Goal: Information Seeking & Learning: Learn about a topic

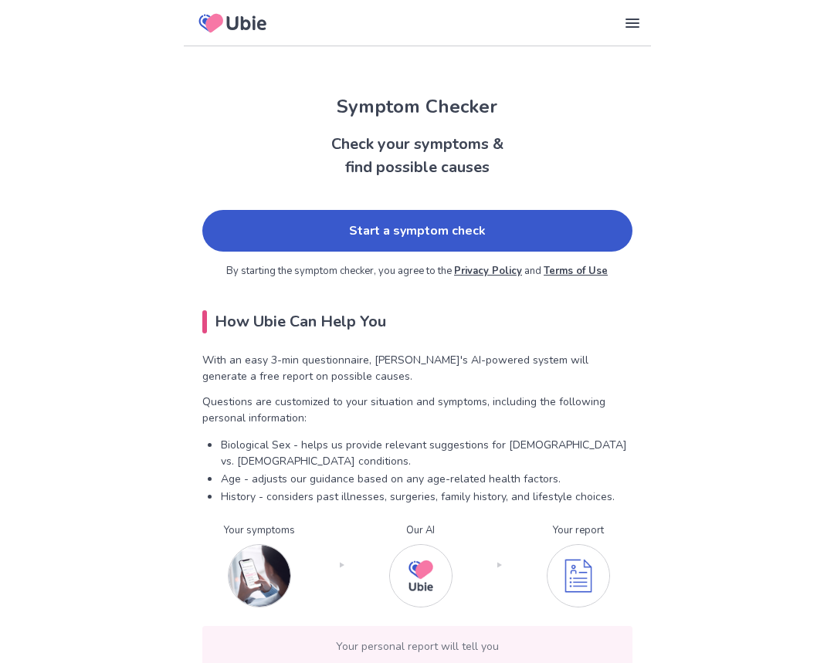
click at [344, 249] on link "Start a symptom check" at bounding box center [417, 231] width 430 height 42
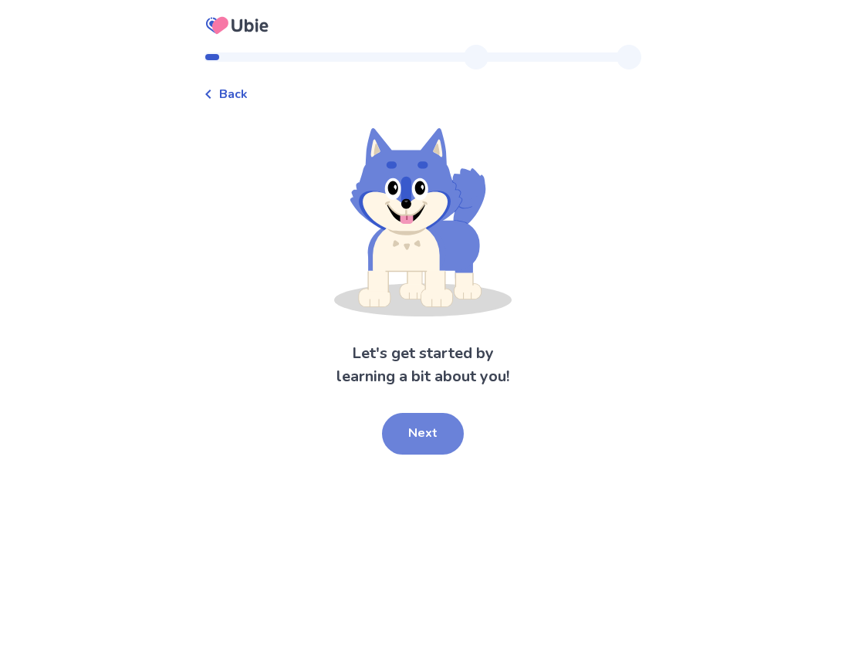
click at [424, 452] on button "Next" at bounding box center [423, 434] width 82 height 42
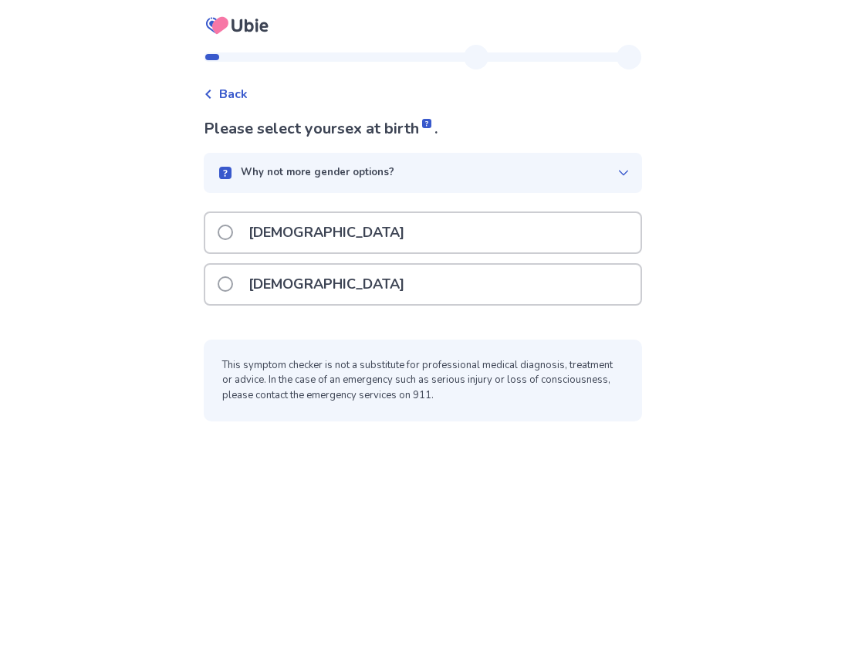
click at [327, 283] on div "[DEMOGRAPHIC_DATA]" at bounding box center [422, 284] width 435 height 39
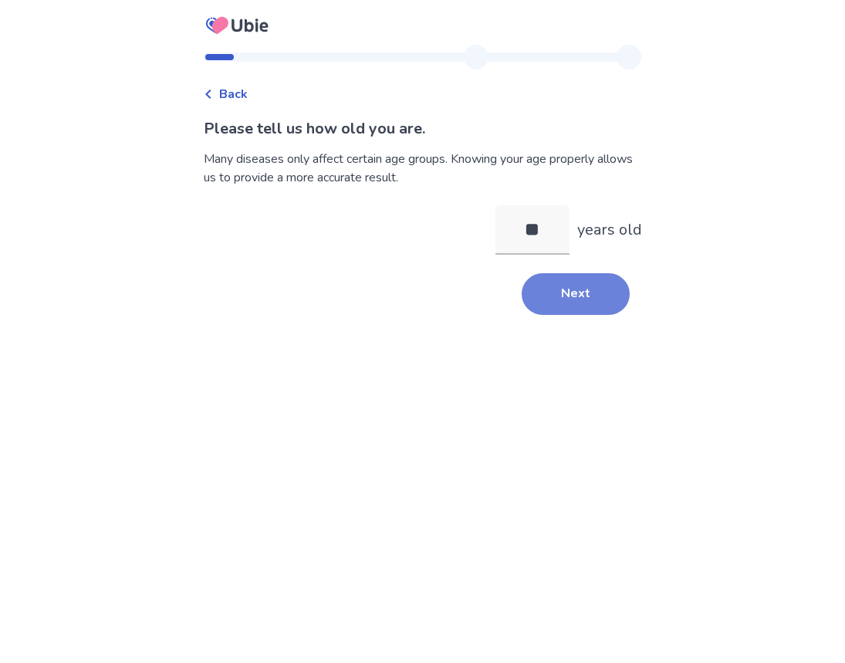
type input "**"
click at [586, 301] on button "Next" at bounding box center [576, 294] width 108 height 42
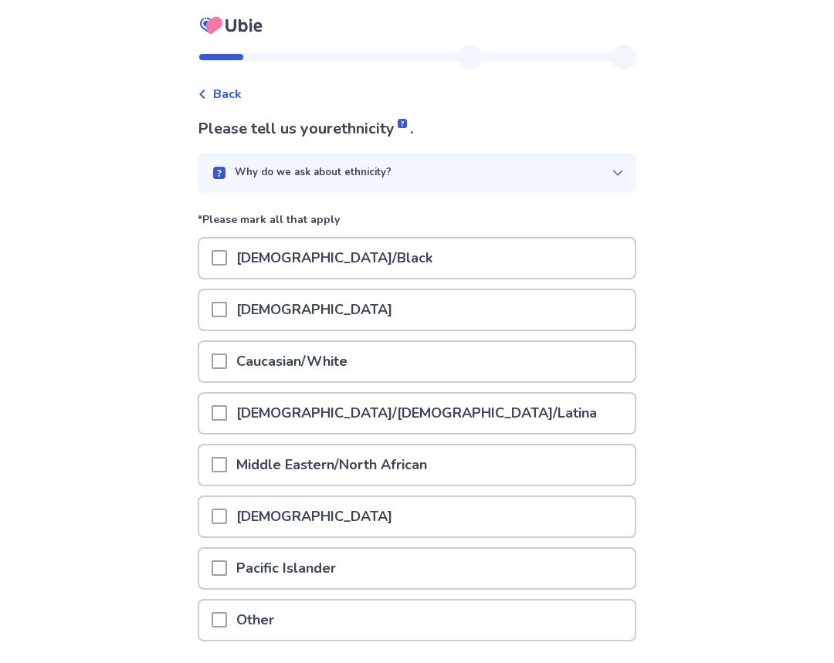
click at [337, 368] on p "Caucasian/White" at bounding box center [292, 361] width 130 height 39
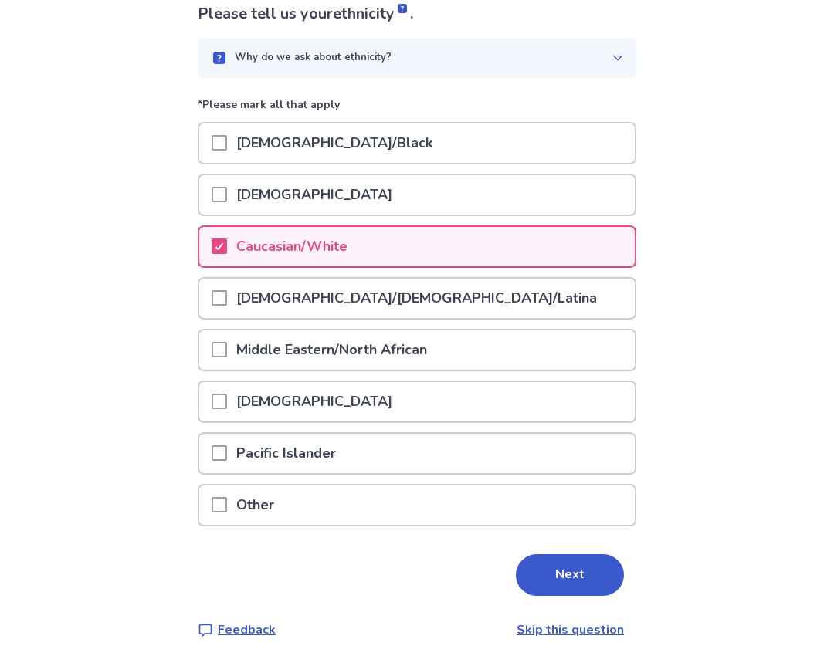
scroll to position [116, 0]
click at [595, 568] on button "Next" at bounding box center [570, 575] width 108 height 42
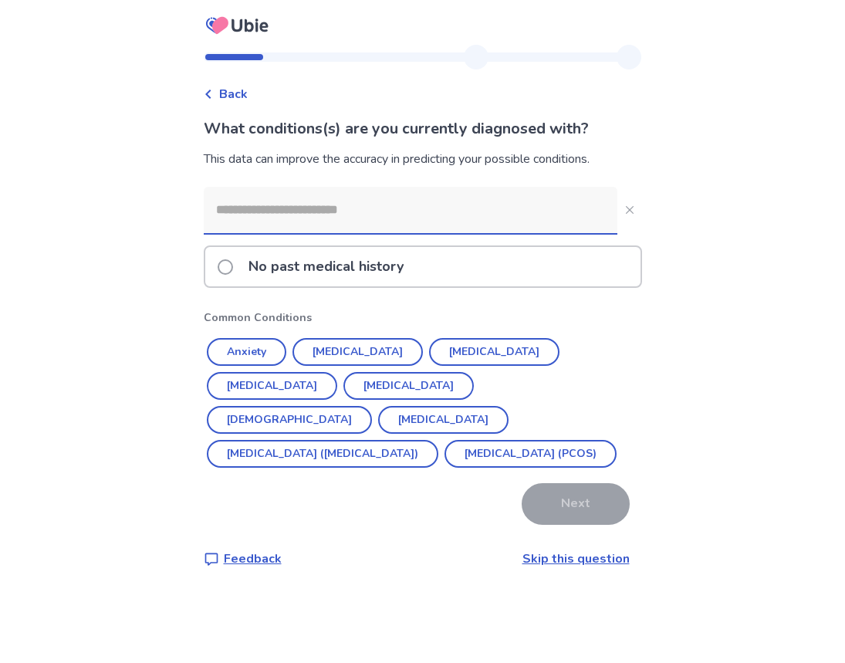
click at [390, 202] on input at bounding box center [411, 210] width 414 height 46
click at [256, 351] on button "Anxiety" at bounding box center [247, 352] width 80 height 28
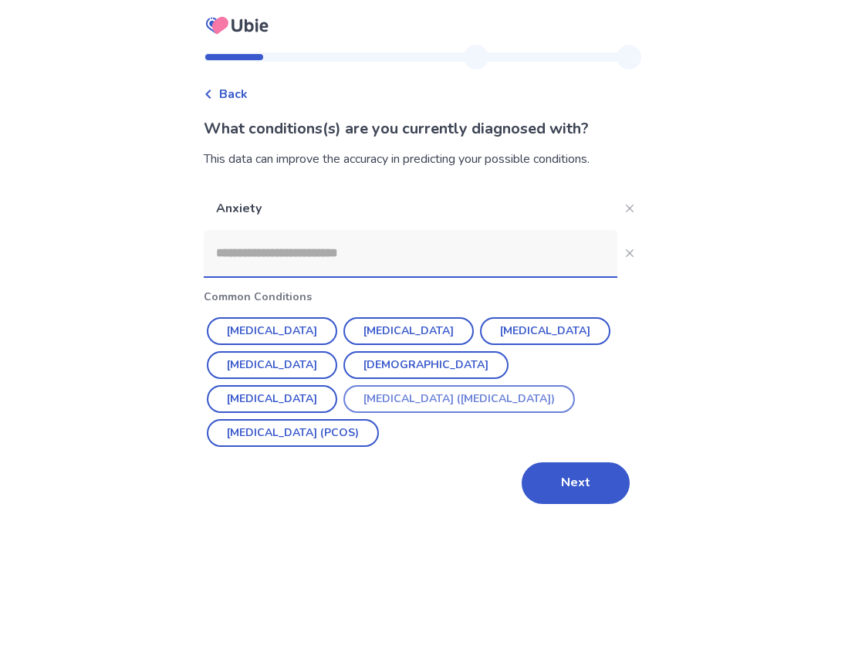
click at [353, 399] on button "Irritable Bowel Syndrome (IBS)" at bounding box center [460, 399] width 232 height 28
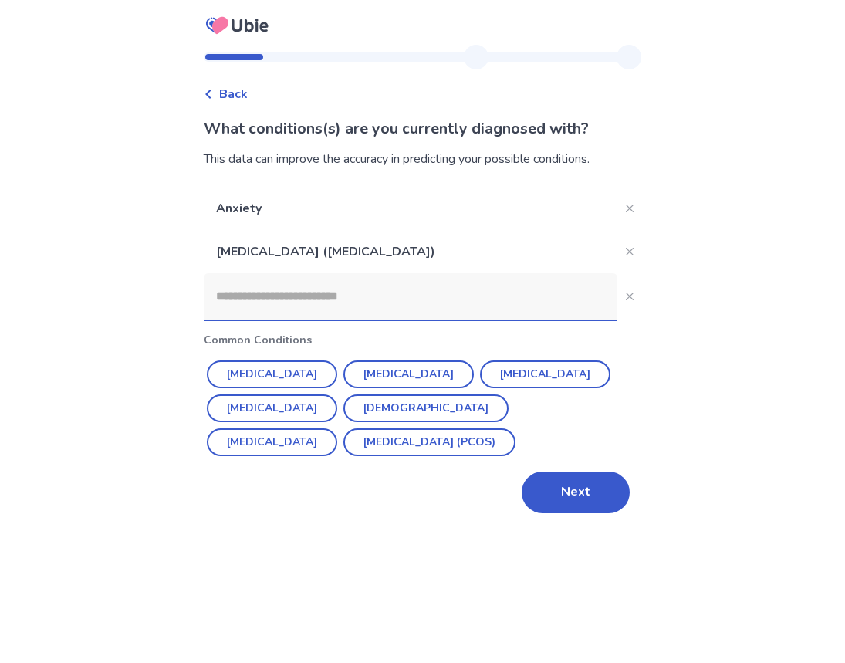
click at [341, 295] on input at bounding box center [411, 296] width 414 height 46
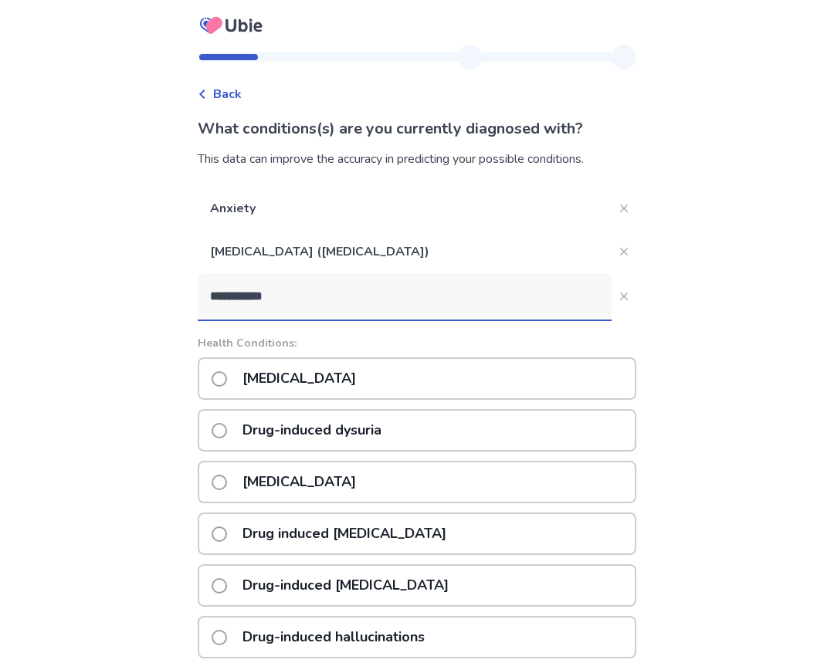
drag, startPoint x: 306, startPoint y: 297, endPoint x: 165, endPoint y: 285, distance: 141.0
click at [165, 285] on div "**********" at bounding box center [417, 499] width 834 height 998
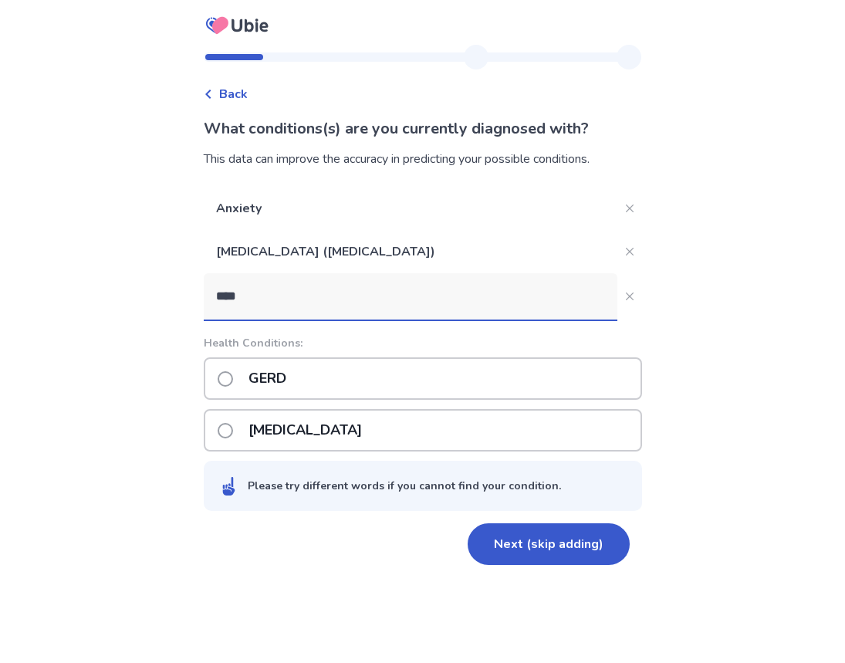
type input "****"
click at [317, 372] on div "GERD" at bounding box center [423, 378] width 439 height 42
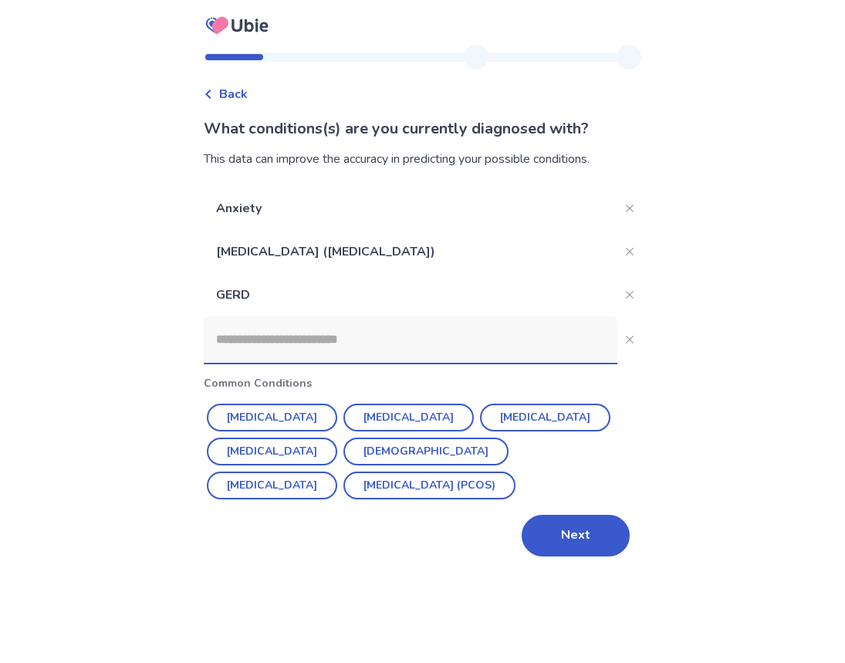
click at [325, 341] on input at bounding box center [411, 340] width 414 height 46
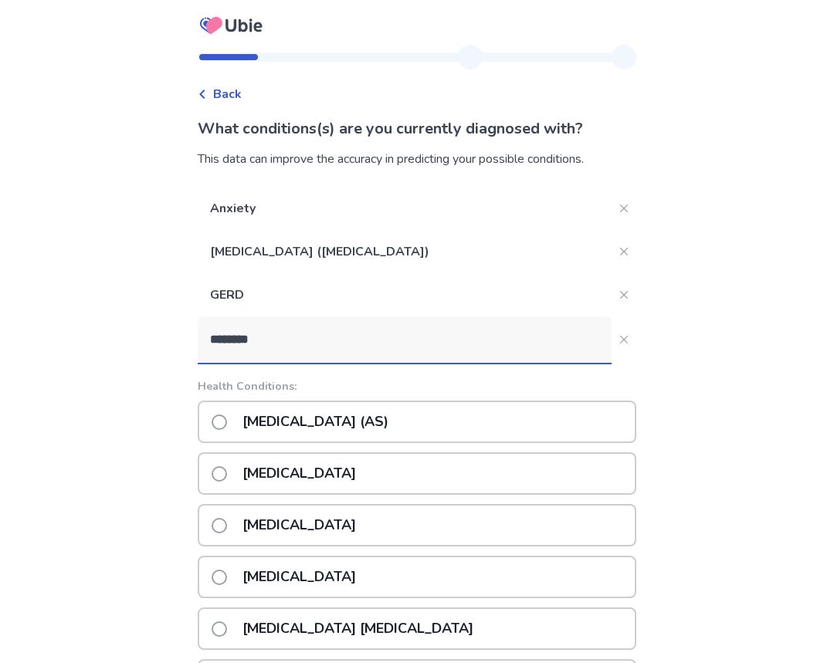
click at [176, 344] on div "Back What conditions(s) are you currently diagnosed with? This data can improve…" at bounding box center [417, 505] width 834 height 1010
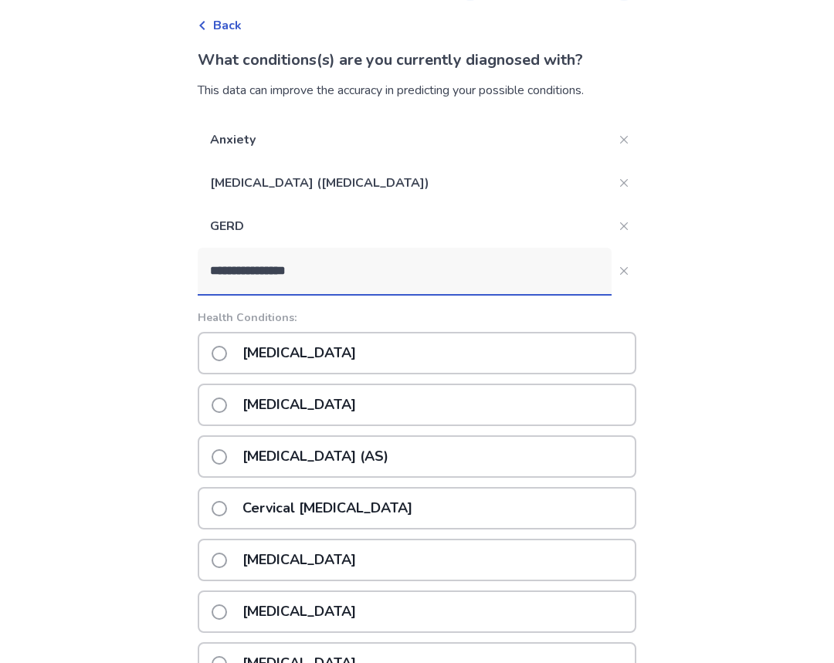
scroll to position [27, 0]
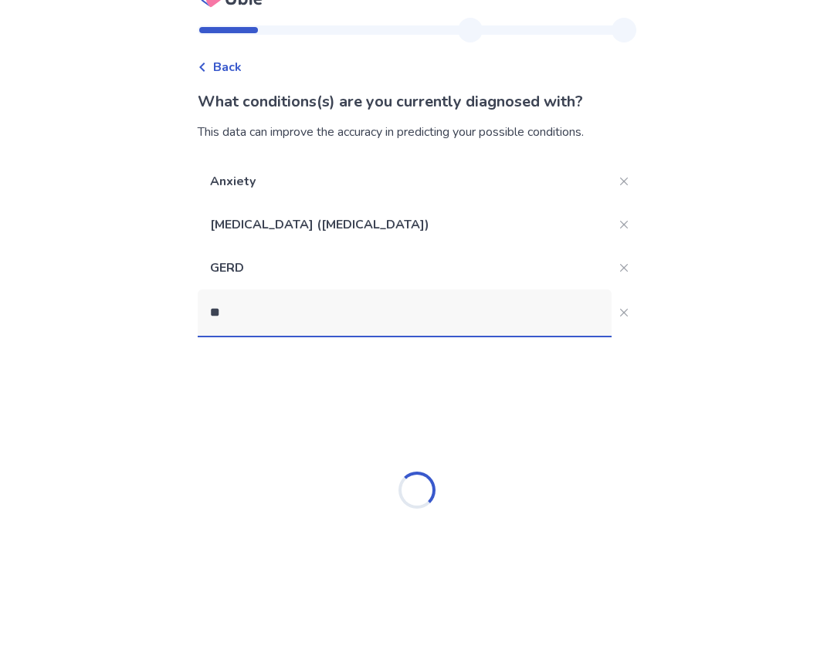
type input "*"
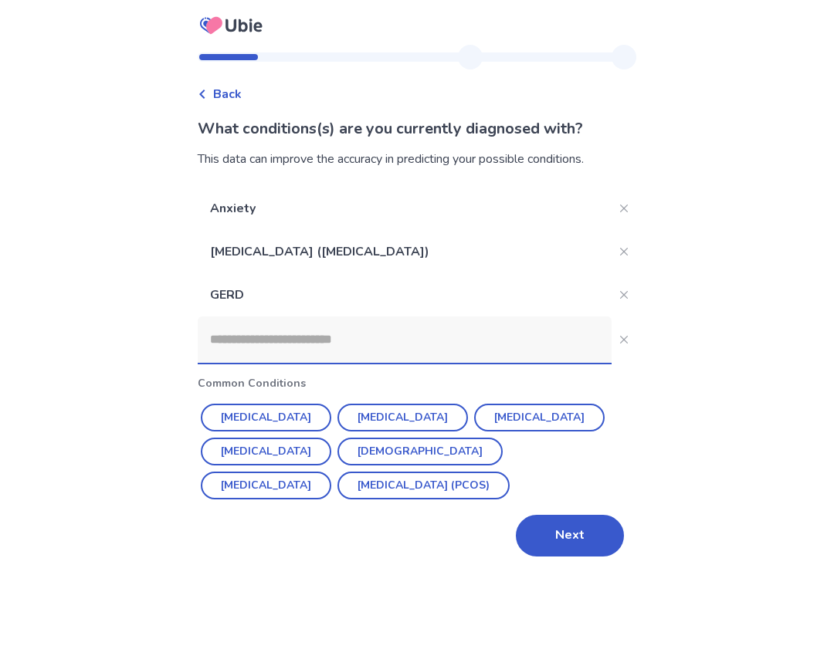
scroll to position [0, 0]
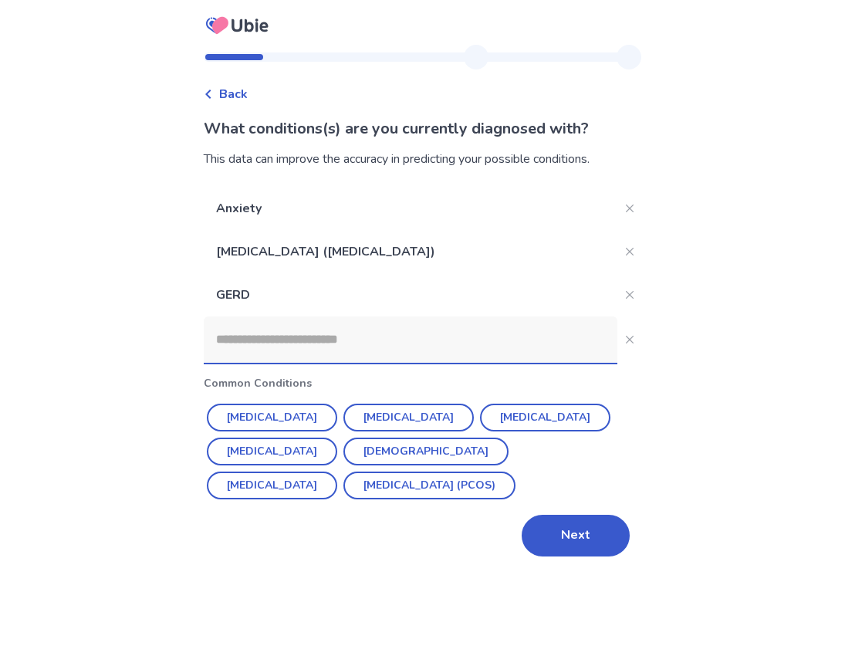
type input "*"
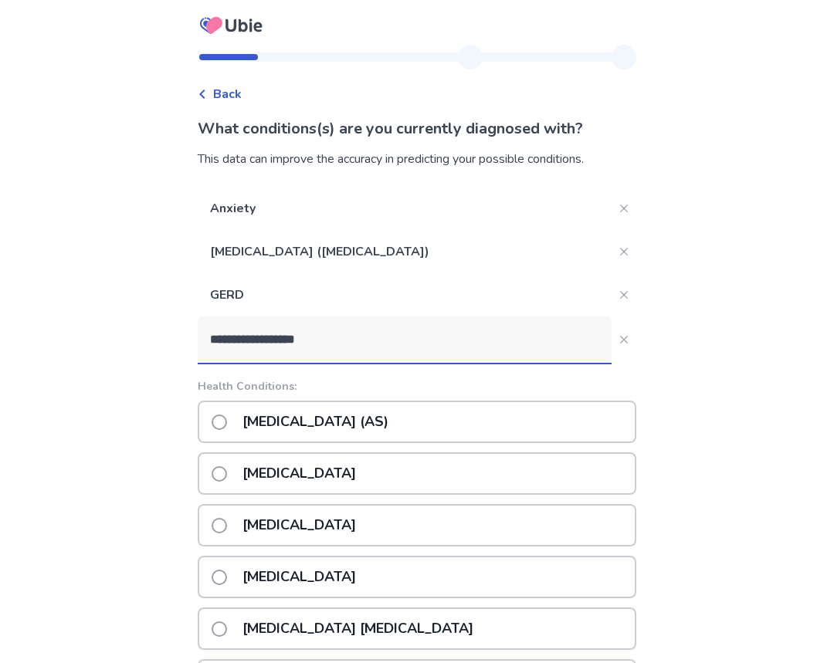
drag, startPoint x: 350, startPoint y: 332, endPoint x: -20, endPoint y: 297, distance: 371.5
click at [0, 297] on html "**********" at bounding box center [417, 531] width 834 height 1062
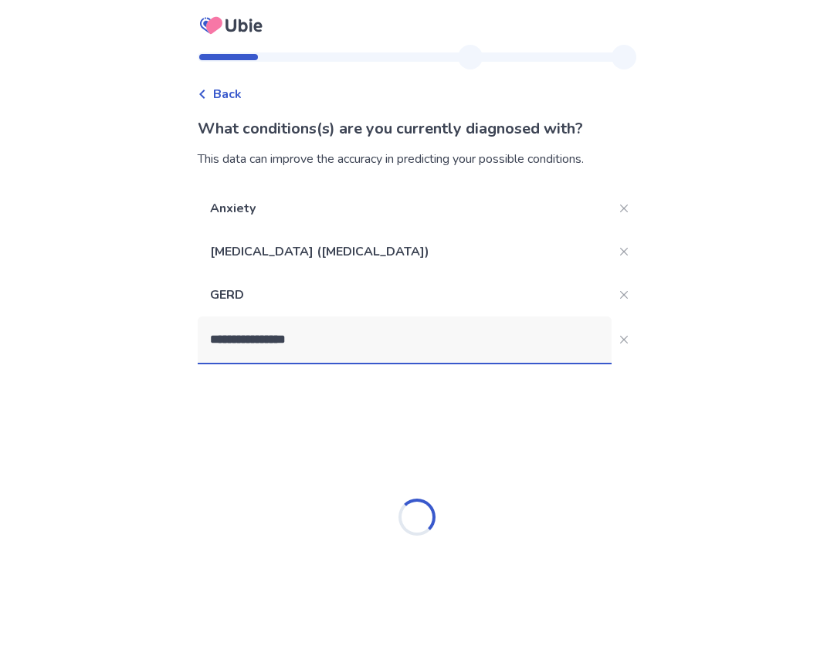
type input "**********"
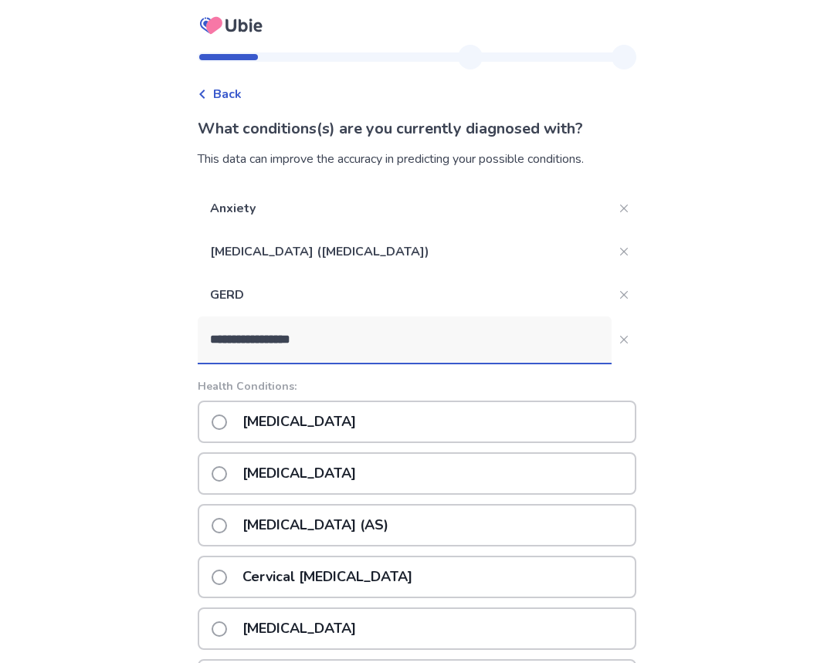
drag, startPoint x: 359, startPoint y: 344, endPoint x: 181, endPoint y: 324, distance: 178.8
click at [186, 324] on div "**********" at bounding box center [417, 520] width 834 height 1041
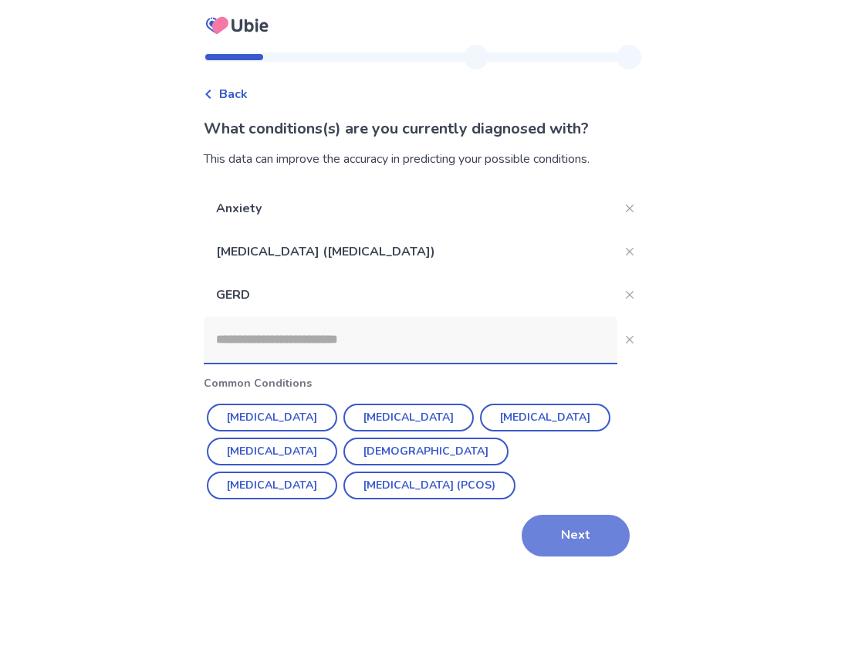
click at [587, 544] on button "Next" at bounding box center [576, 536] width 108 height 42
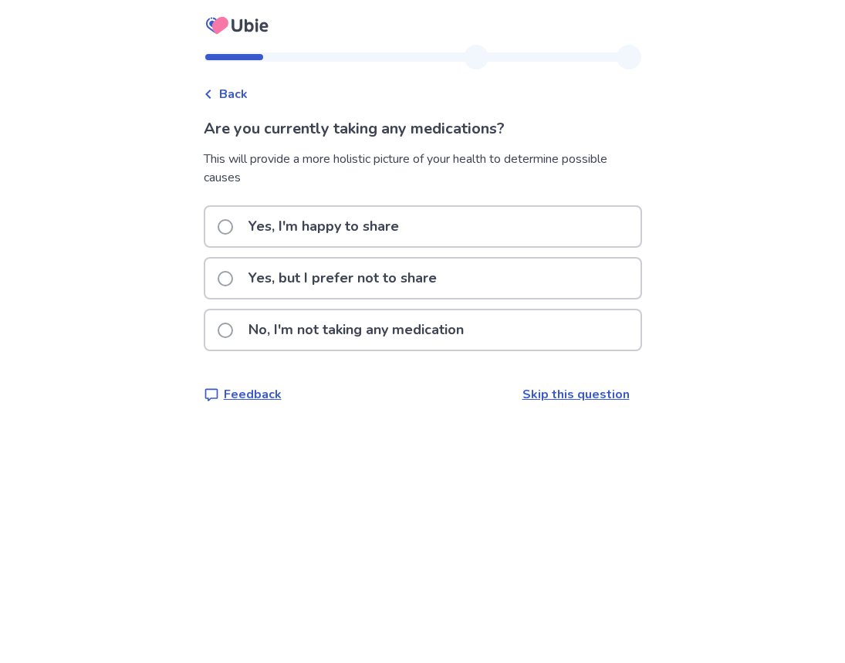
click at [349, 220] on p "Yes, I'm happy to share" at bounding box center [323, 226] width 169 height 39
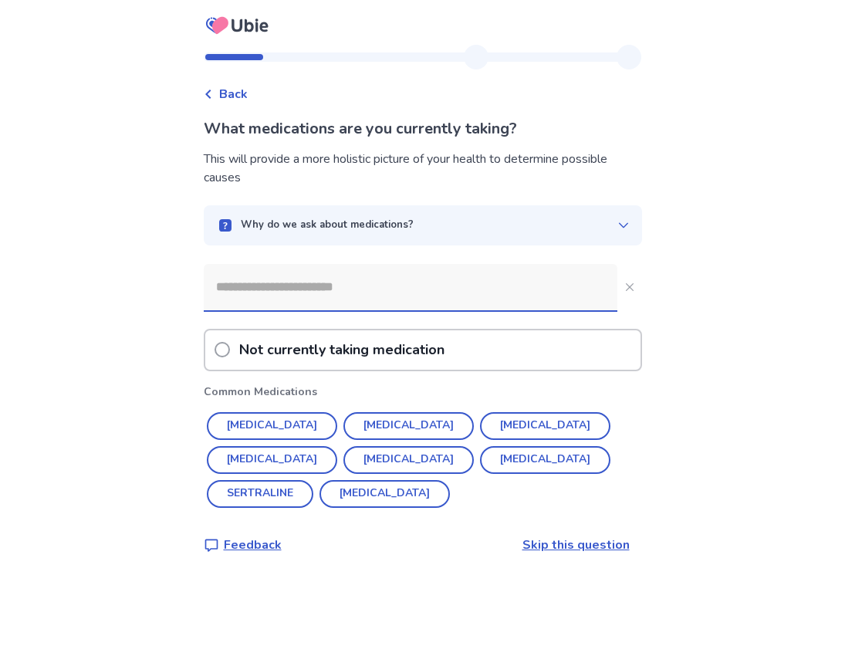
click at [375, 294] on input at bounding box center [411, 287] width 414 height 46
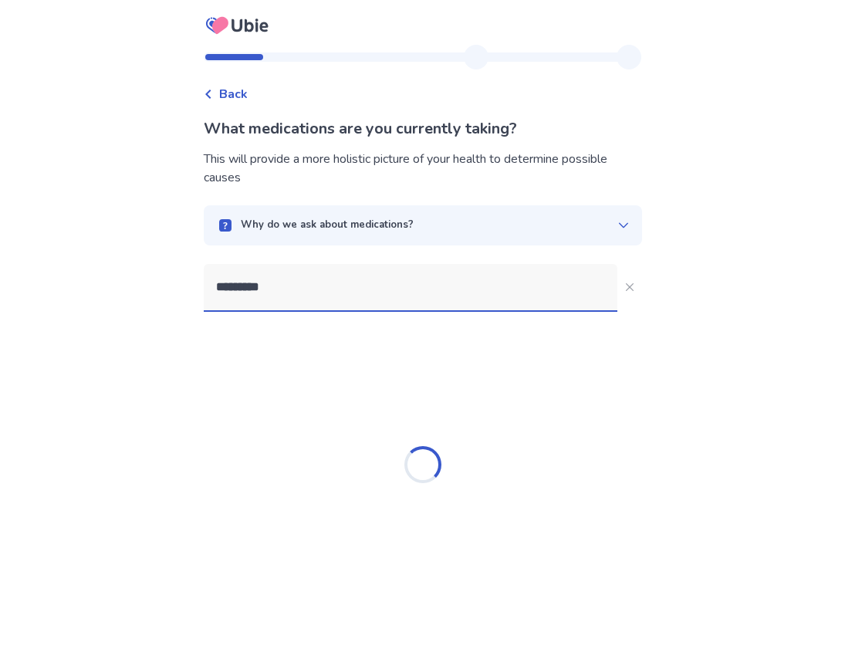
type input "**********"
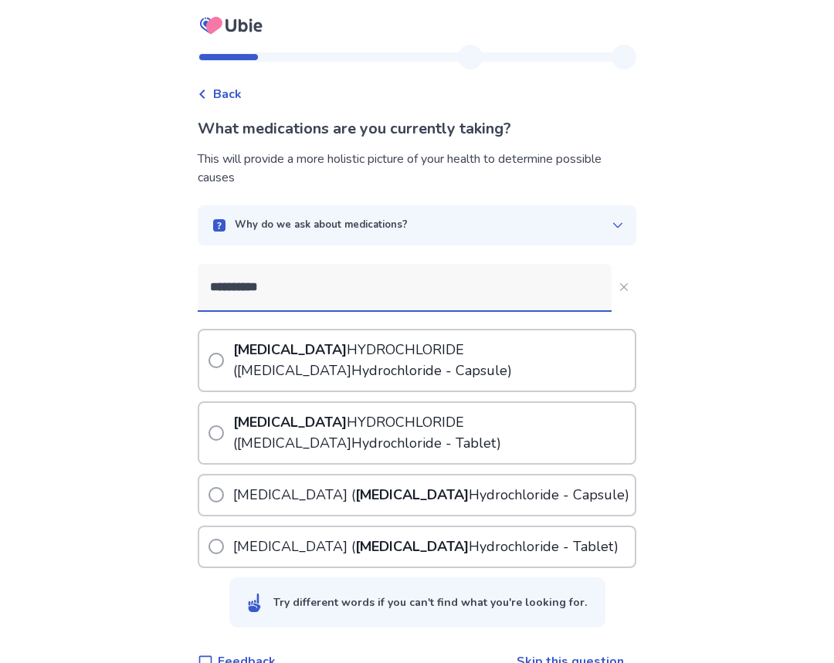
click at [395, 370] on p "TIZANIDINE HYDROCHLORIDE ( Tizanidine Hydrochloride - Capsule)" at bounding box center [432, 360] width 405 height 60
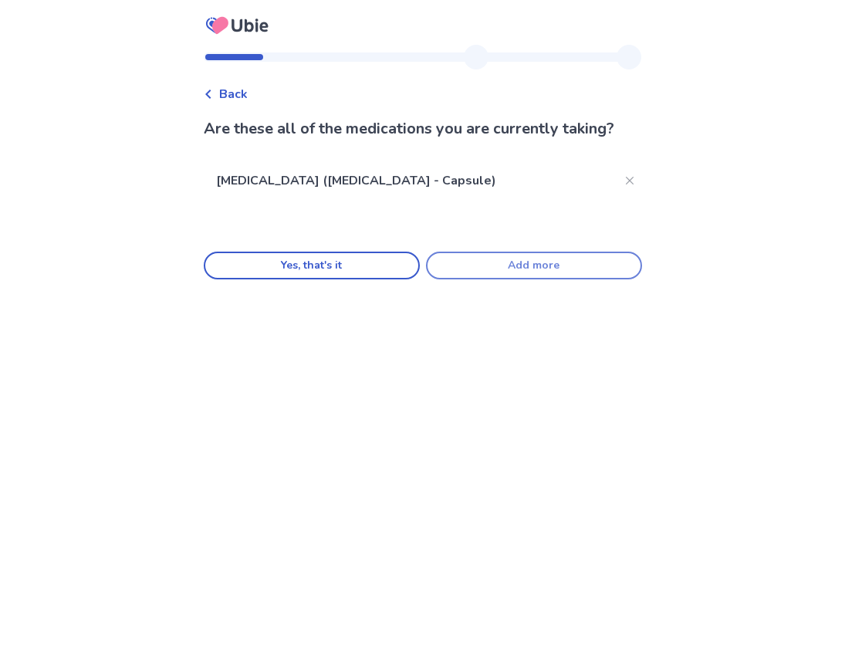
click at [471, 280] on button "Add more" at bounding box center [534, 266] width 216 height 28
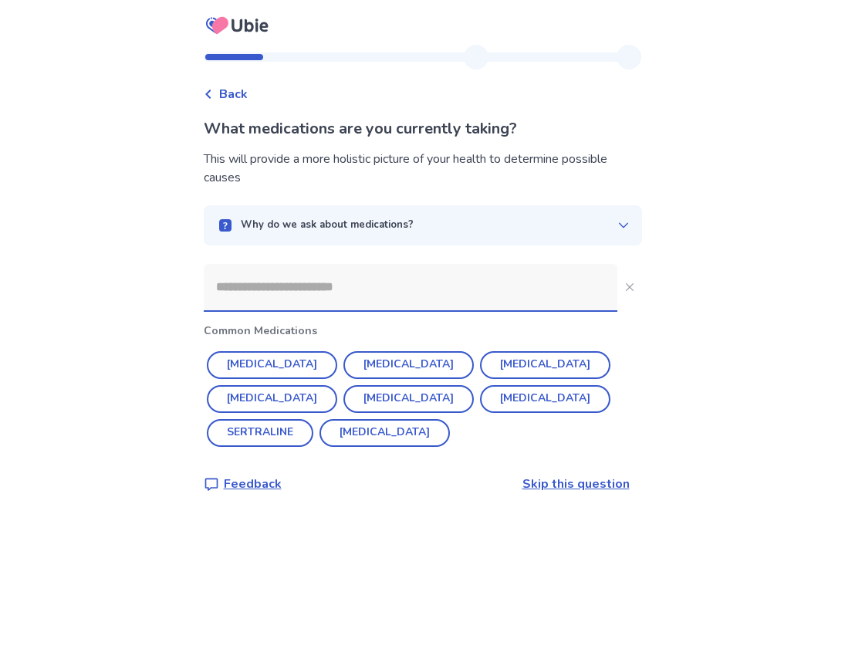
click at [342, 292] on input at bounding box center [411, 287] width 414 height 46
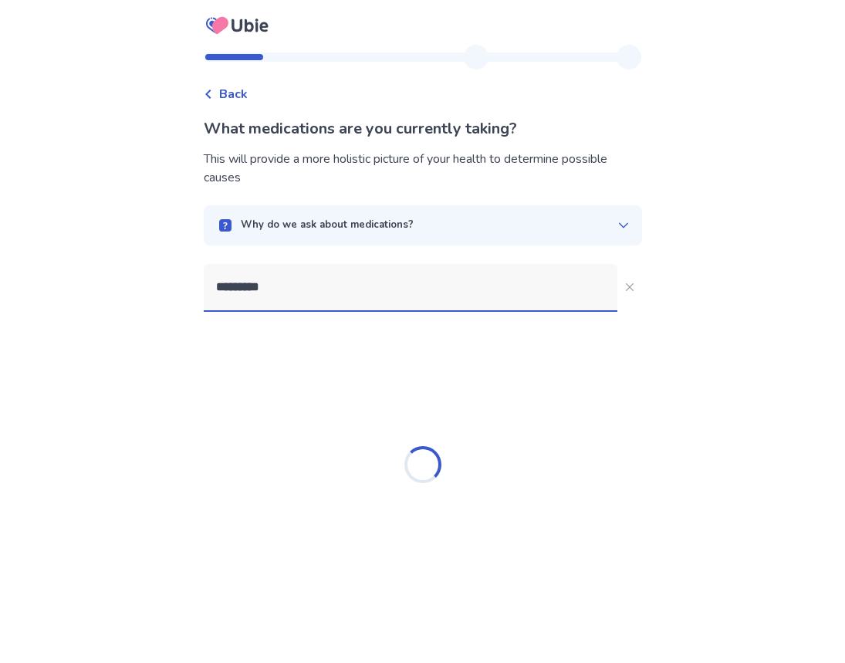
type input "**********"
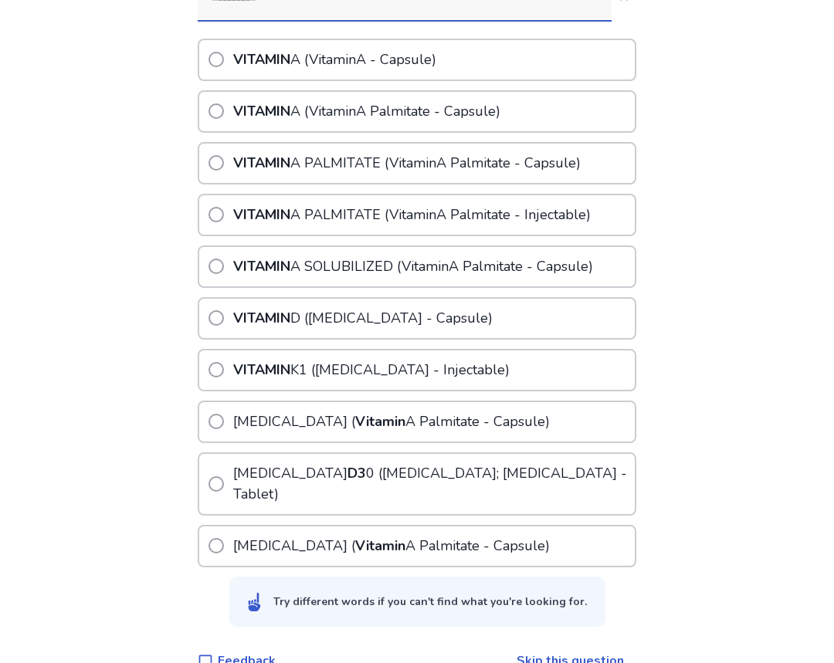
scroll to position [301, 0]
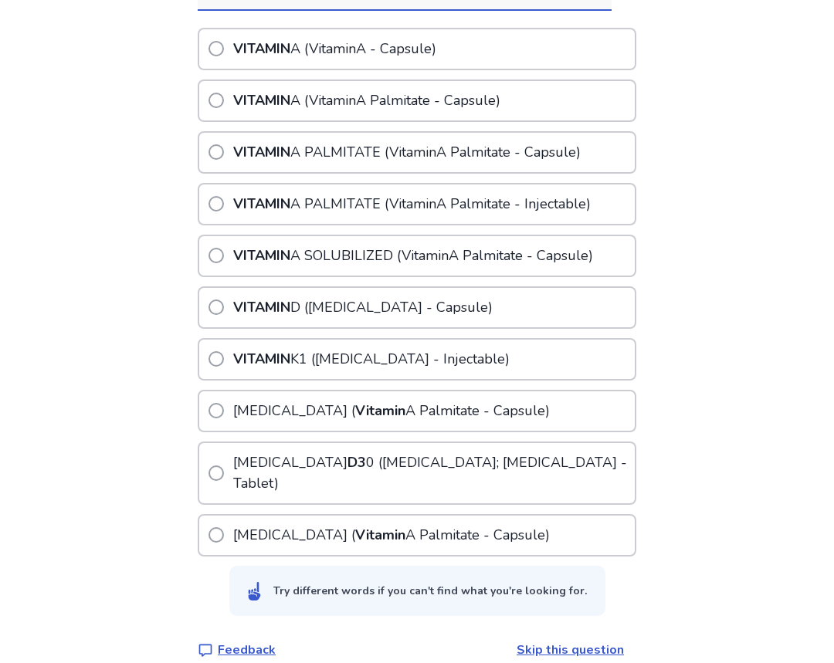
click at [317, 312] on p "VITAMIN D (Ergocalciferol - Capsule)" at bounding box center [363, 307] width 266 height 39
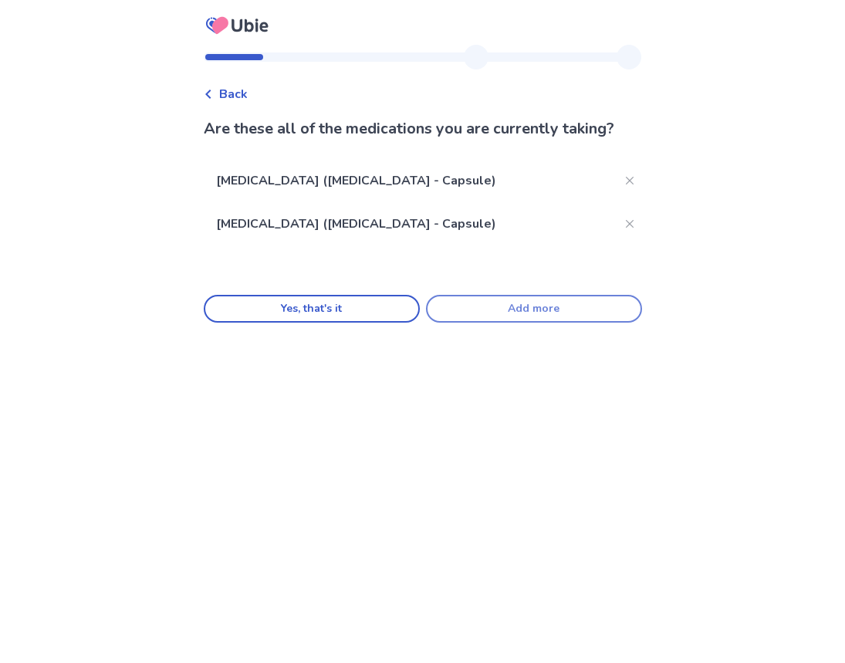
click at [510, 323] on button "Add more" at bounding box center [534, 309] width 216 height 28
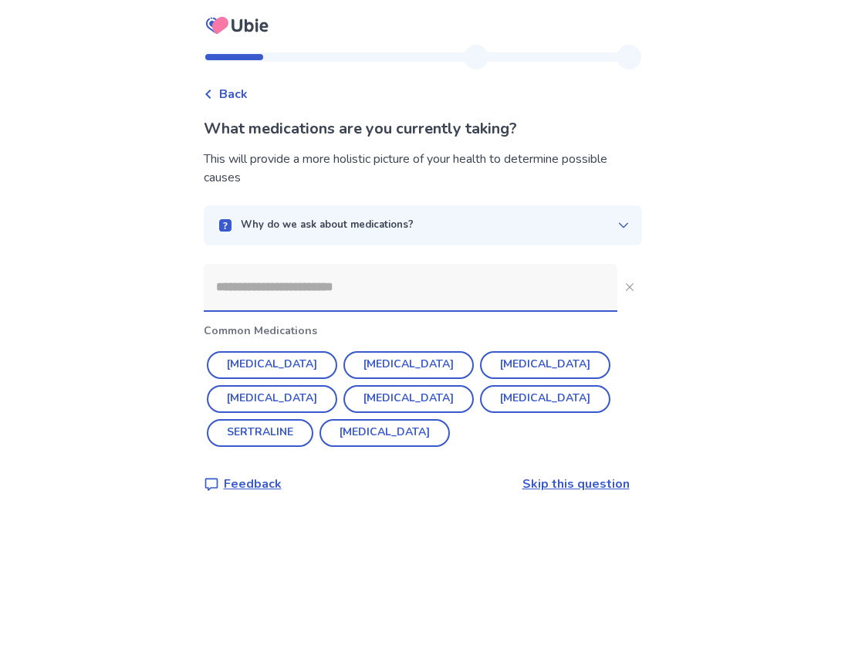
click at [315, 290] on input at bounding box center [411, 287] width 414 height 46
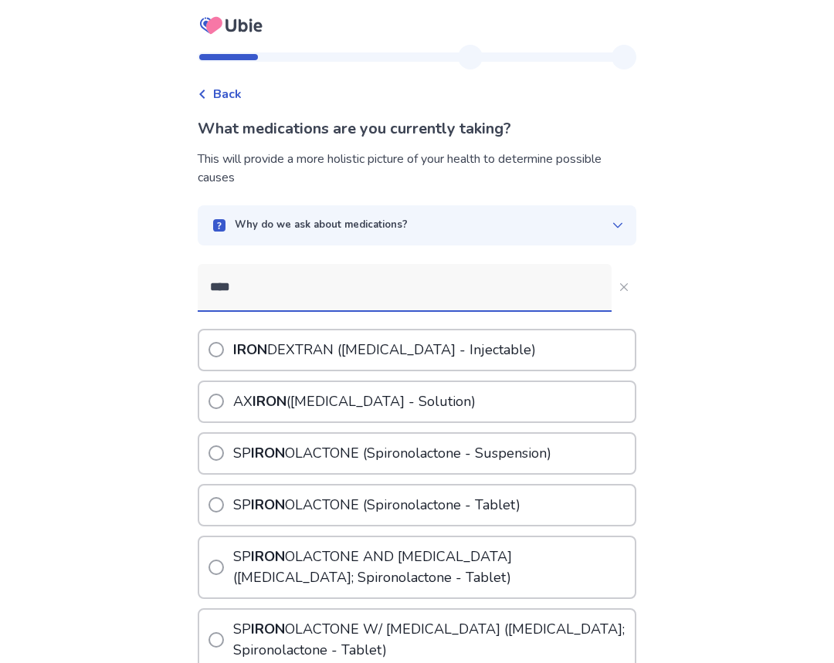
drag, startPoint x: 280, startPoint y: 283, endPoint x: 109, endPoint y: 270, distance: 171.9
click at [119, 278] on div "Back What medications are you currently taking? This will provide a more holist…" at bounding box center [417, 503] width 834 height 1006
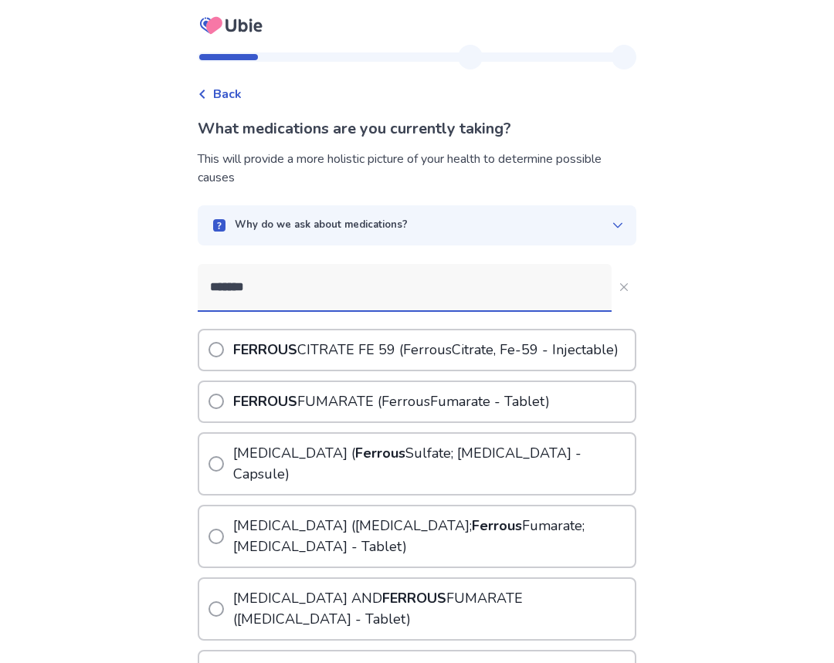
click at [151, 277] on div "Back What medications are you currently taking? This will provide a more holist…" at bounding box center [417, 565] width 834 height 1131
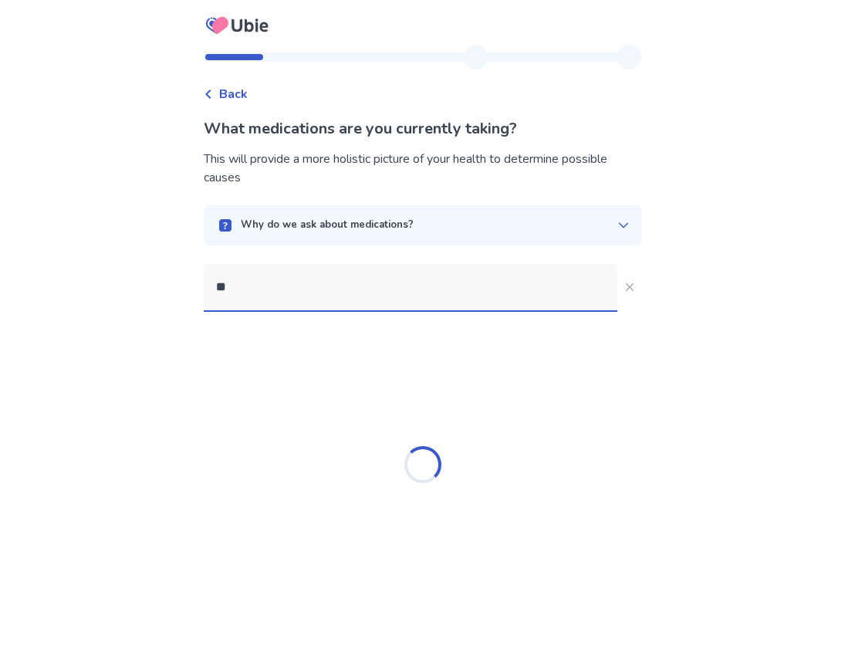
type input "*"
type input "*******"
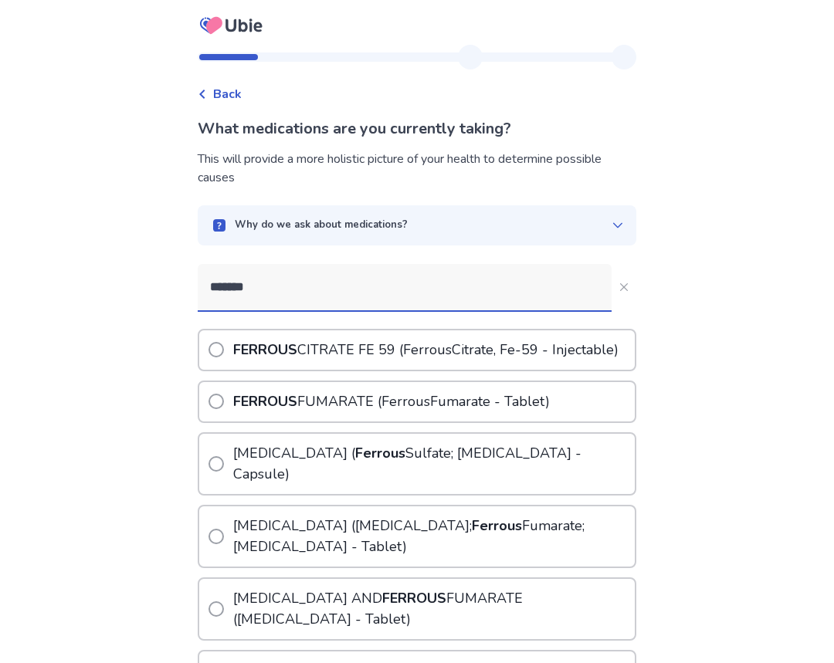
click at [433, 481] on p "FOLVRON ( Ferrous Sulfate; Folic Acid - Capsule)" at bounding box center [432, 464] width 405 height 60
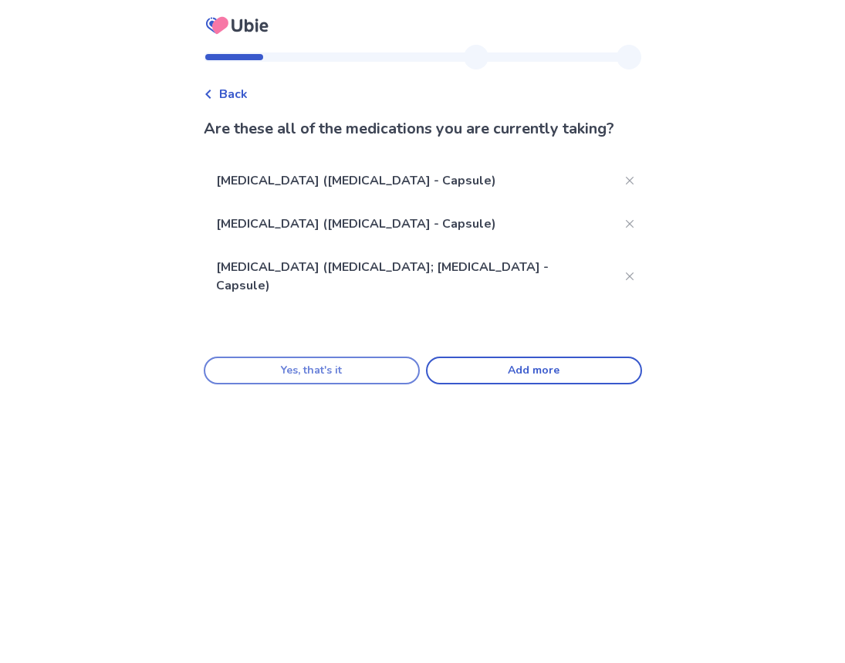
click at [300, 370] on button "Yes, that's it" at bounding box center [312, 371] width 216 height 28
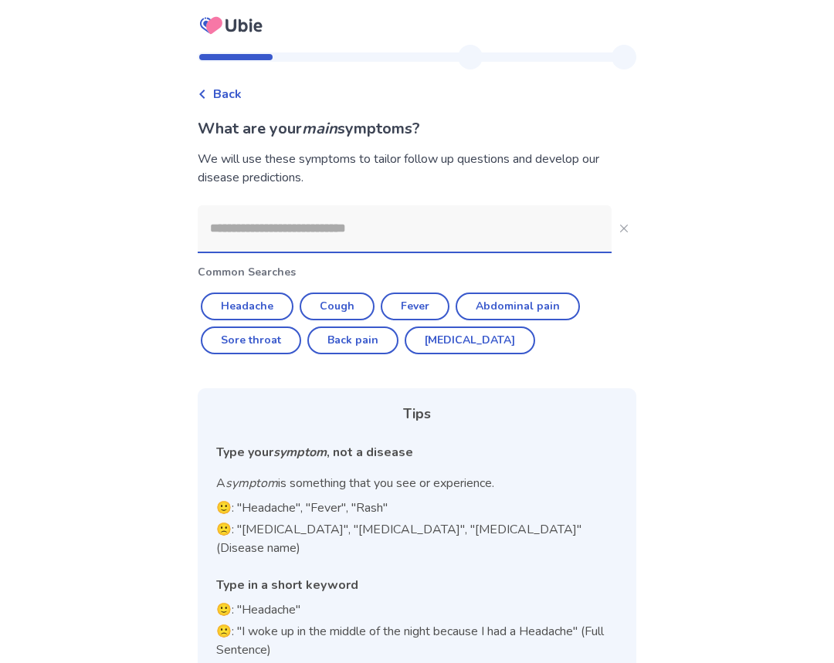
click at [318, 215] on input at bounding box center [405, 228] width 414 height 46
click at [266, 303] on button "Headache" at bounding box center [247, 307] width 93 height 28
type input "********"
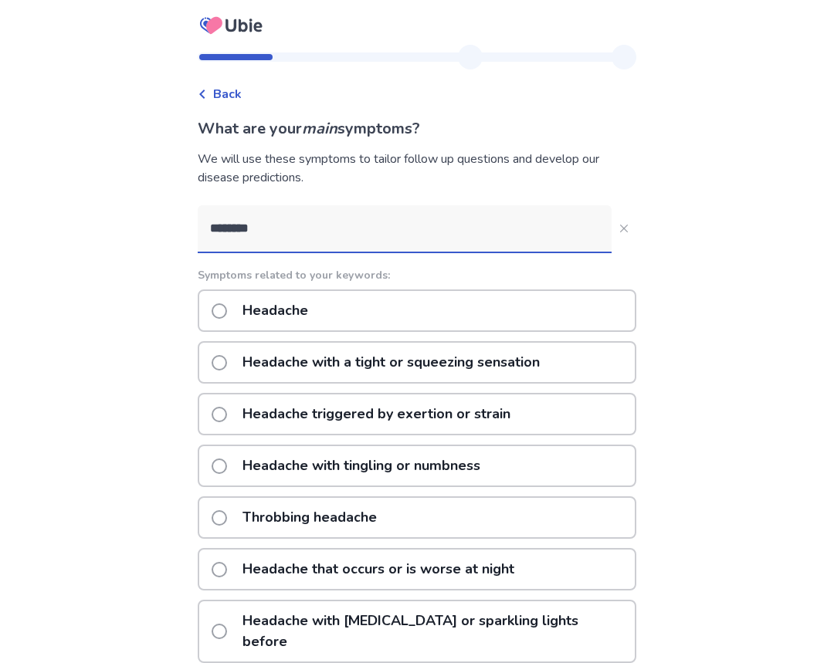
click at [280, 468] on p "Headache with tingling or numbness" at bounding box center [361, 465] width 256 height 39
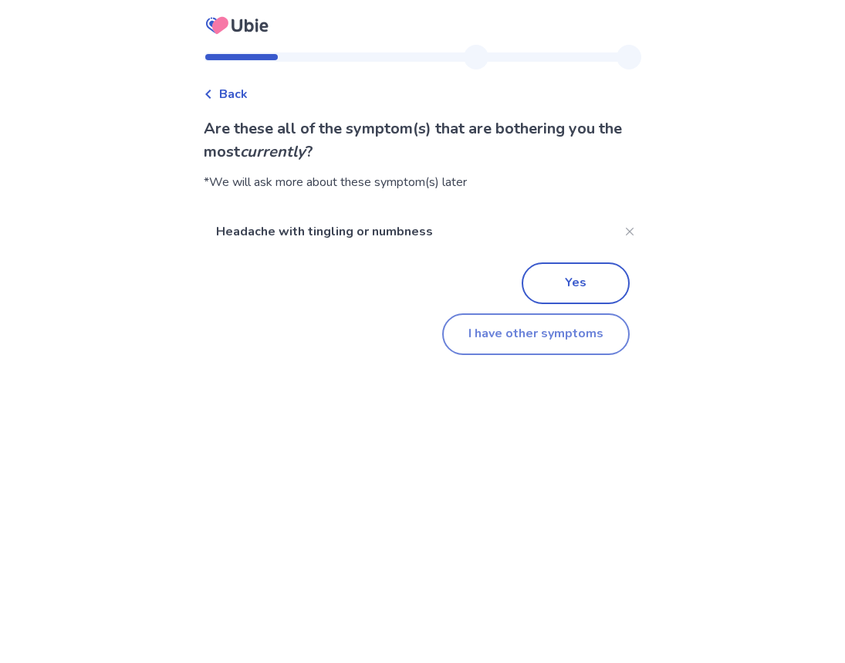
click at [550, 328] on button "I have other symptoms" at bounding box center [536, 334] width 188 height 42
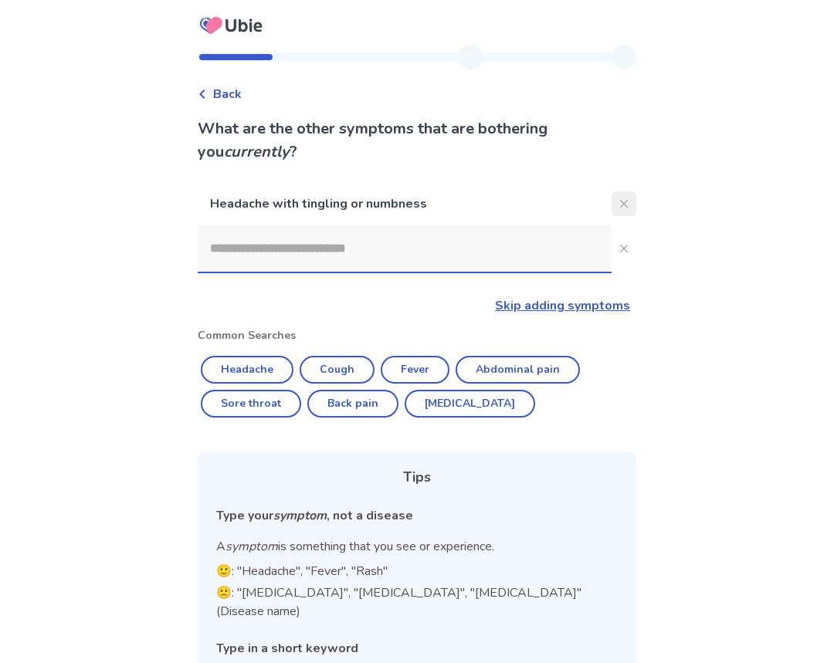
click at [620, 202] on icon "Close" at bounding box center [624, 204] width 8 height 8
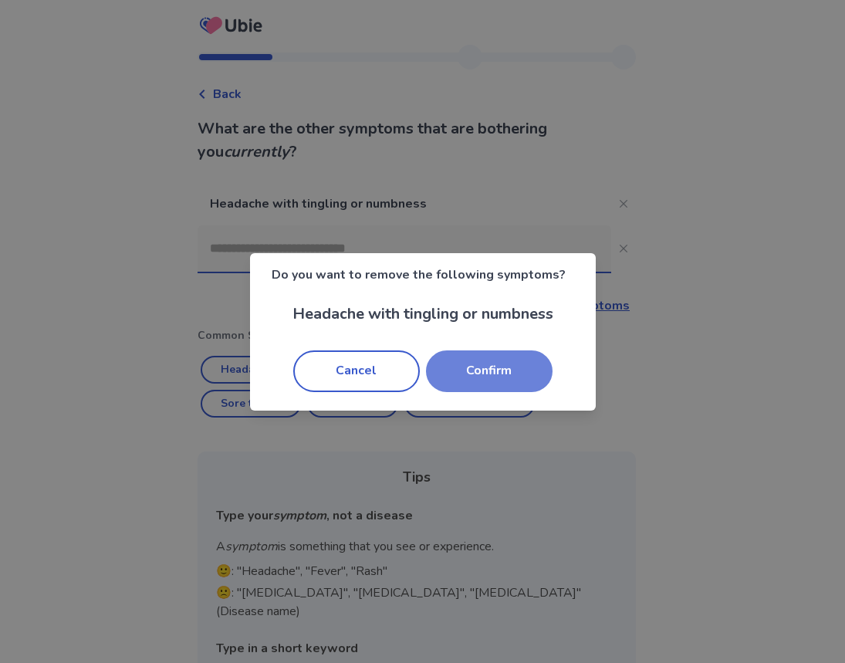
click at [513, 377] on button "Confirm" at bounding box center [489, 372] width 127 height 42
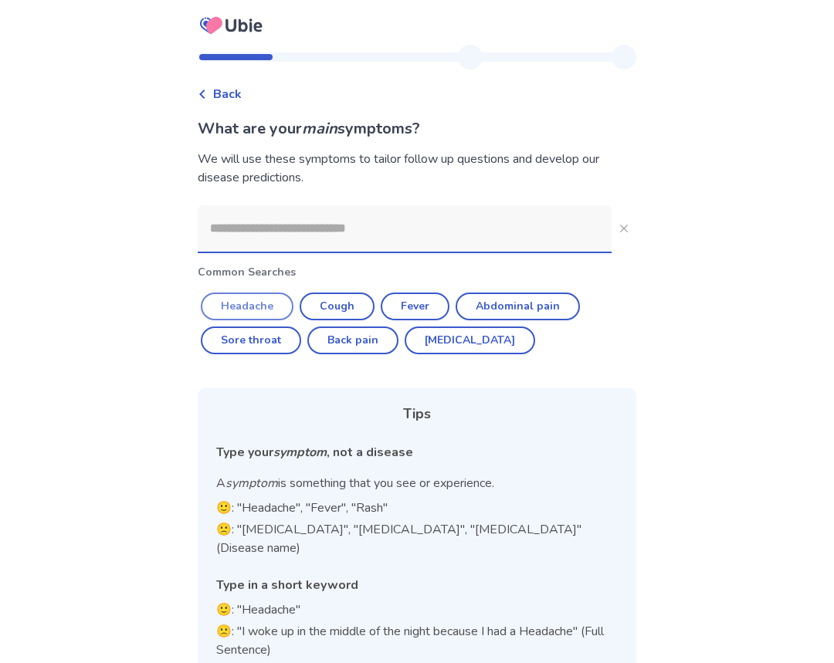
click at [236, 307] on button "Headache" at bounding box center [247, 307] width 93 height 28
type input "********"
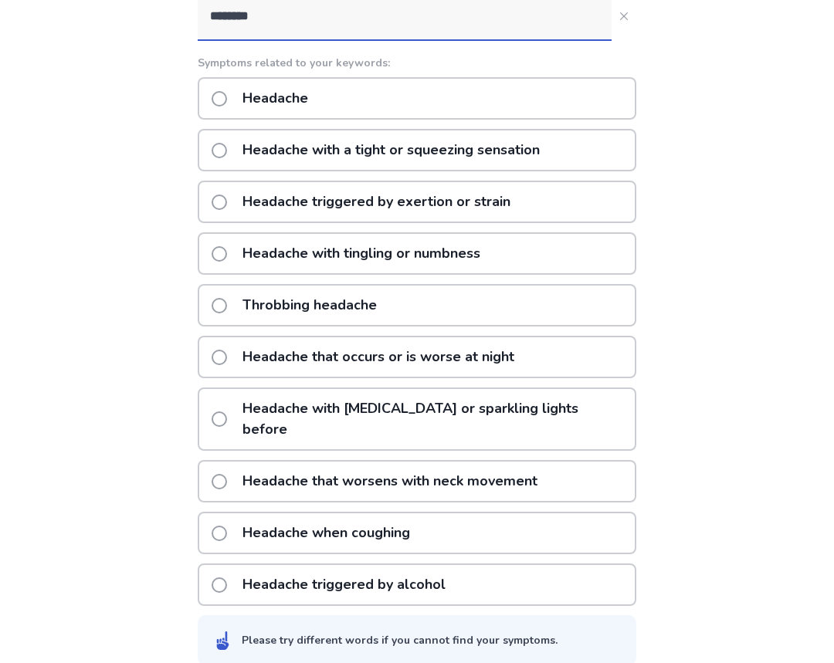
scroll to position [135, 0]
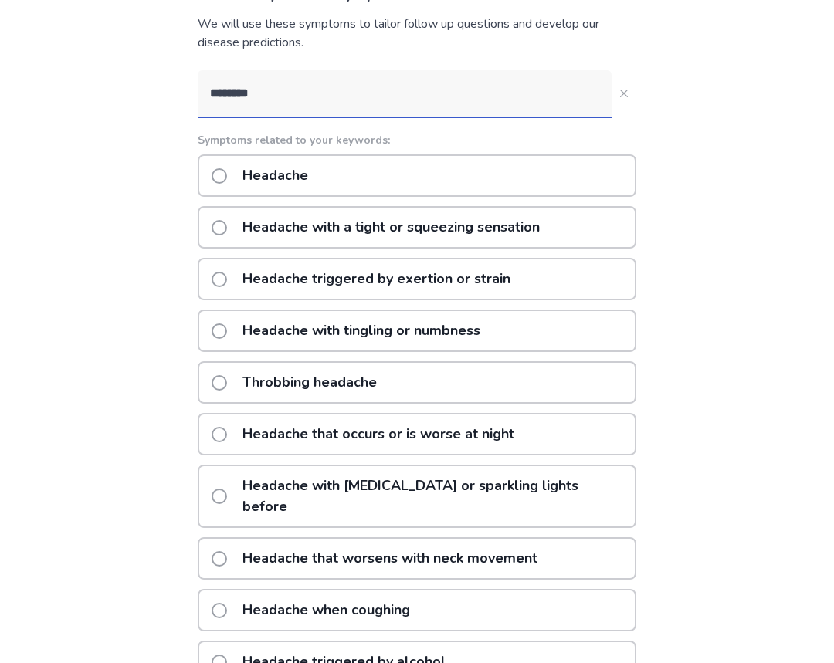
click at [414, 324] on p "Headache with tingling or numbness" at bounding box center [361, 330] width 256 height 39
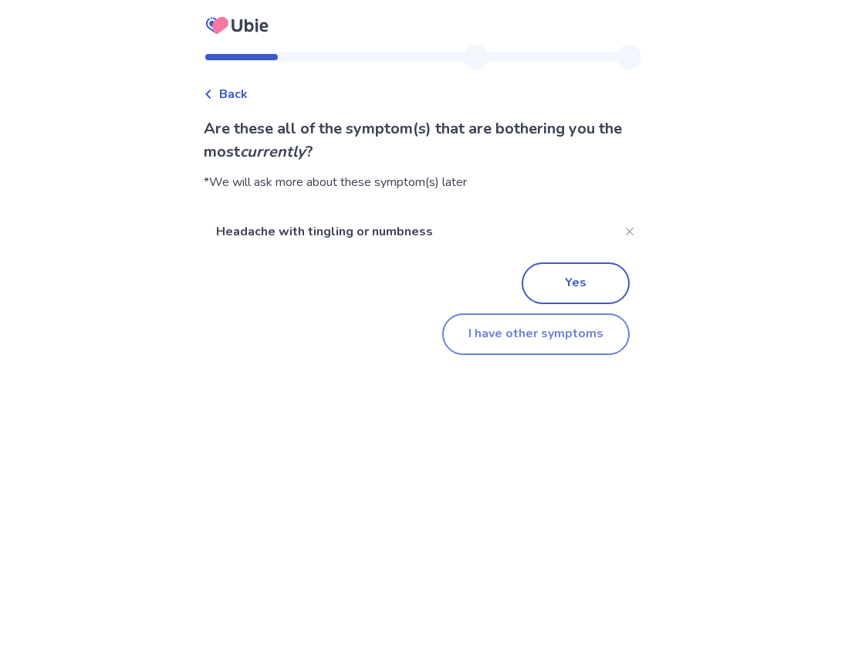
click at [547, 320] on button "I have other symptoms" at bounding box center [536, 334] width 188 height 42
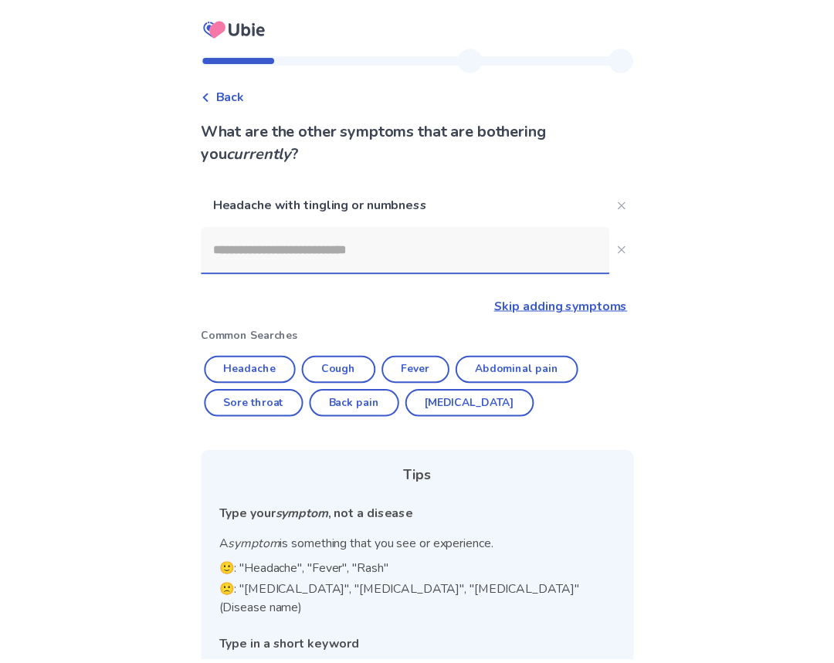
scroll to position [75, 0]
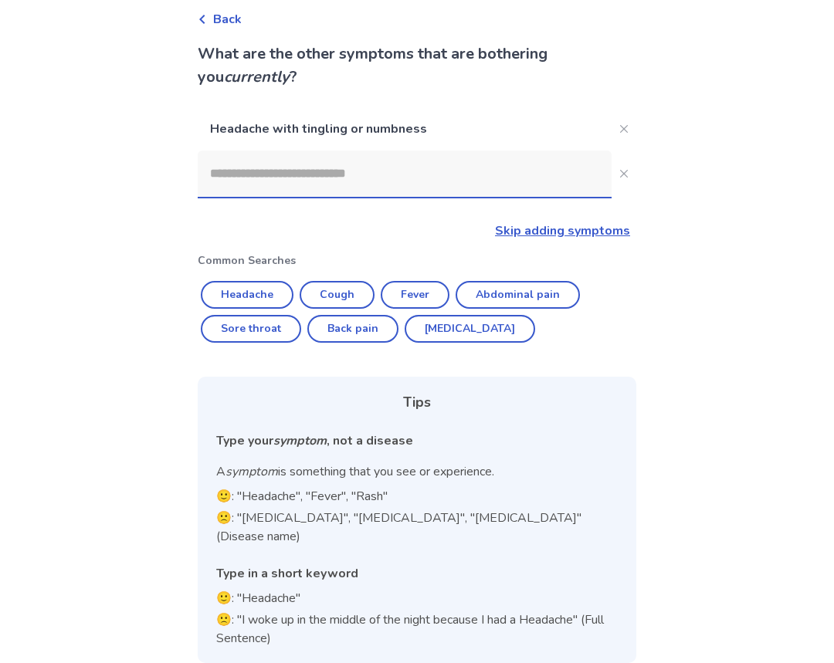
click at [260, 175] on input at bounding box center [405, 174] width 414 height 46
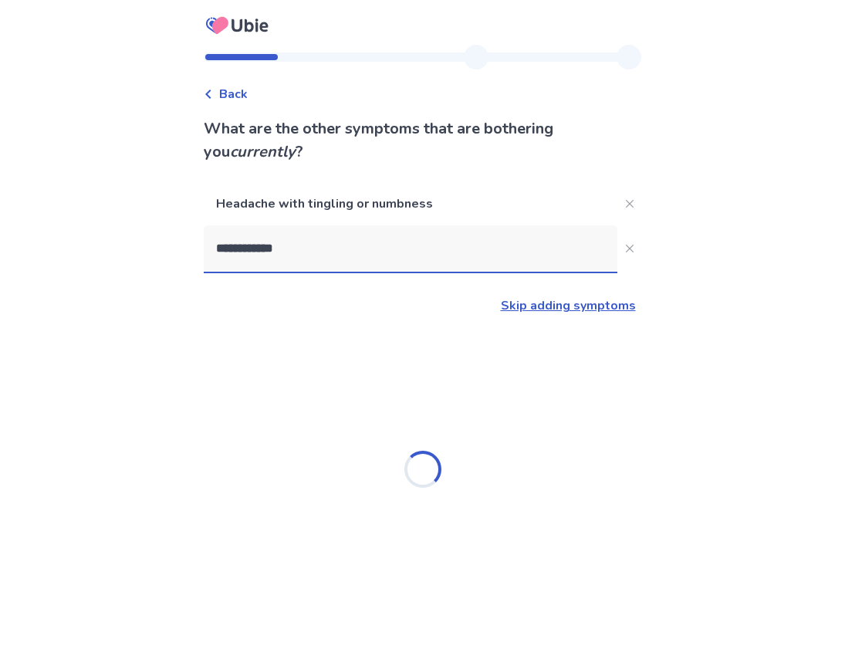
type input "**********"
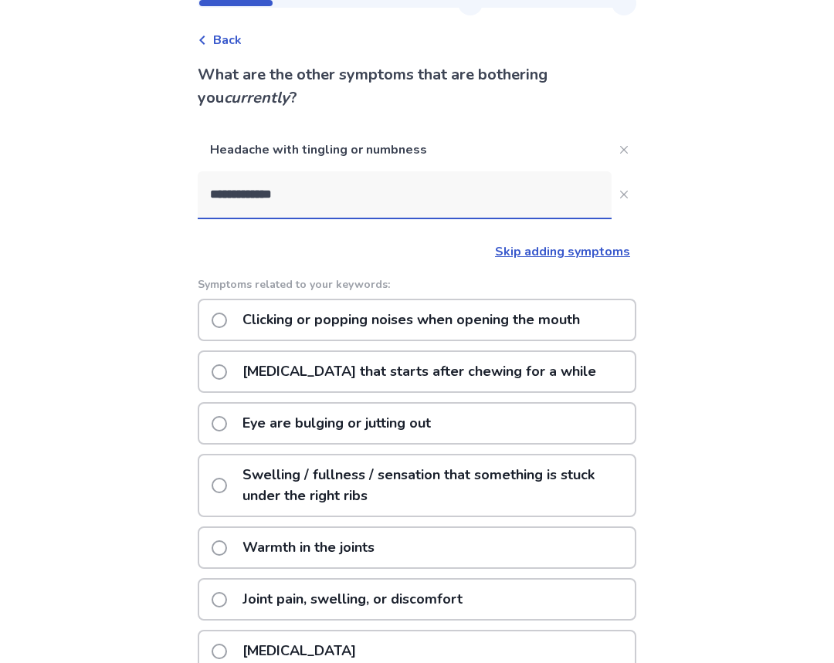
scroll to position [77, 0]
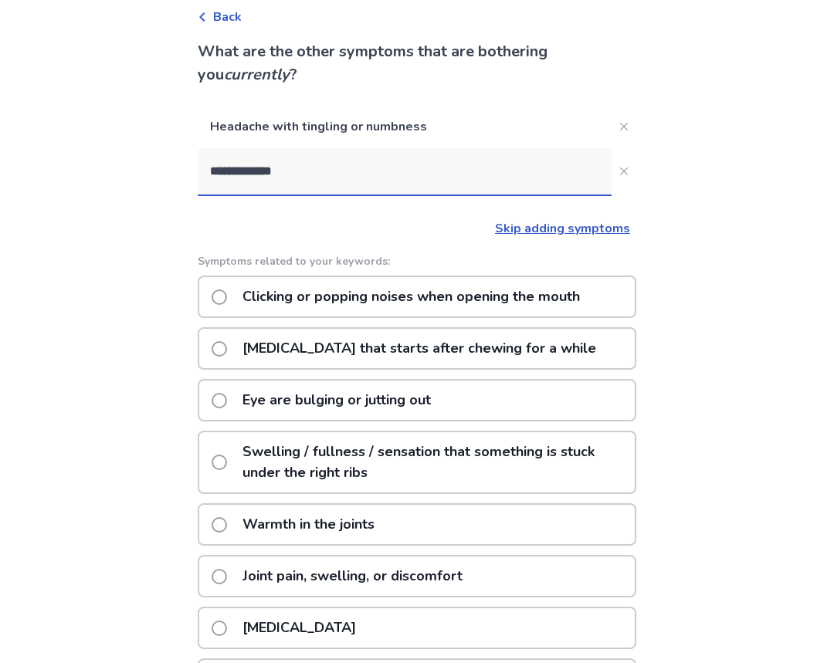
click at [336, 295] on p "Clicking or popping noises when opening the mouth" at bounding box center [411, 296] width 356 height 39
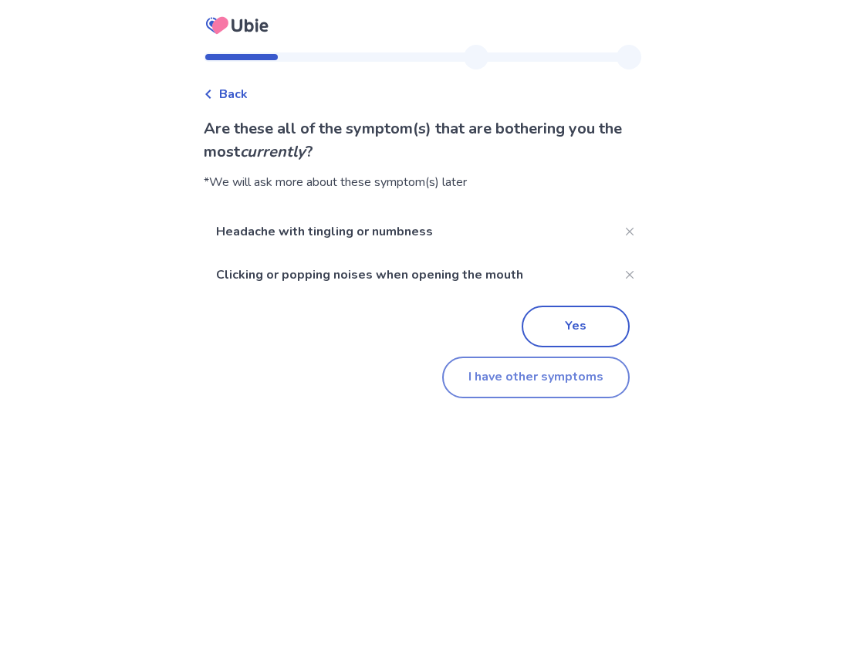
click at [495, 380] on button "I have other symptoms" at bounding box center [536, 378] width 188 height 42
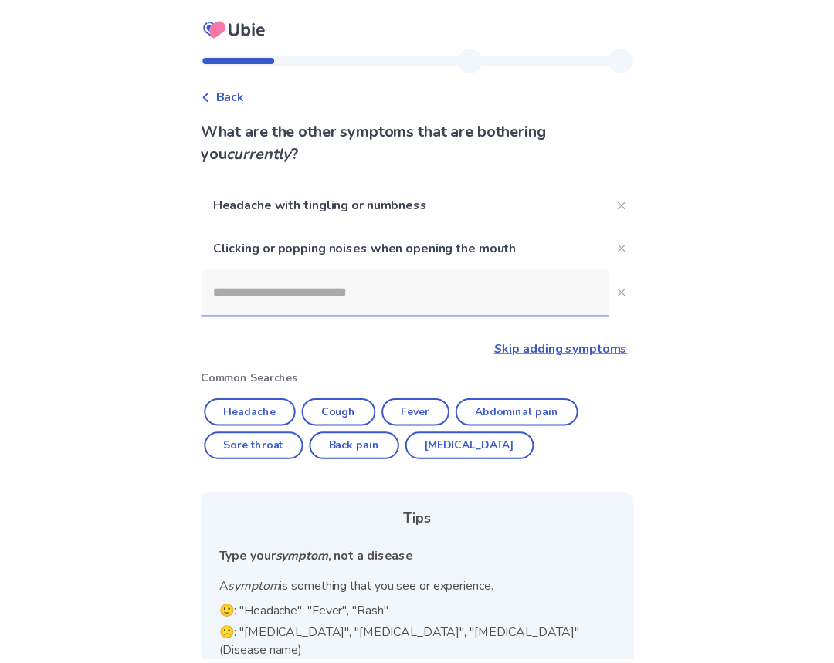
scroll to position [77, 0]
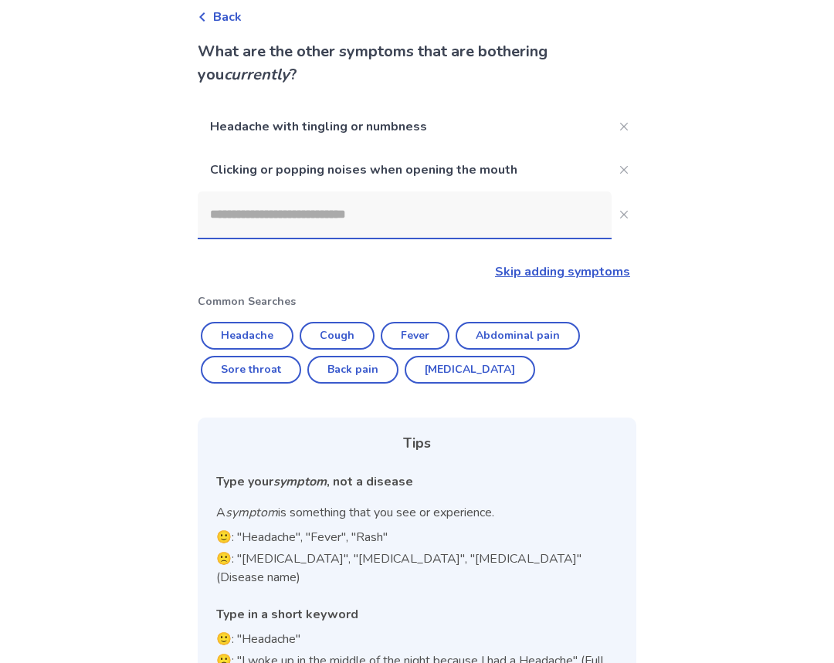
click at [297, 217] on input at bounding box center [405, 214] width 414 height 46
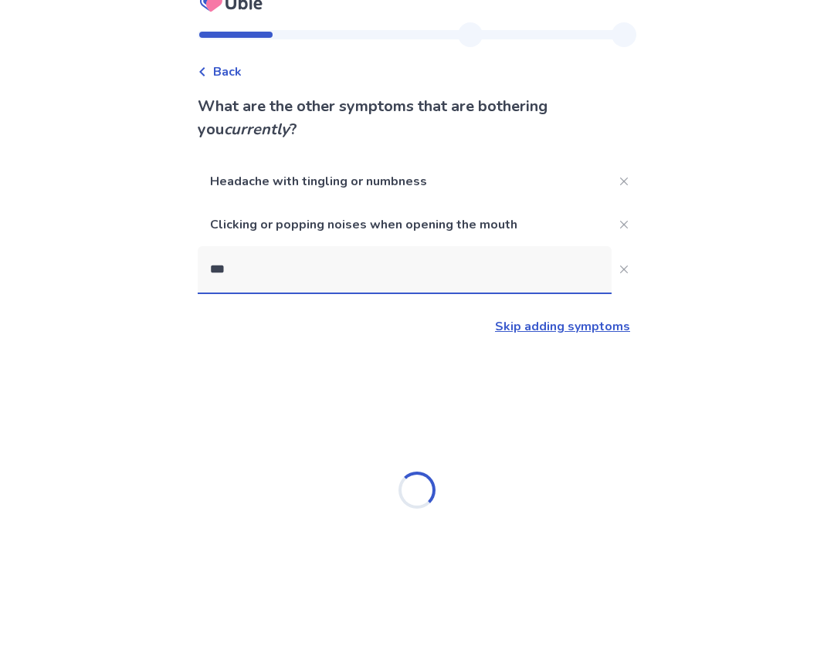
scroll to position [0, 0]
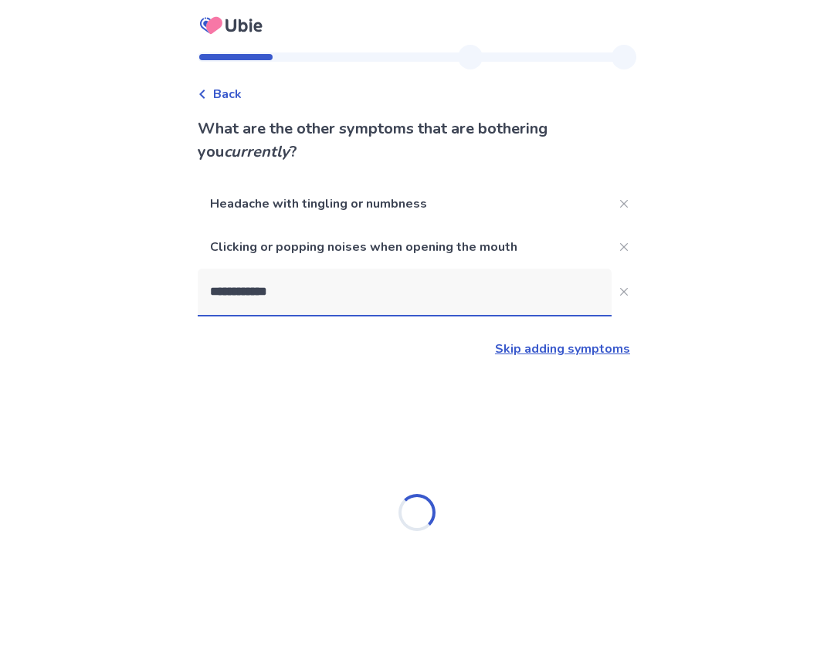
type input "**********"
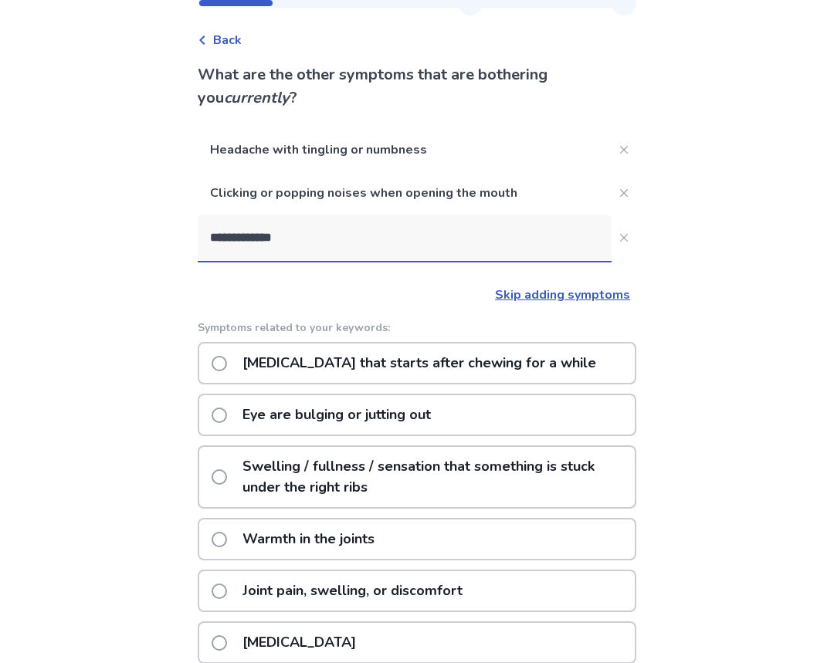
scroll to position [77, 0]
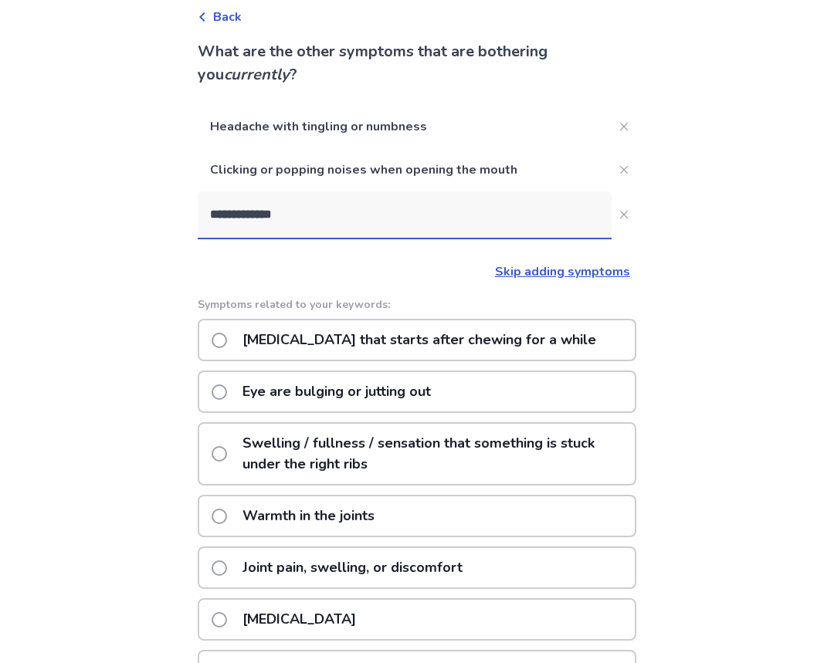
click at [374, 344] on p "Jaw pain that starts after chewing for a while" at bounding box center [419, 339] width 372 height 39
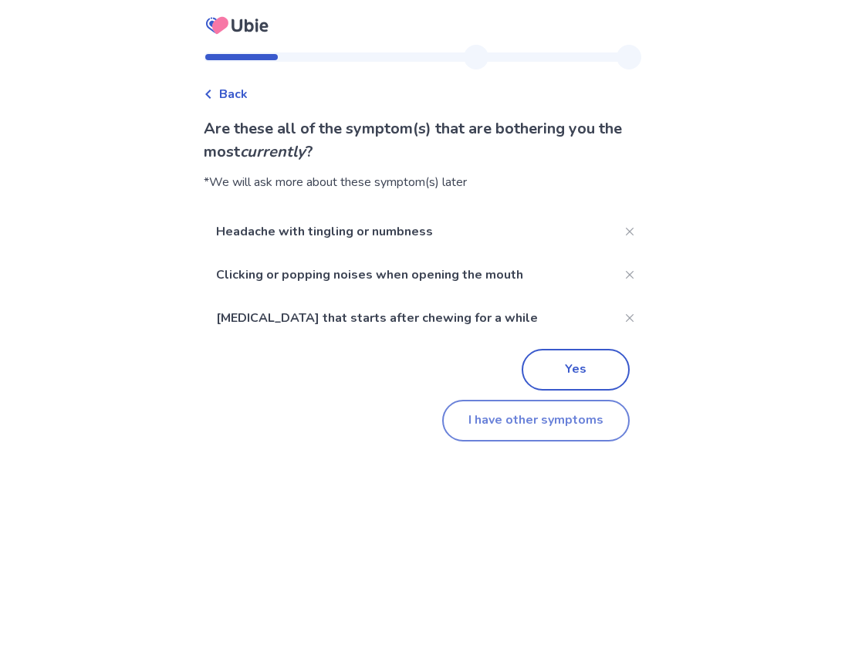
click at [544, 434] on button "I have other symptoms" at bounding box center [536, 421] width 188 height 42
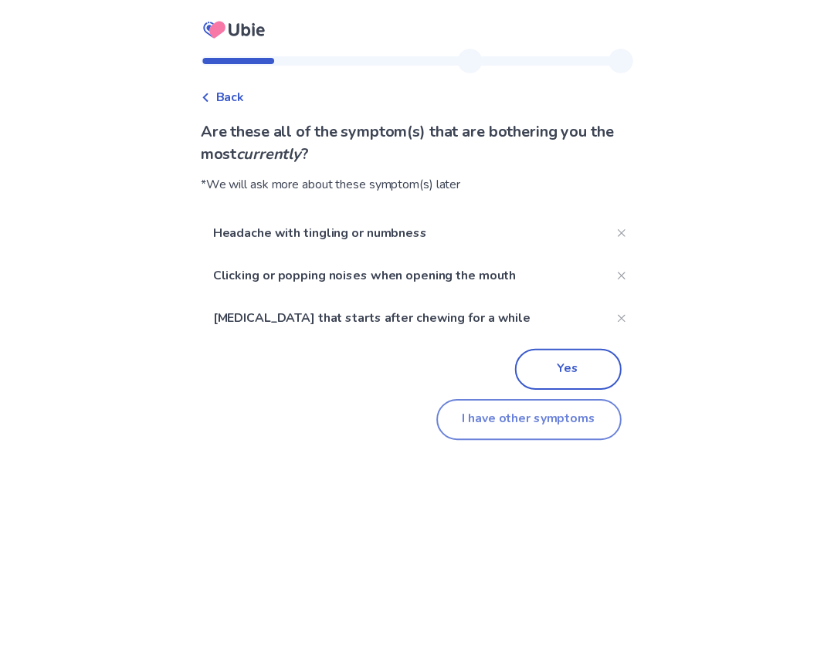
scroll to position [77, 0]
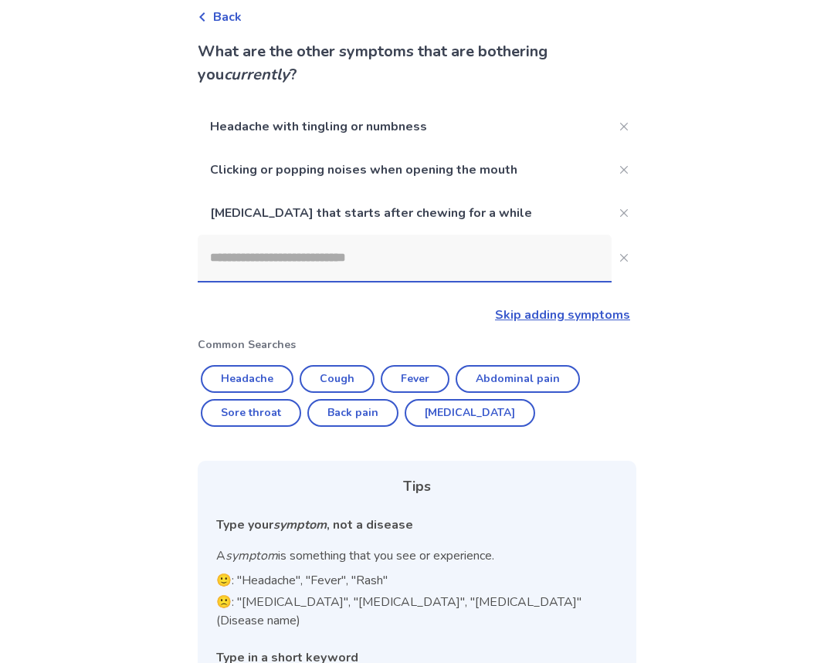
click at [324, 263] on input at bounding box center [405, 258] width 414 height 46
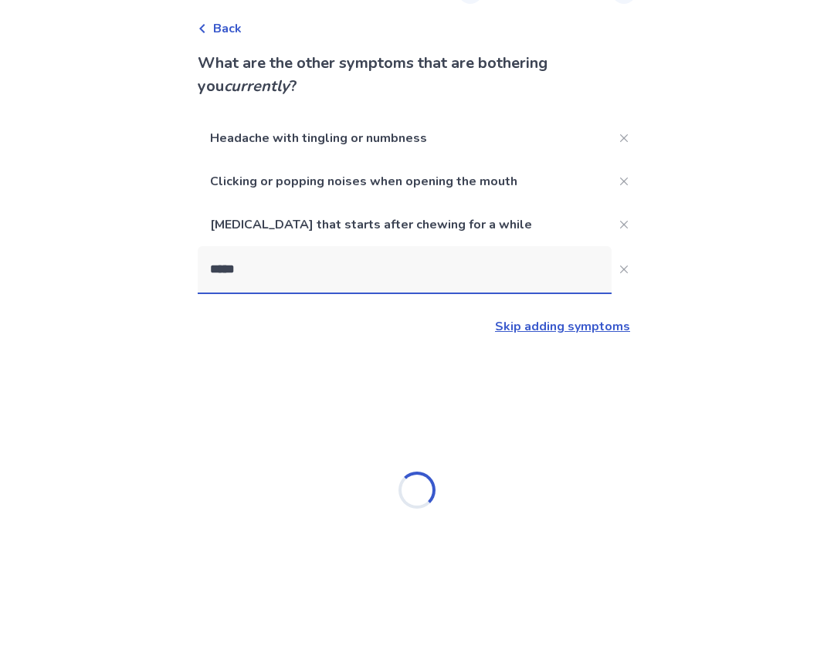
scroll to position [66, 0]
type input "**********"
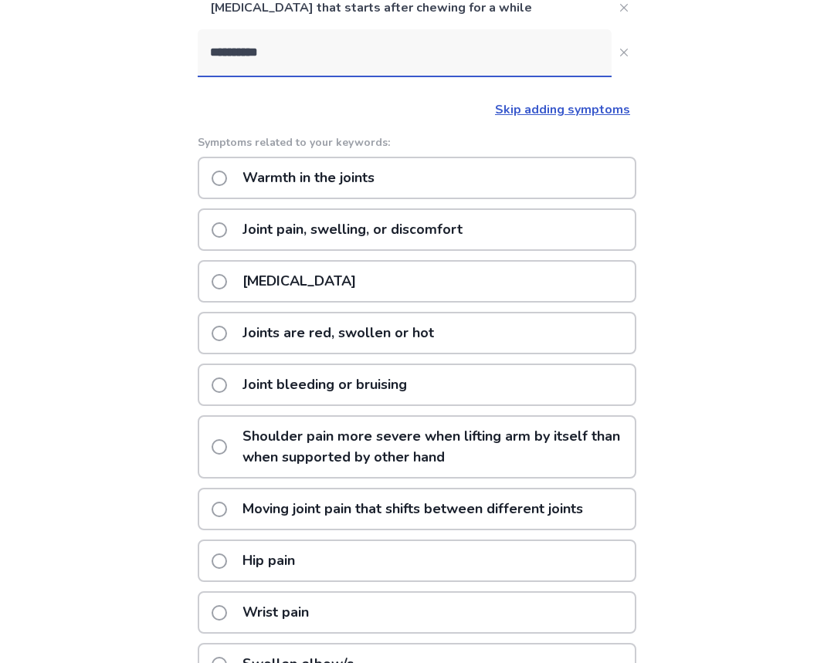
scroll to position [309, 0]
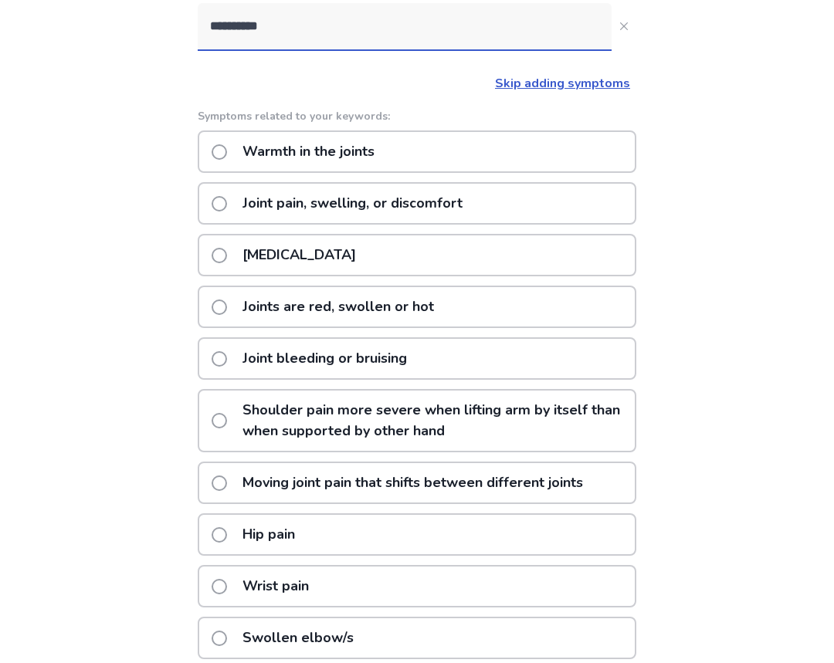
click at [310, 249] on p "Joint stiffness" at bounding box center [299, 255] width 132 height 39
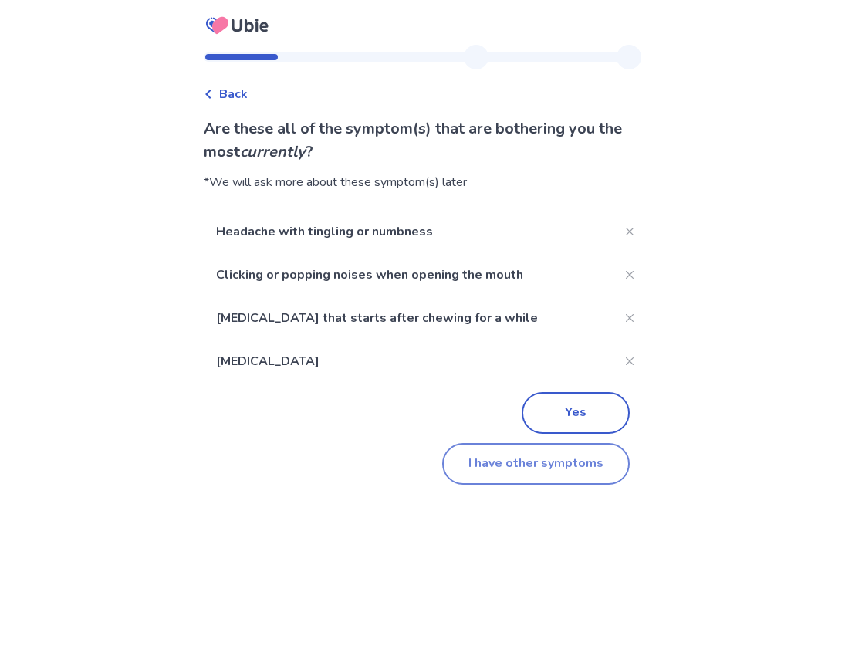
click at [528, 469] on button "I have other symptoms" at bounding box center [536, 464] width 188 height 42
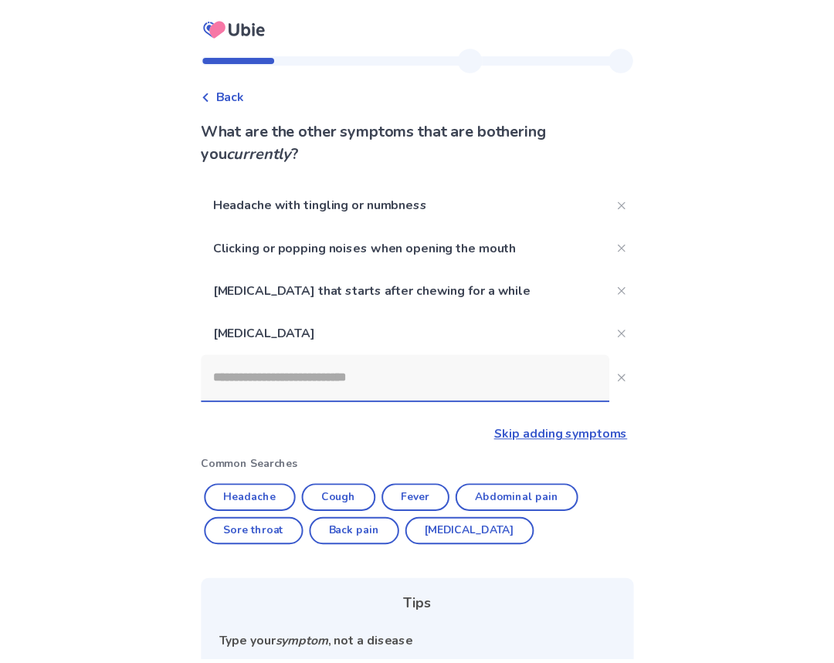
scroll to position [205, 0]
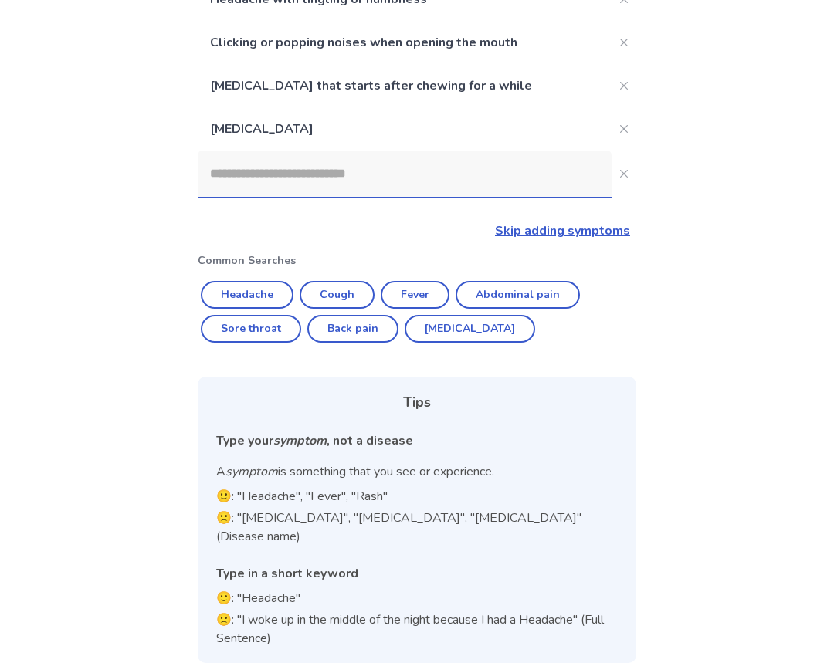
click at [297, 180] on input at bounding box center [405, 174] width 414 height 46
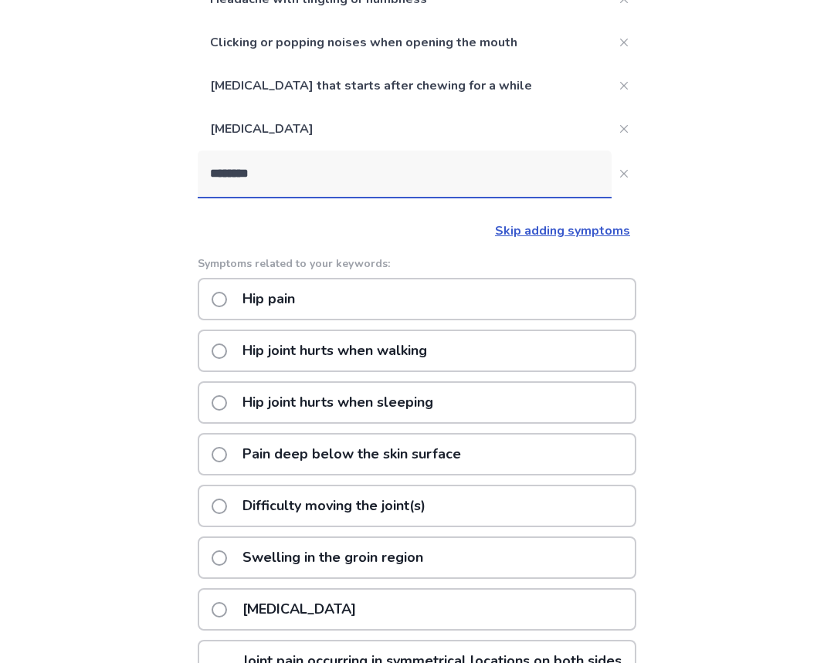
type input "********"
click at [315, 303] on div "Hip pain" at bounding box center [417, 299] width 439 height 42
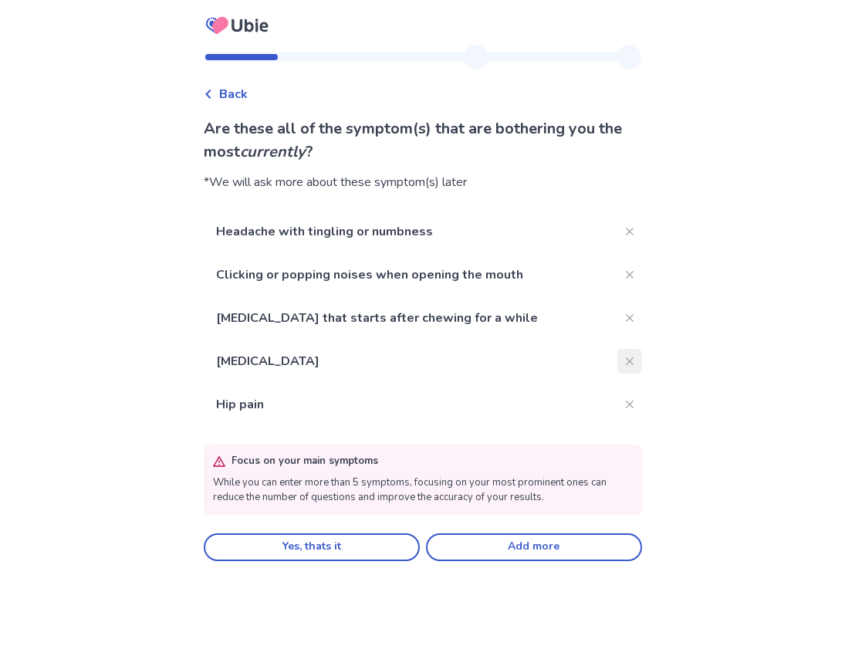
click at [625, 363] on button "Close" at bounding box center [630, 361] width 25 height 25
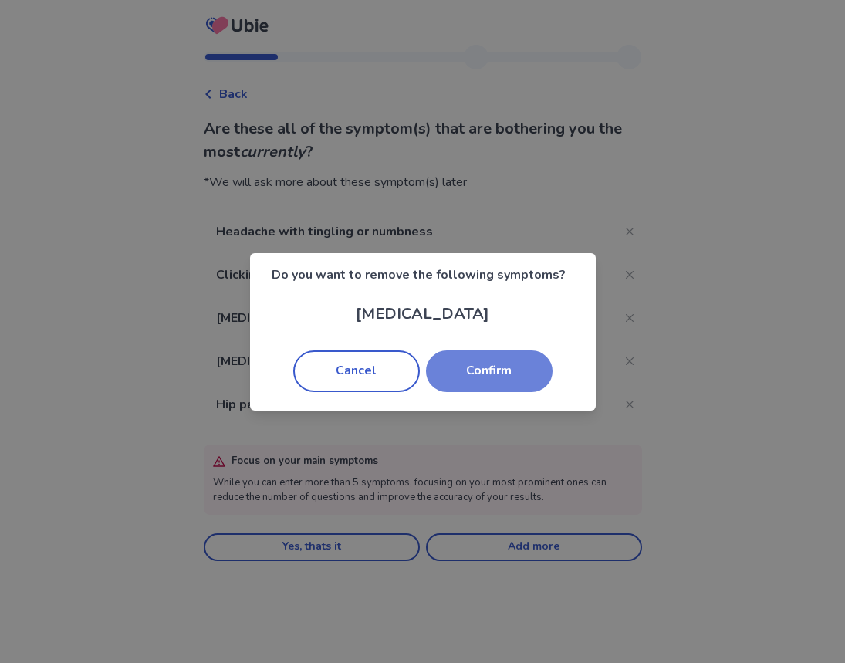
click at [499, 371] on button "Confirm" at bounding box center [489, 372] width 127 height 42
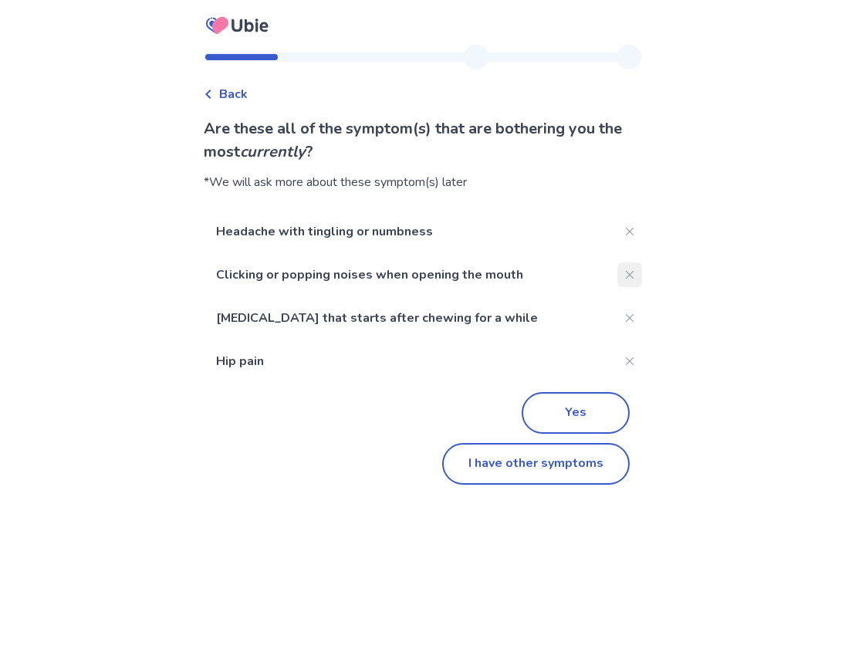
click at [626, 275] on icon "Close" at bounding box center [630, 275] width 8 height 8
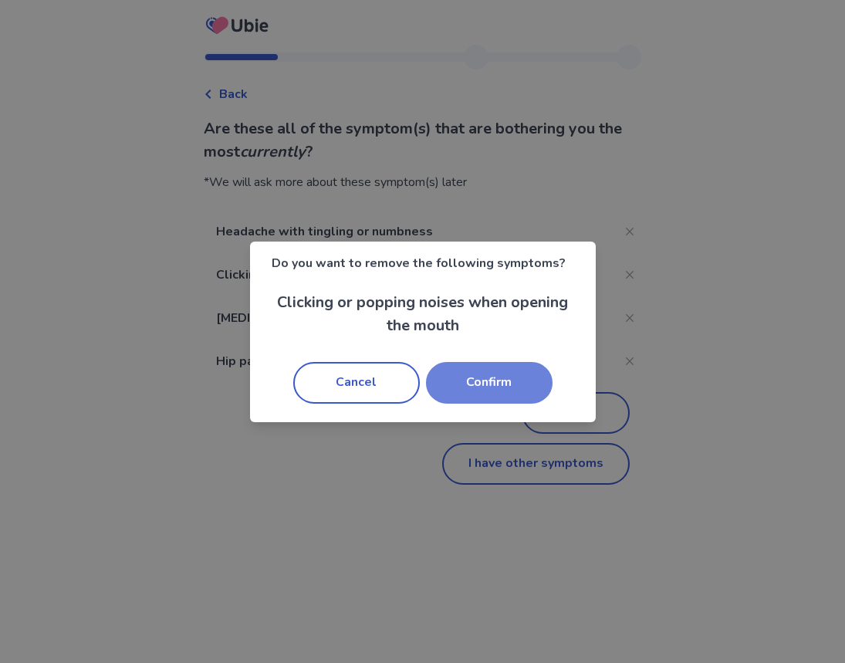
click at [507, 371] on button "Confirm" at bounding box center [489, 383] width 127 height 42
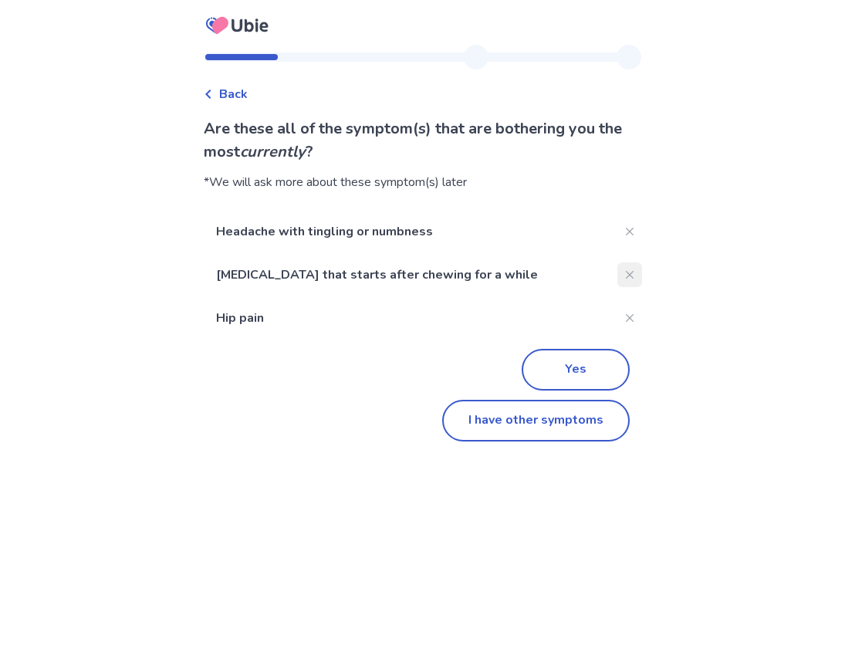
click at [625, 276] on button "Close" at bounding box center [630, 275] width 25 height 25
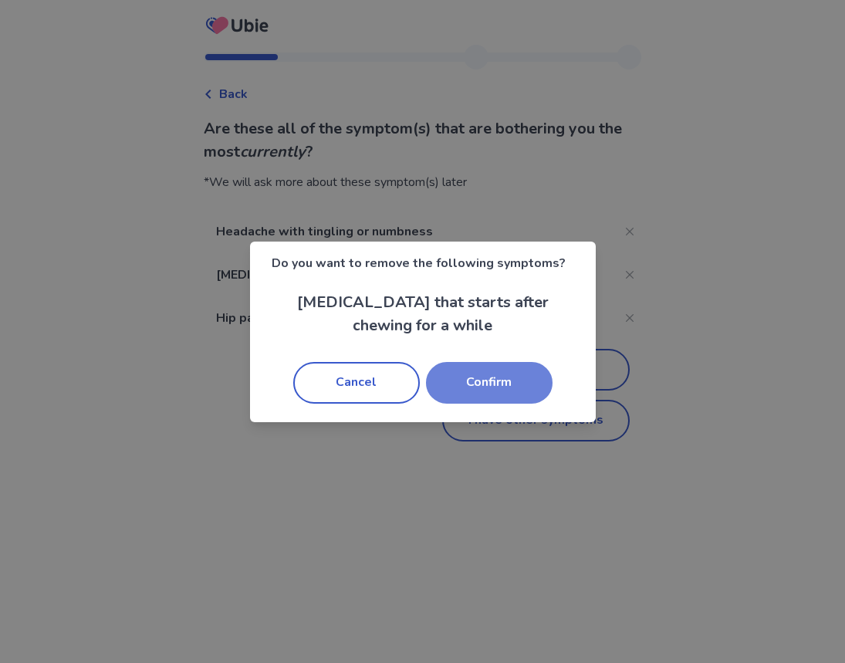
click at [474, 384] on button "Confirm" at bounding box center [489, 383] width 127 height 42
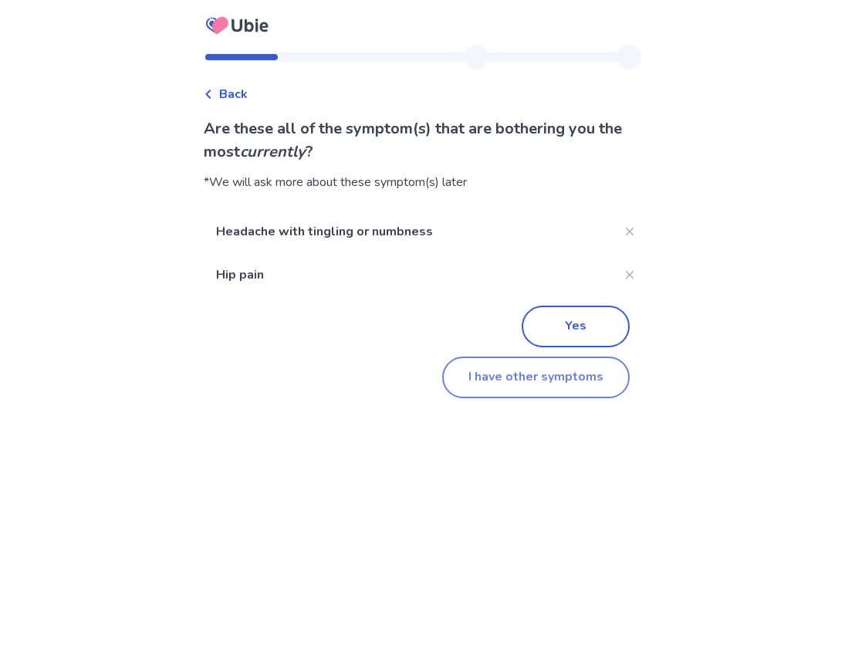
click at [508, 380] on button "I have other symptoms" at bounding box center [536, 378] width 188 height 42
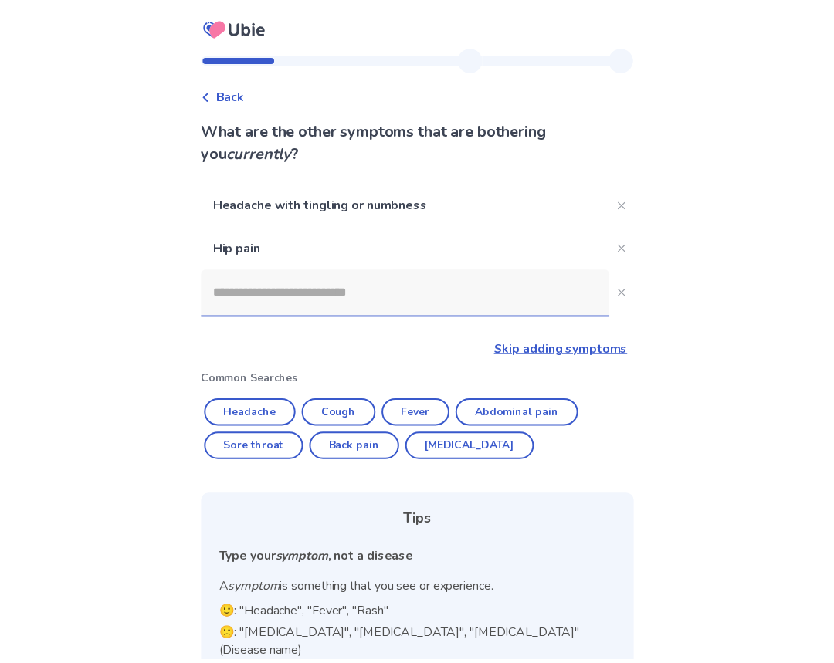
scroll to position [118, 0]
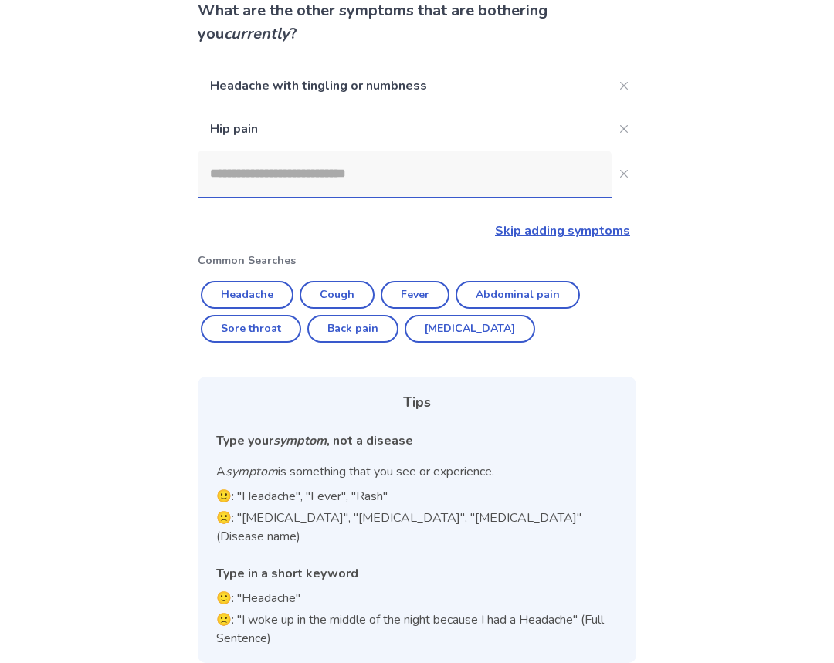
click at [310, 173] on input at bounding box center [405, 174] width 414 height 46
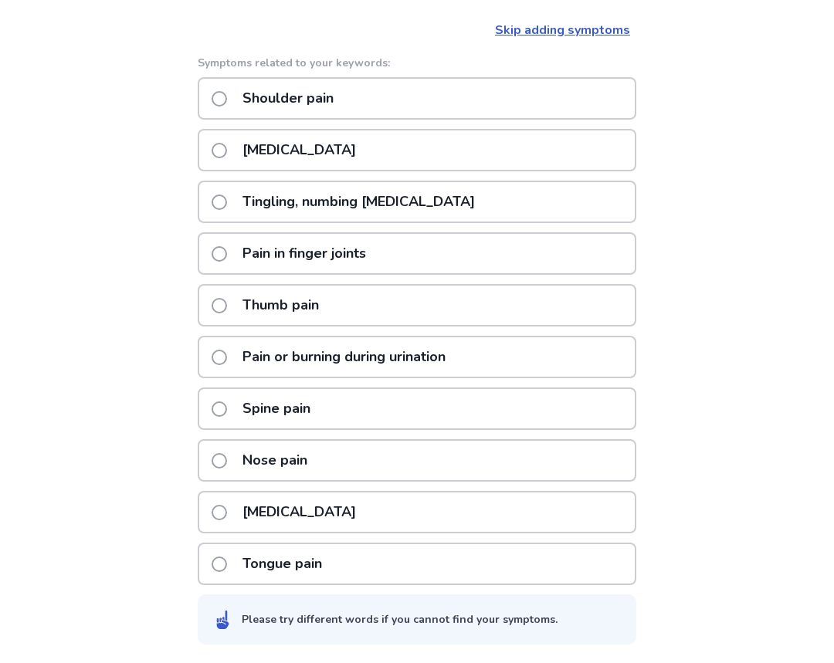
scroll to position [0, 0]
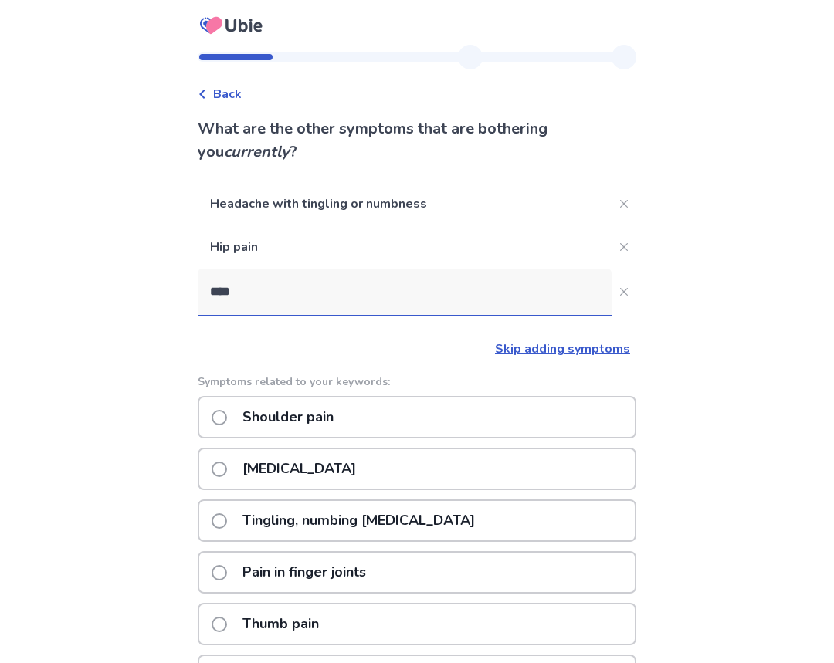
drag, startPoint x: 278, startPoint y: 291, endPoint x: 162, endPoint y: 288, distance: 115.9
click at [171, 289] on div "Back What are the other symptoms that are bothering you currently ? Headache wi…" at bounding box center [417, 491] width 834 height 982
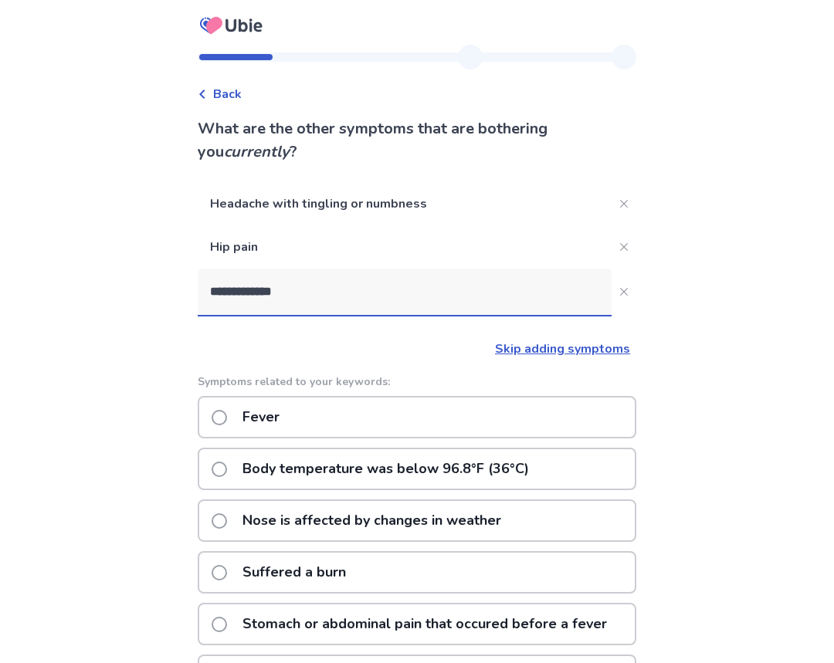
drag, startPoint x: 322, startPoint y: 297, endPoint x: 77, endPoint y: 268, distance: 246.5
click at [77, 268] on div "**********" at bounding box center [417, 501] width 834 height 1003
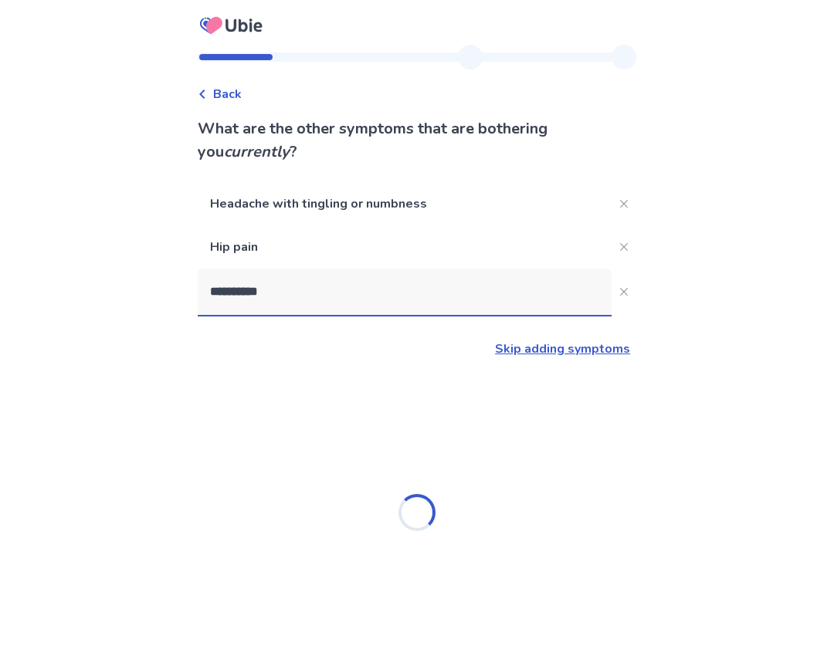
type input "**********"
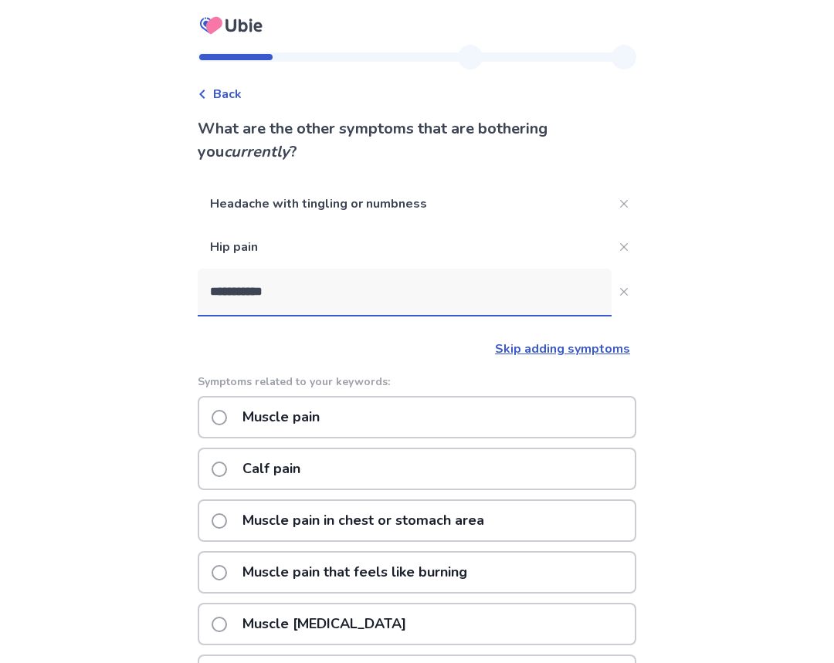
click at [329, 422] on p "Muscle pain" at bounding box center [281, 417] width 96 height 39
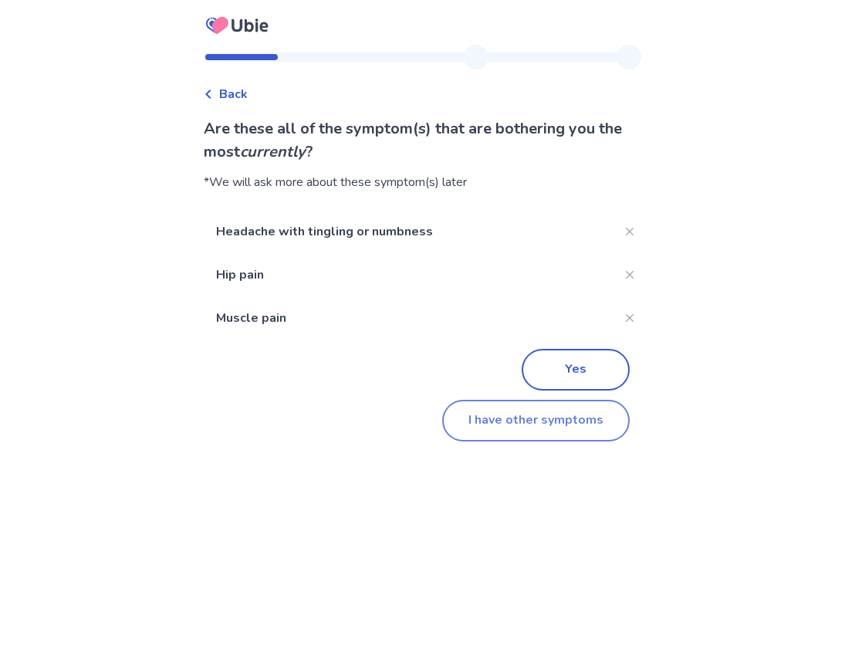
click at [528, 415] on button "I have other symptoms" at bounding box center [536, 421] width 188 height 42
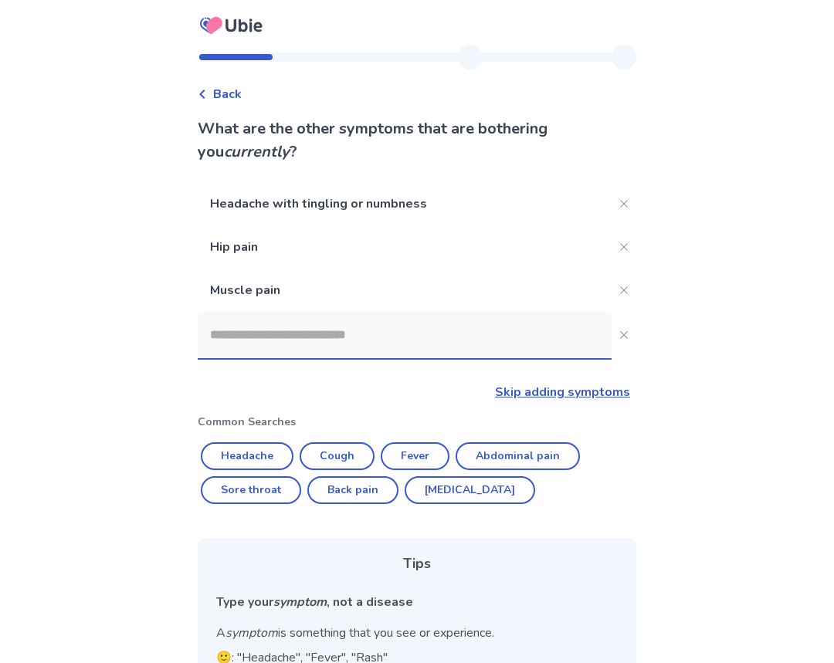
click at [287, 330] on input at bounding box center [405, 335] width 414 height 46
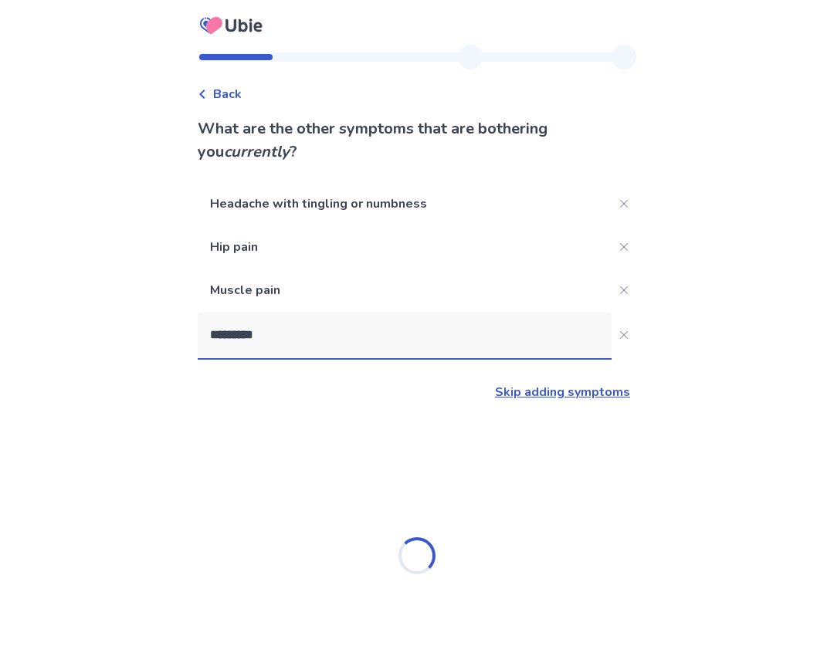
type input "**********"
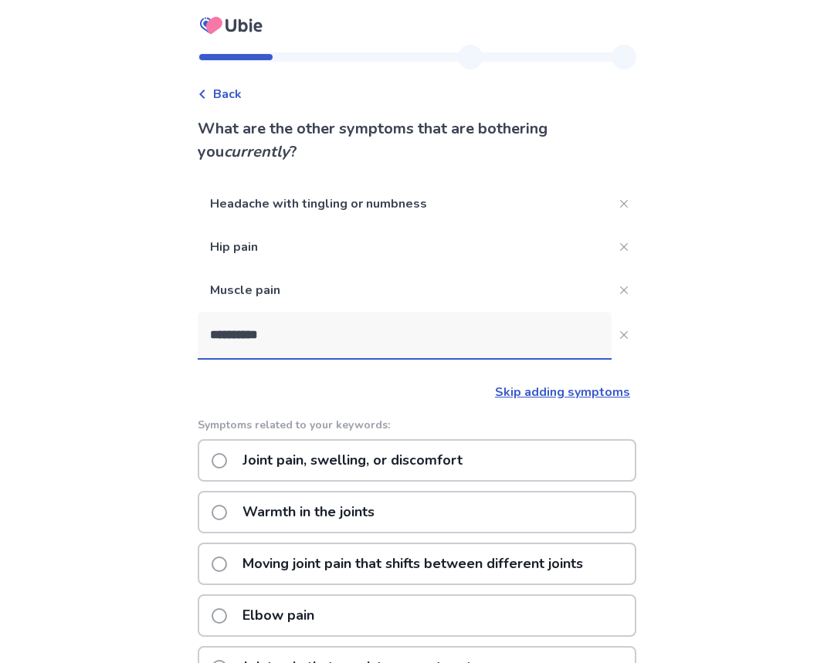
click at [400, 456] on p "Joint pain, swelling, or discomfort" at bounding box center [352, 460] width 239 height 39
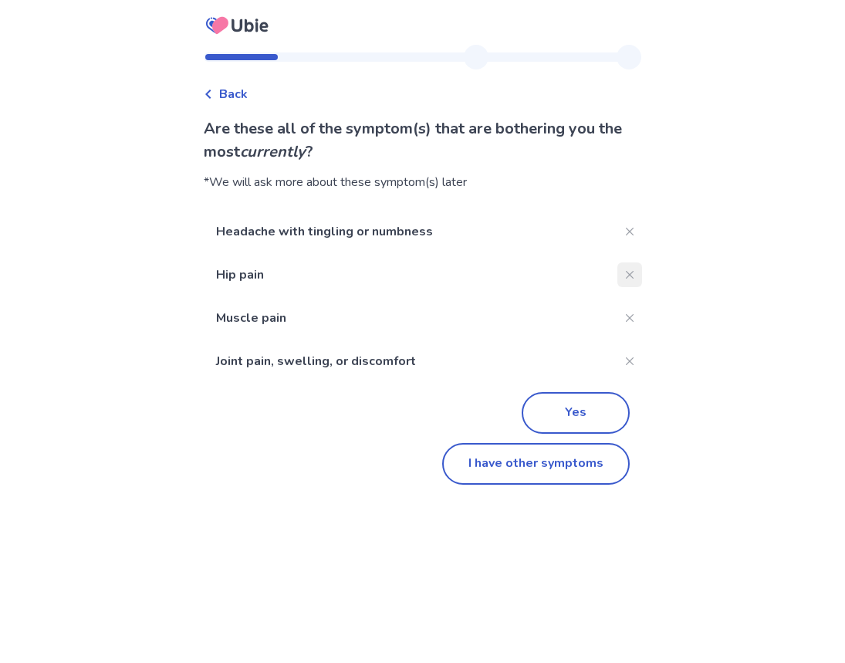
click at [626, 277] on icon "Close" at bounding box center [630, 275] width 8 height 8
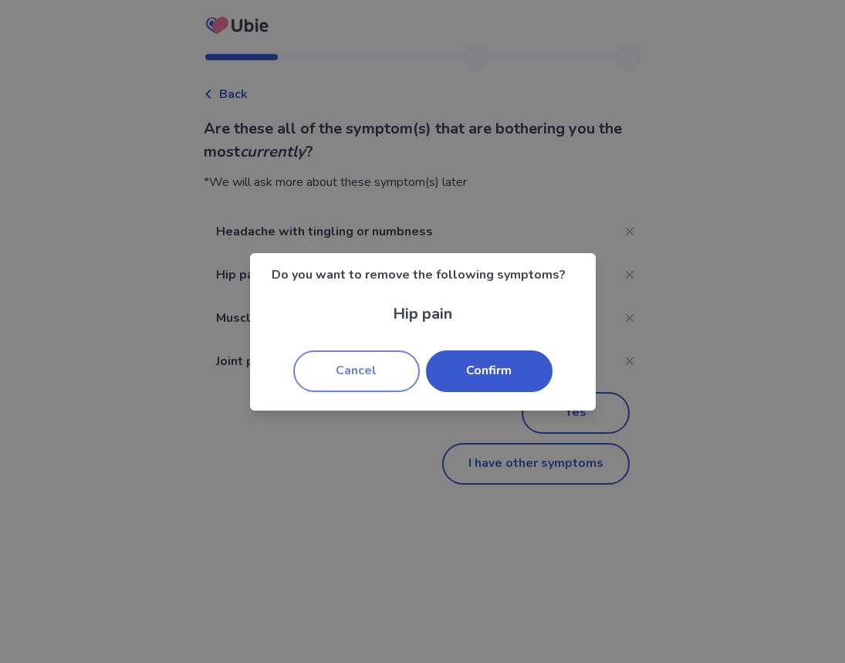
click at [322, 369] on button "Cancel" at bounding box center [356, 372] width 127 height 42
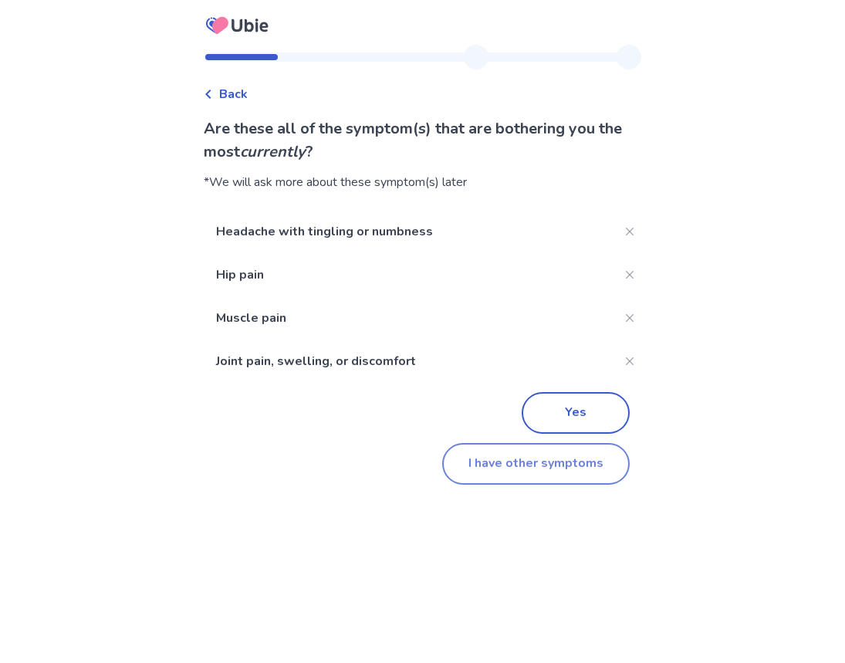
click at [544, 474] on button "I have other symptoms" at bounding box center [536, 464] width 188 height 42
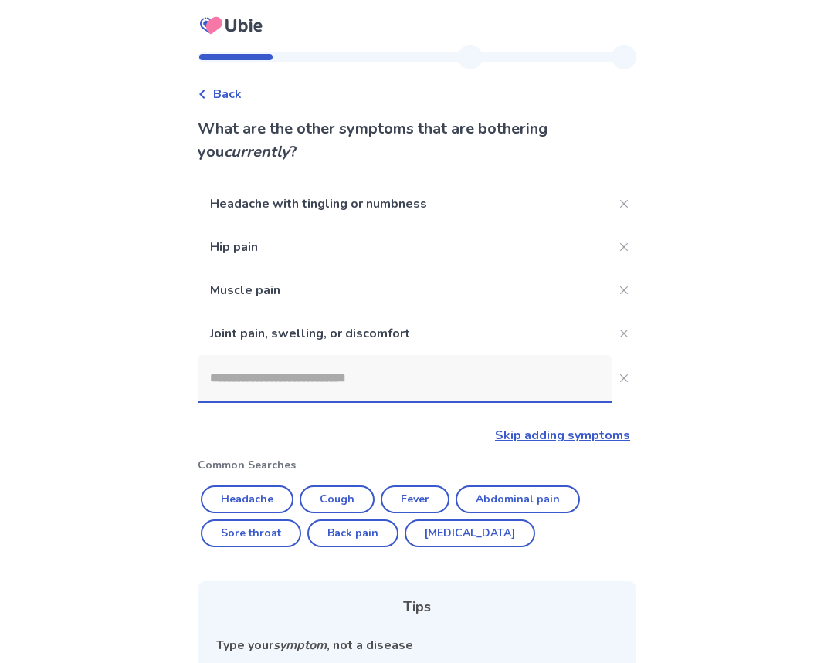
click at [273, 378] on input at bounding box center [405, 378] width 414 height 46
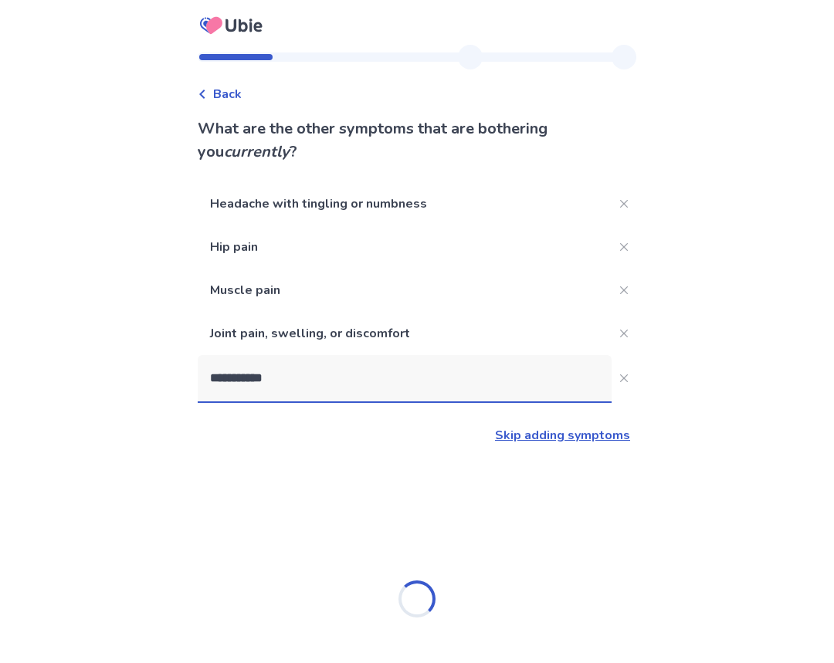
type input "**********"
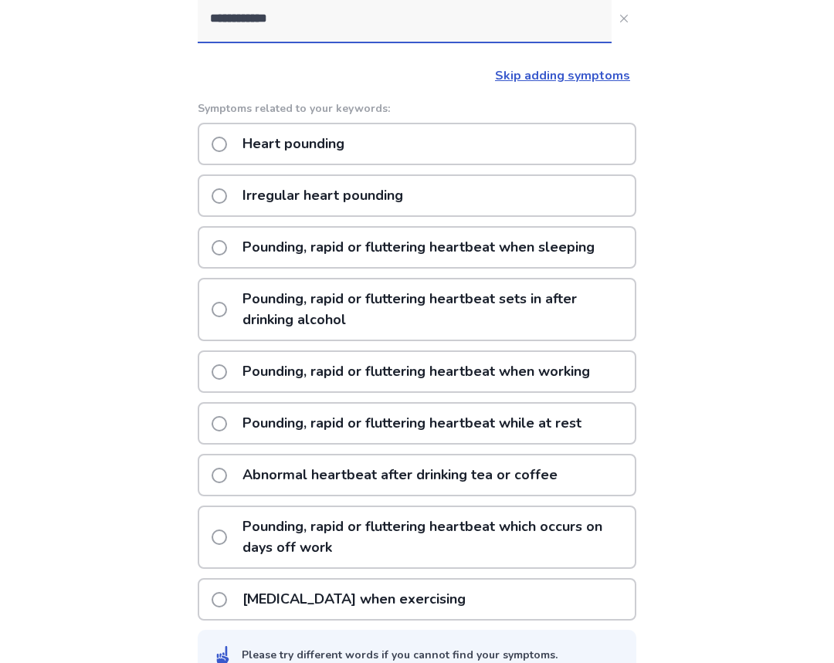
scroll to position [386, 0]
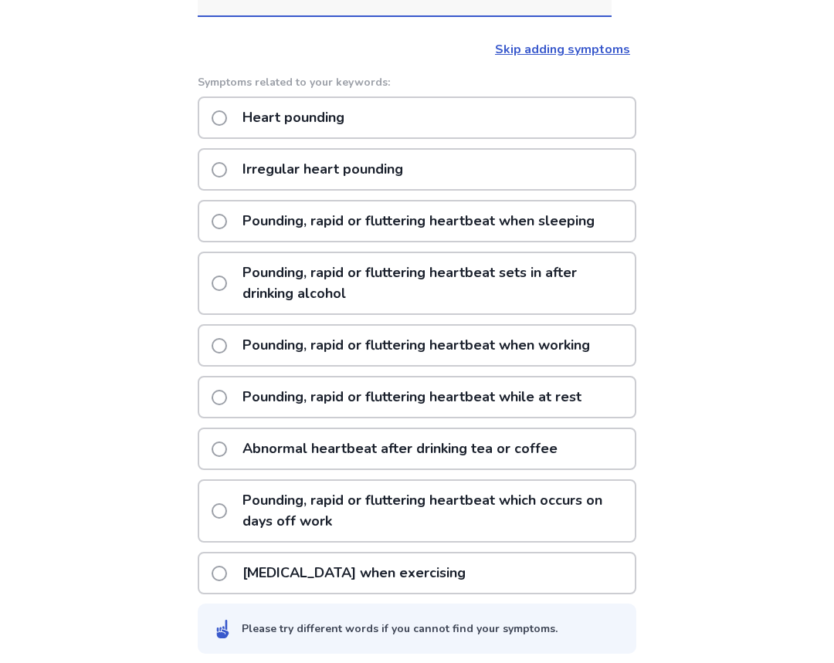
click at [381, 171] on p "Irregular heart pounding" at bounding box center [322, 169] width 179 height 39
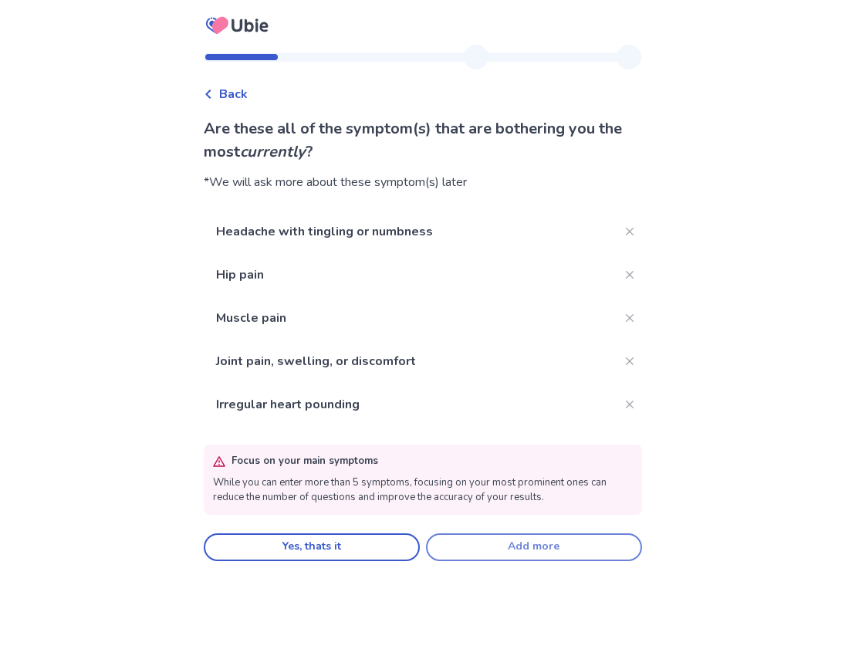
click at [486, 550] on button "Add more" at bounding box center [534, 548] width 216 height 28
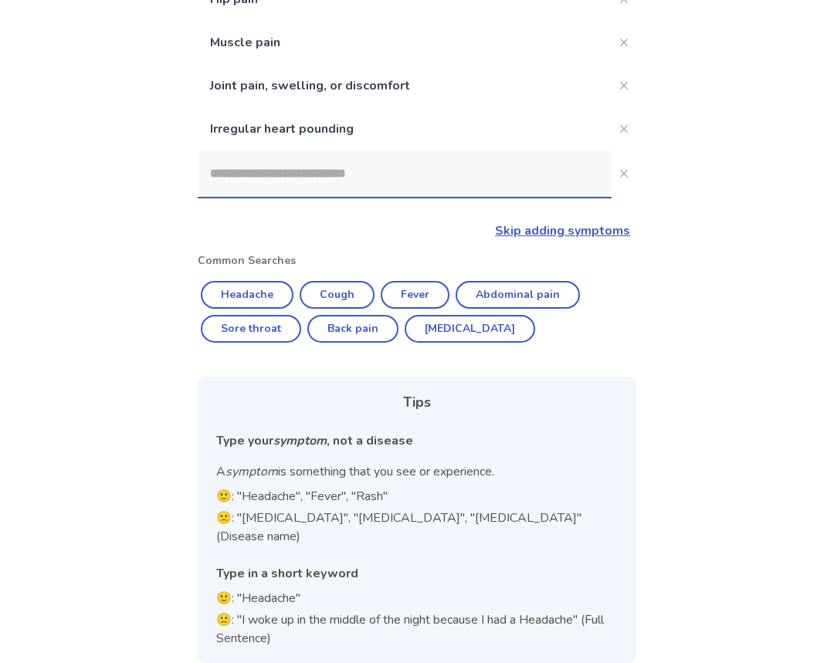
scroll to position [171, 0]
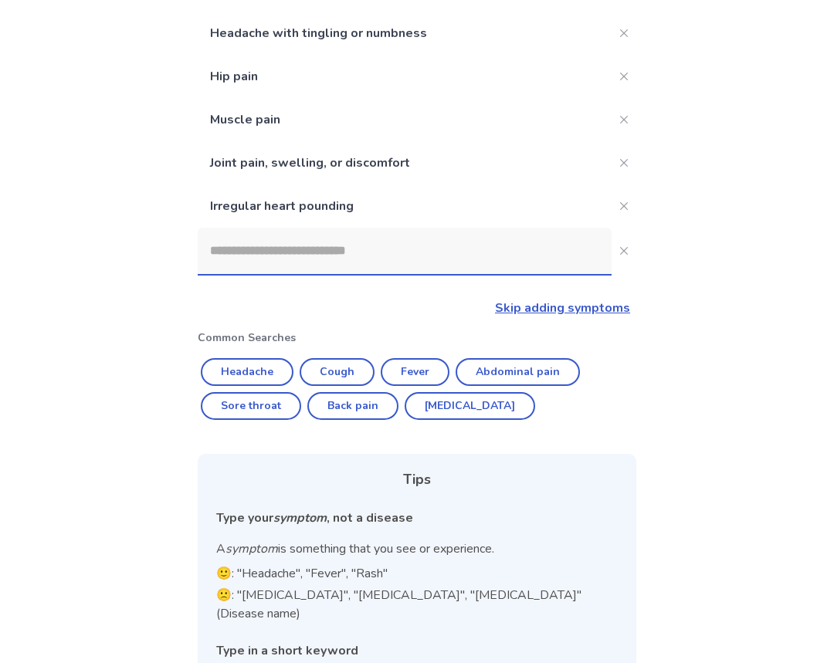
click at [337, 261] on input at bounding box center [405, 251] width 414 height 46
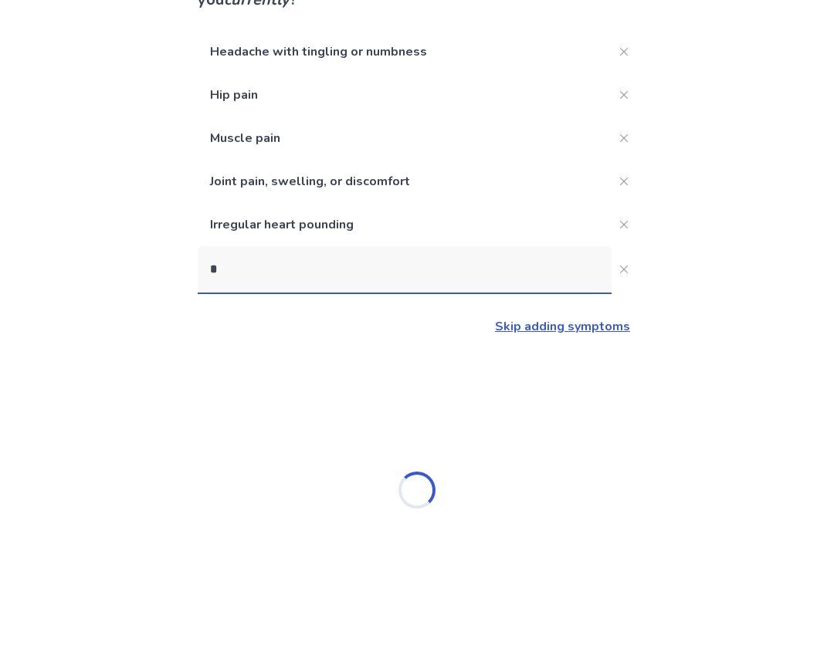
scroll to position [152, 0]
type input "**********"
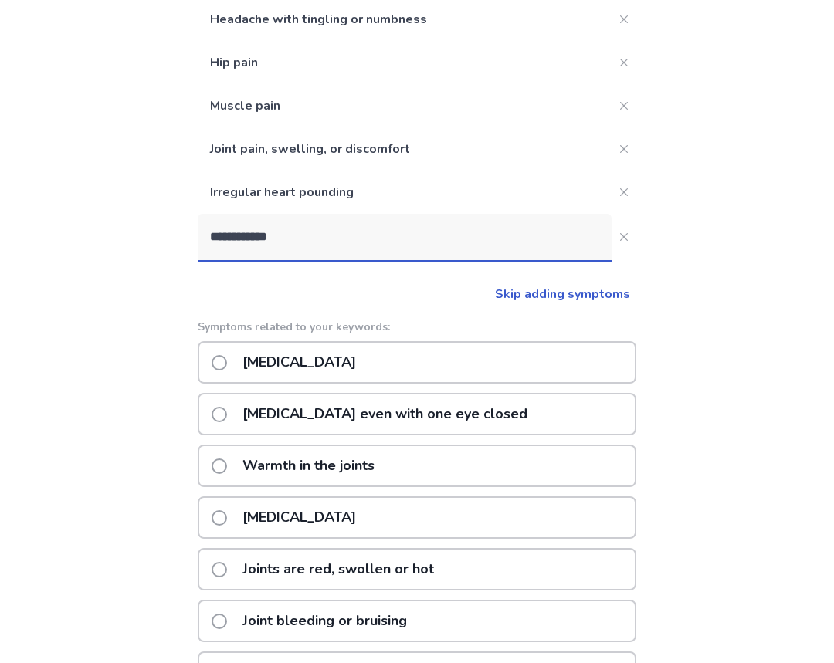
scroll to position [366, 0]
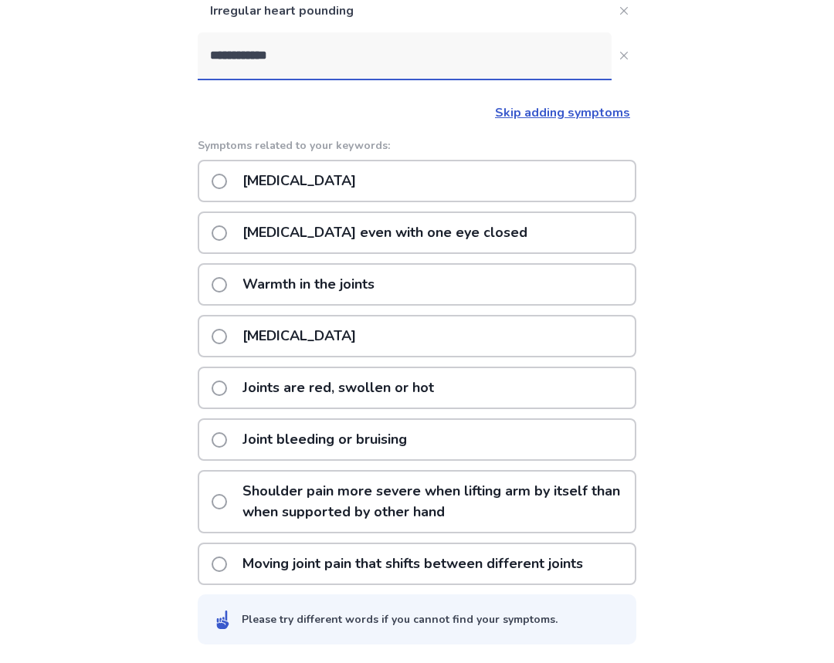
click at [496, 567] on p "Moving joint pain that shifts between different joints" at bounding box center [412, 563] width 359 height 39
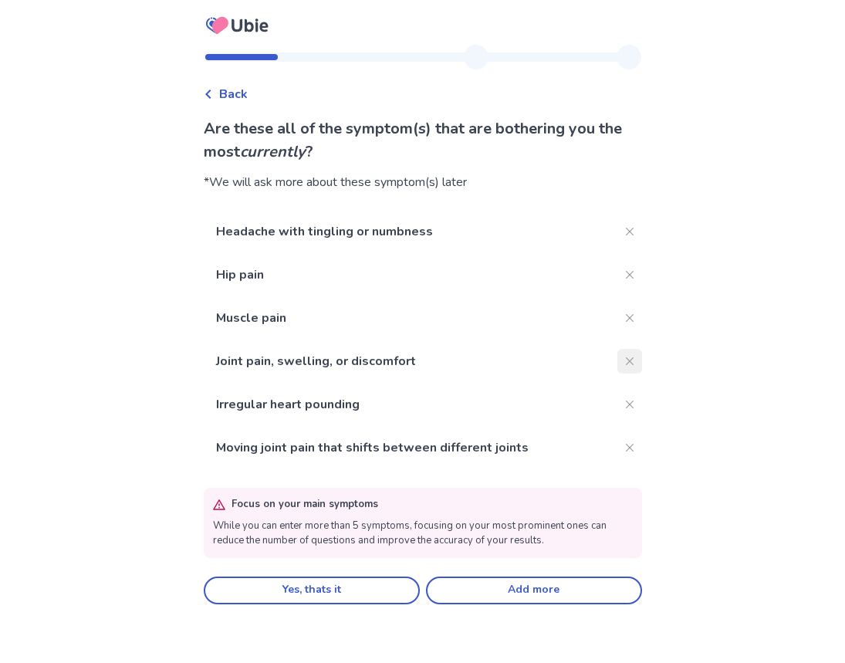
click at [625, 362] on icon "Close" at bounding box center [629, 361] width 8 height 8
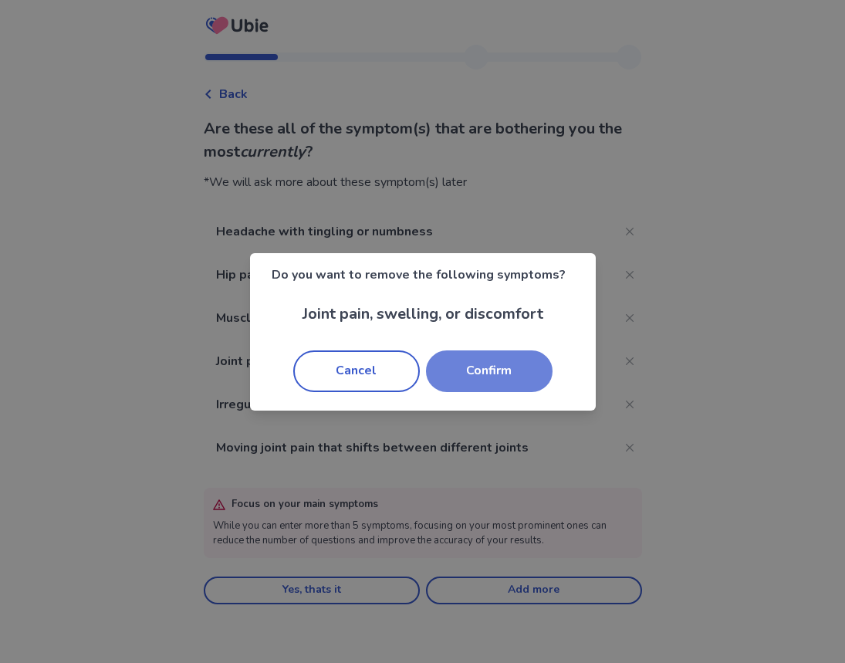
click at [478, 367] on button "Confirm" at bounding box center [489, 372] width 127 height 42
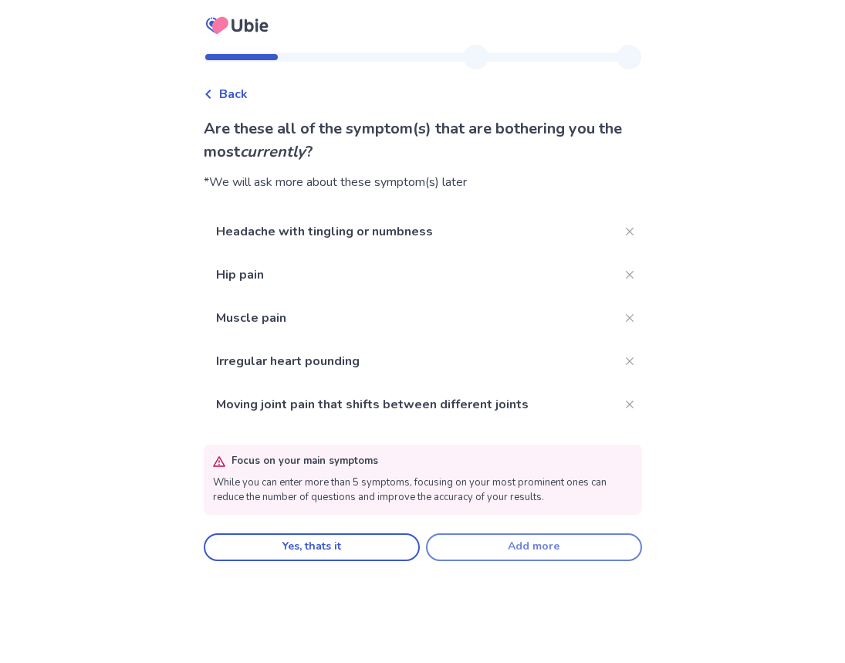
click at [477, 550] on button "Add more" at bounding box center [534, 548] width 216 height 28
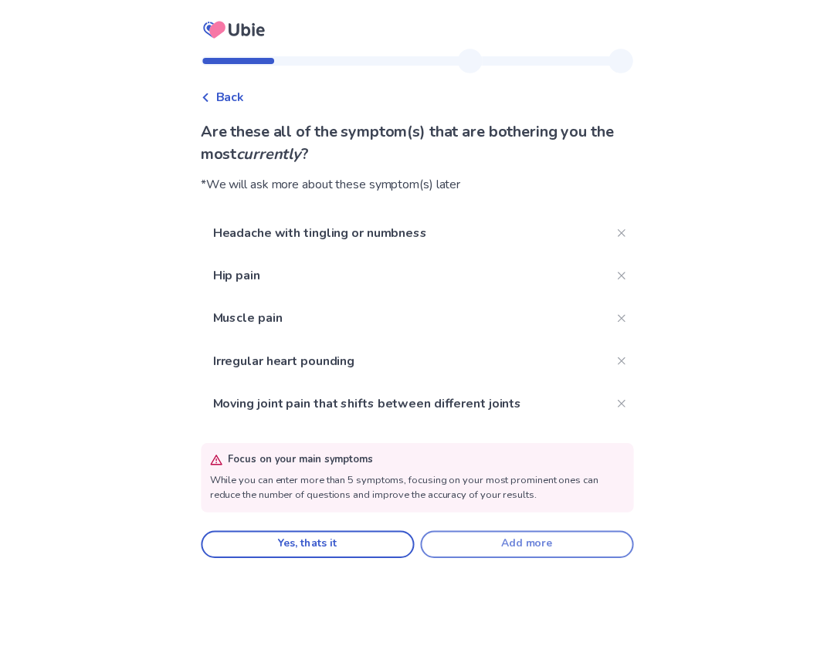
scroll to position [248, 0]
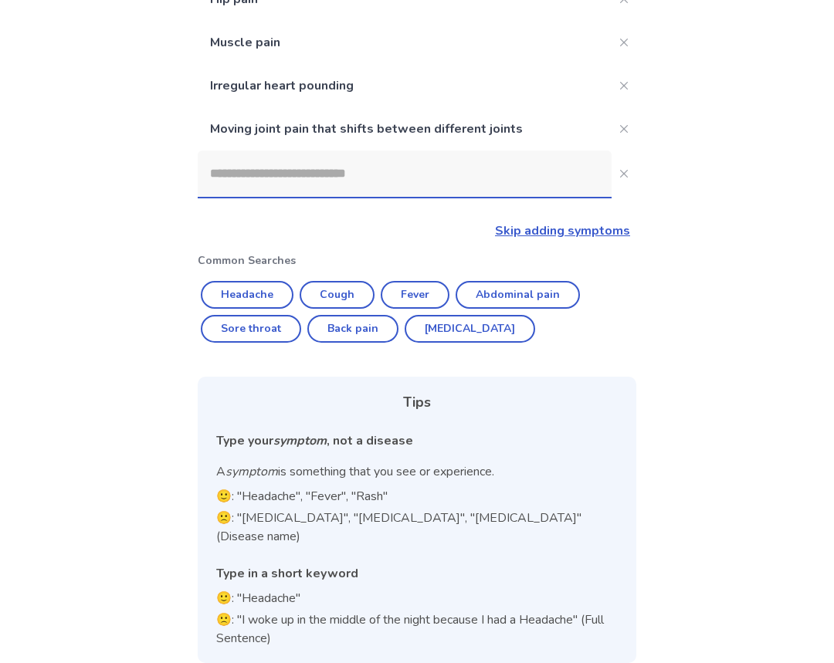
click at [327, 185] on input at bounding box center [405, 174] width 414 height 46
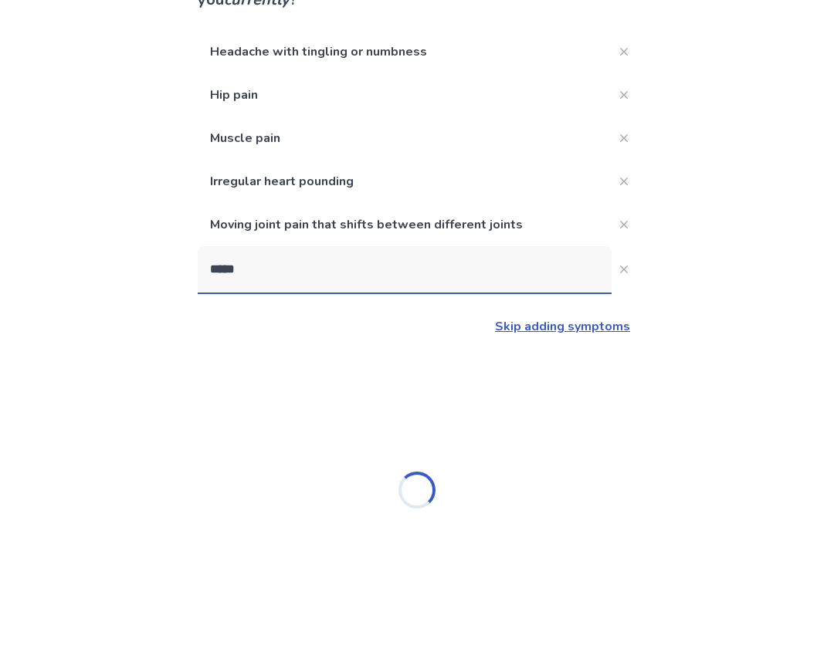
type input "******"
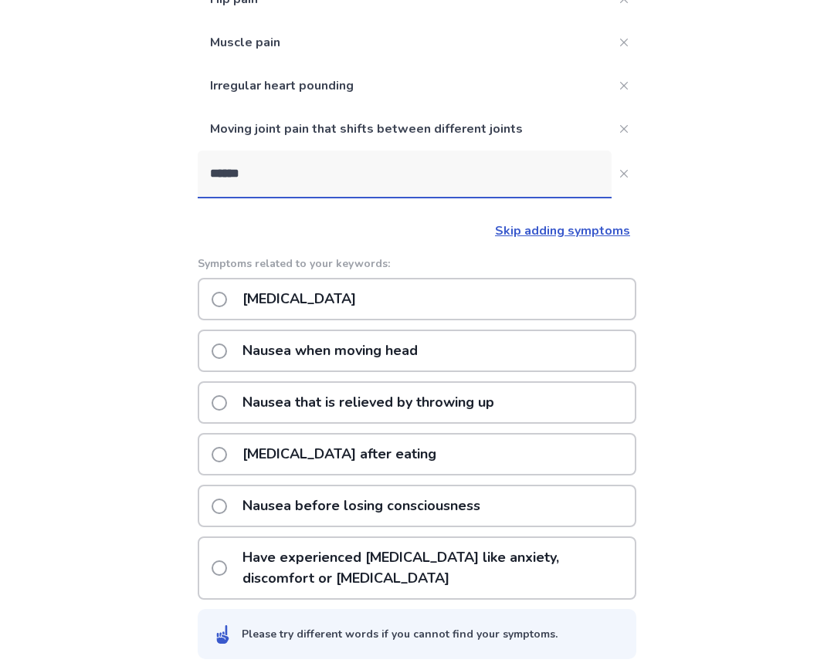
click at [365, 306] on p "Nausea or vomiting" at bounding box center [299, 299] width 132 height 39
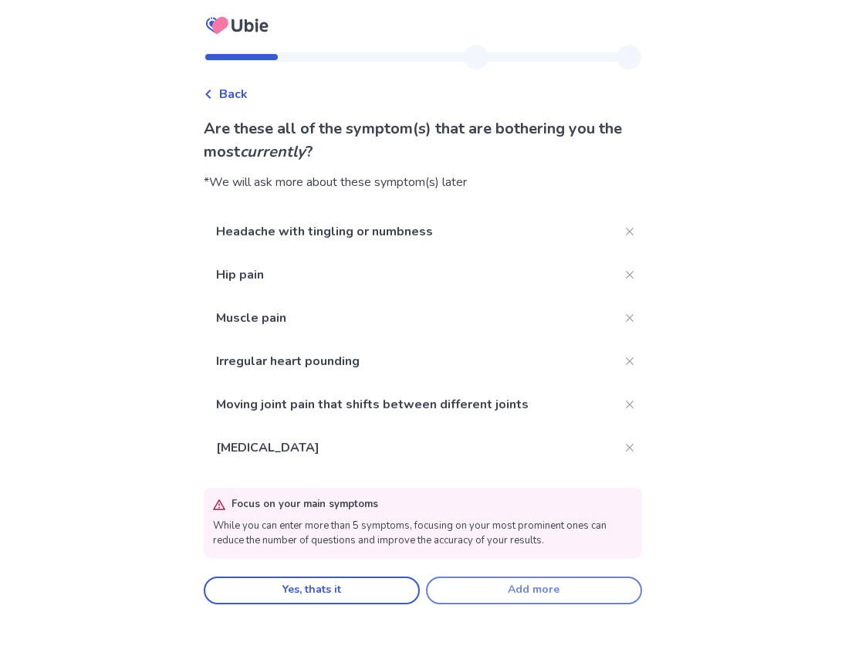
click at [463, 596] on button "Add more" at bounding box center [534, 591] width 216 height 28
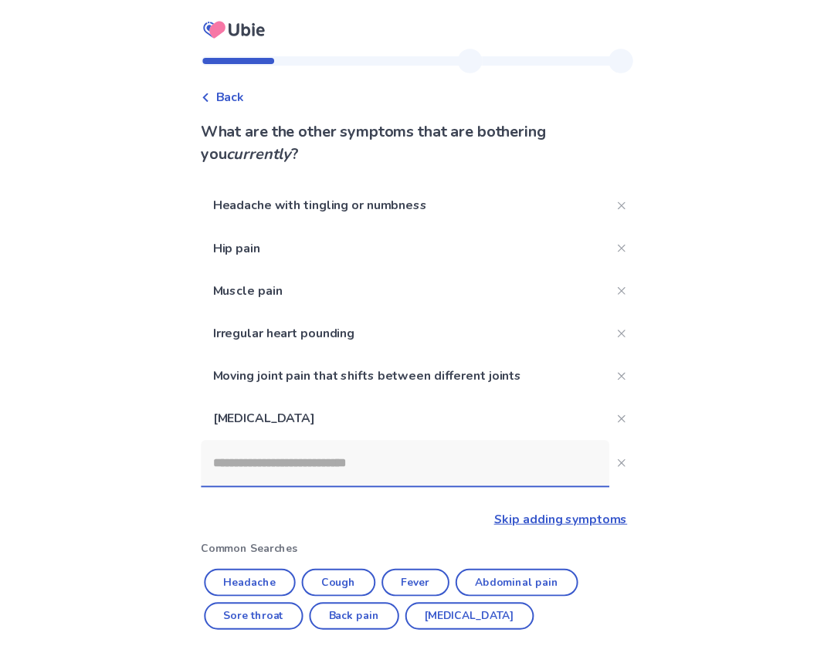
scroll to position [248, 0]
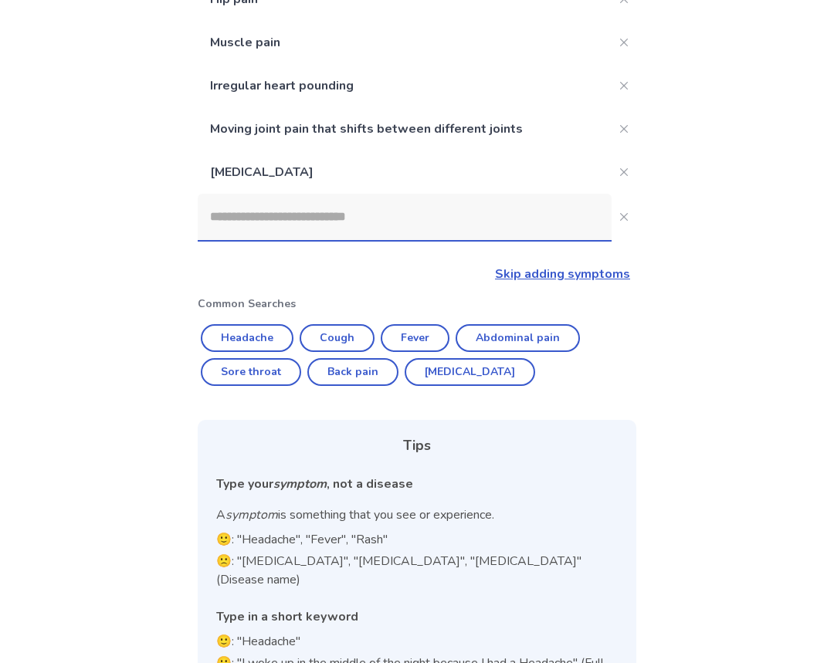
click at [301, 217] on input at bounding box center [405, 217] width 414 height 46
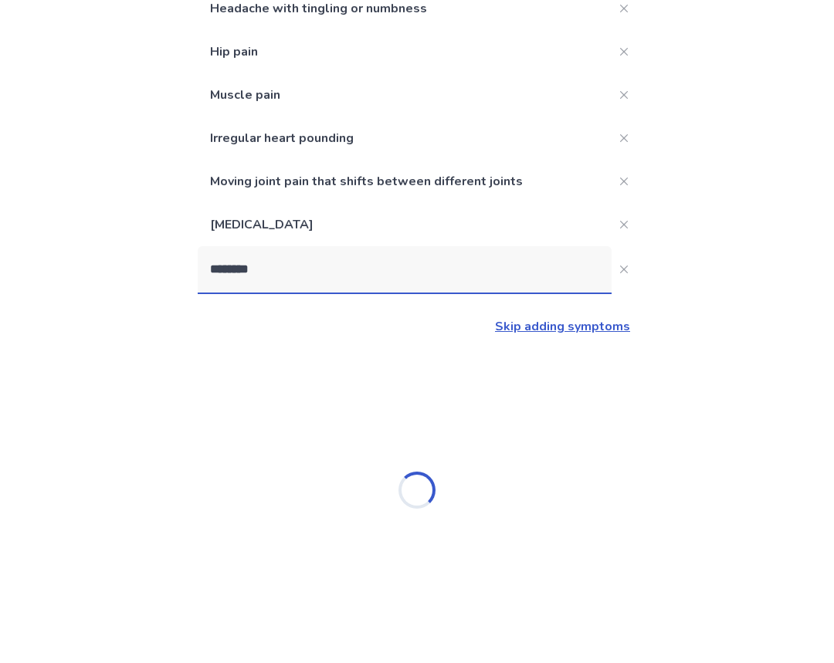
type input "*********"
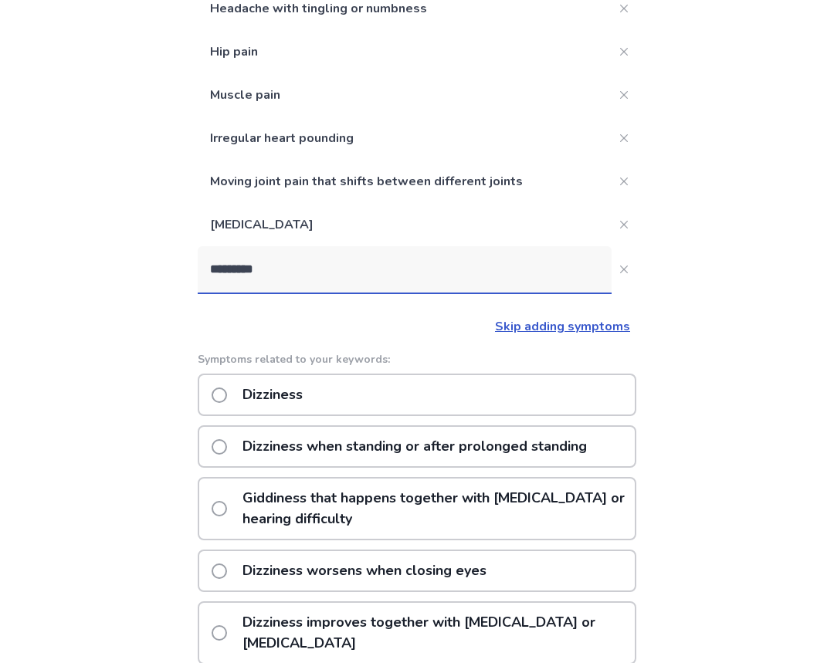
scroll to position [248, 0]
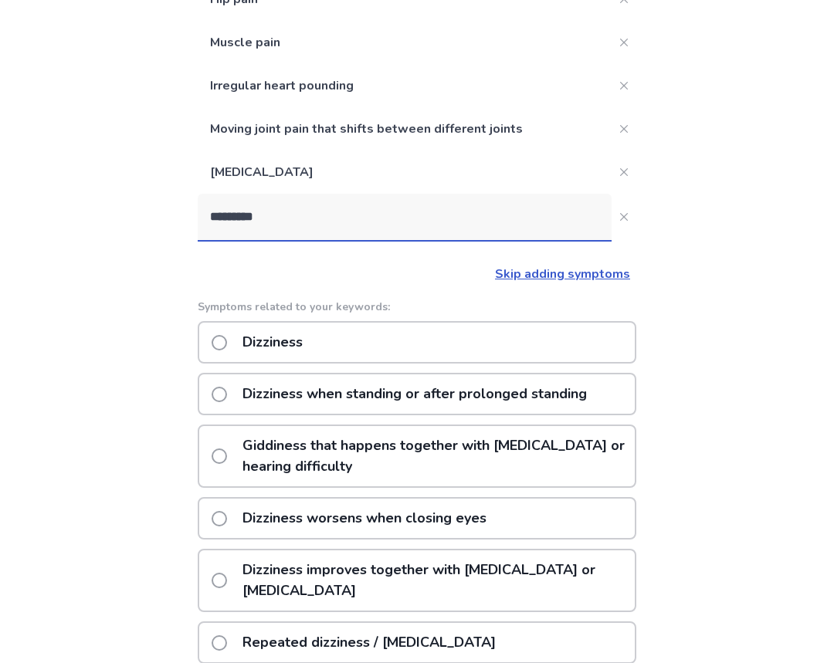
click at [299, 347] on p "Dizziness" at bounding box center [272, 342] width 79 height 39
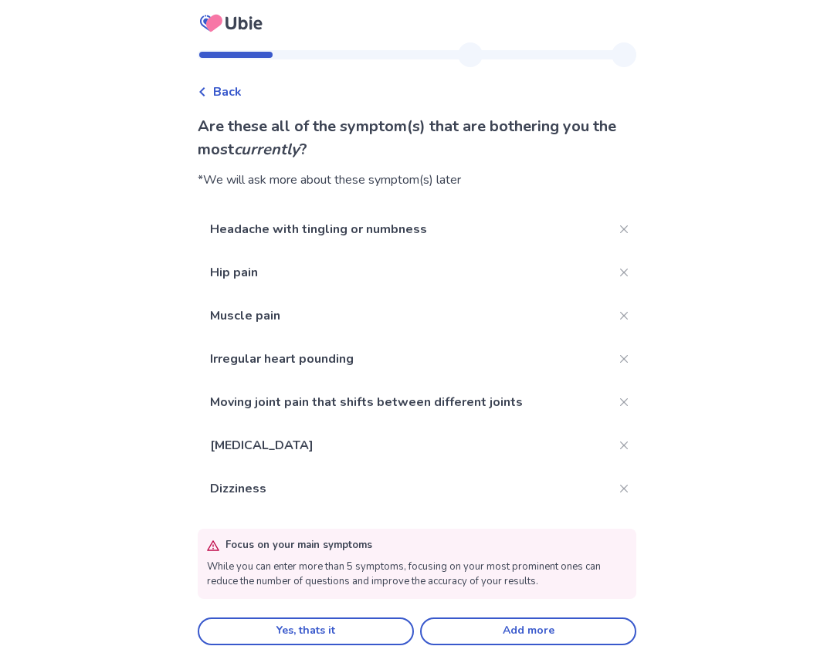
scroll to position [3, 0]
click at [323, 619] on button "Yes, thats it" at bounding box center [306, 631] width 216 height 28
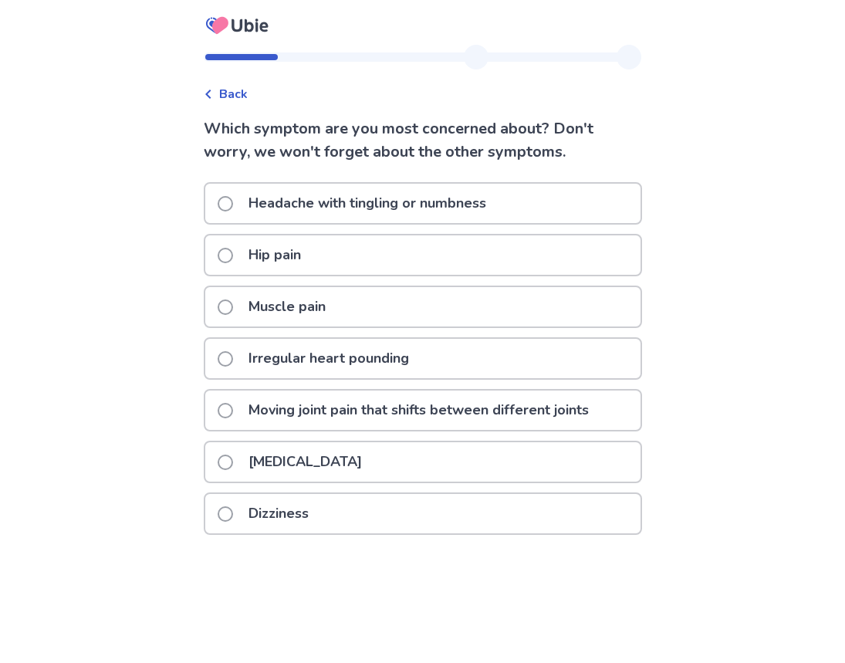
click at [269, 269] on p "Hip pain" at bounding box center [274, 255] width 71 height 39
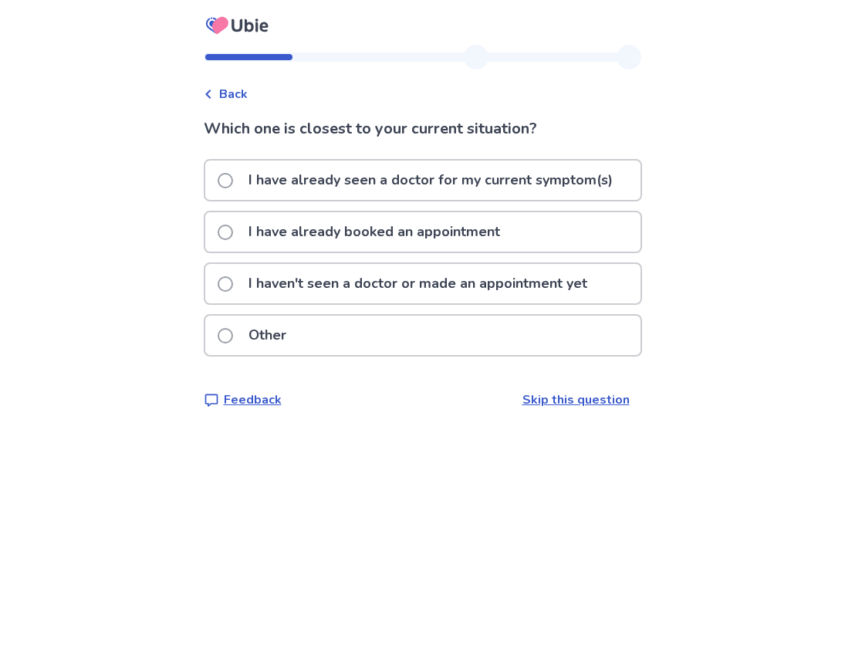
click at [398, 188] on p "I have already seen a doctor for my current symptom(s)" at bounding box center [430, 180] width 383 height 39
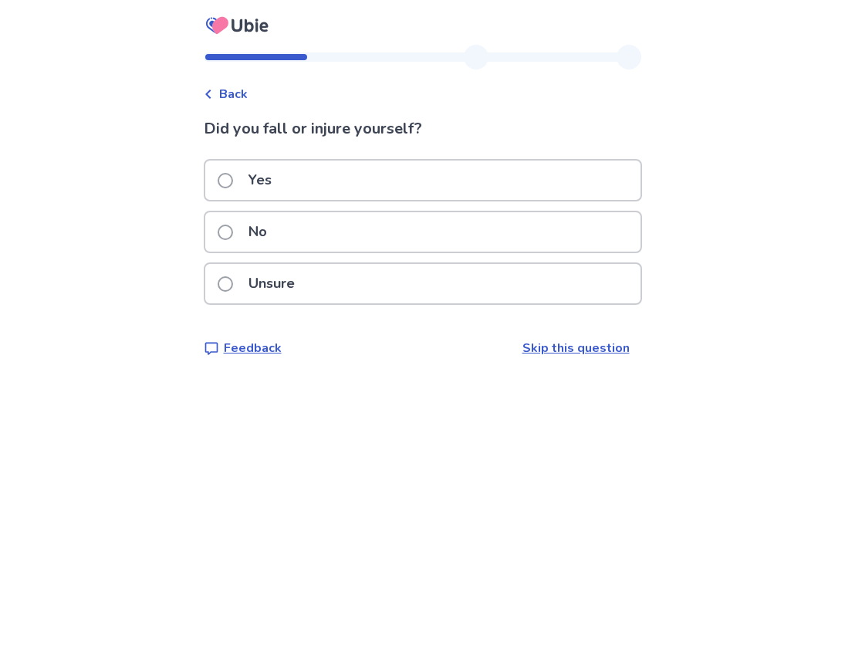
click at [318, 246] on div "No" at bounding box center [422, 231] width 435 height 39
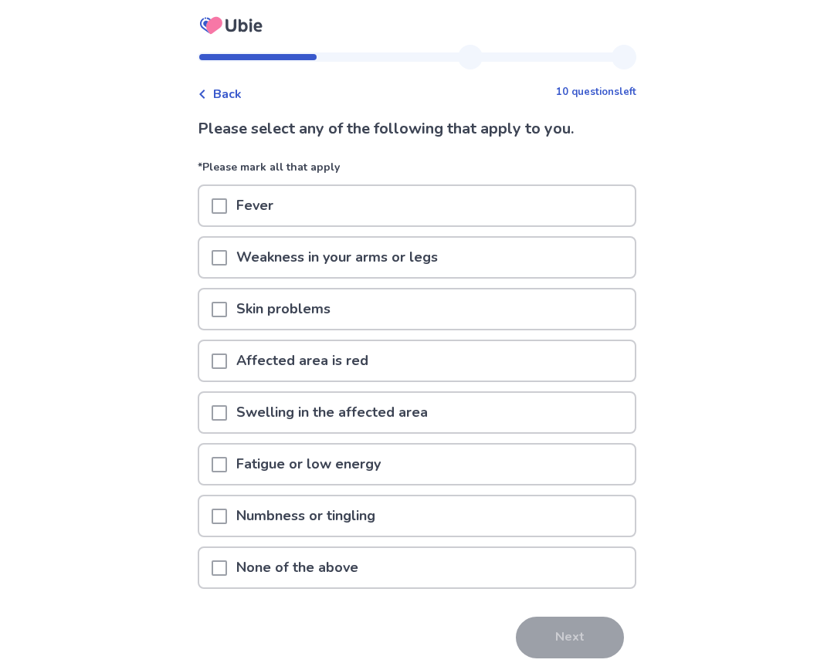
click at [366, 264] on p "Weakness in your arms or legs" at bounding box center [337, 257] width 220 height 39
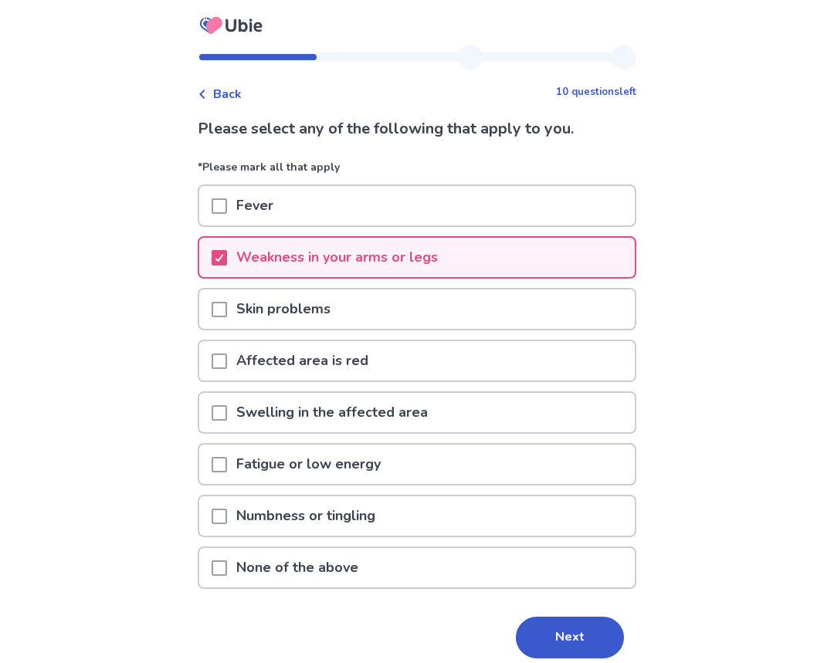
click at [341, 466] on p "Fatigue or low energy" at bounding box center [308, 464] width 163 height 39
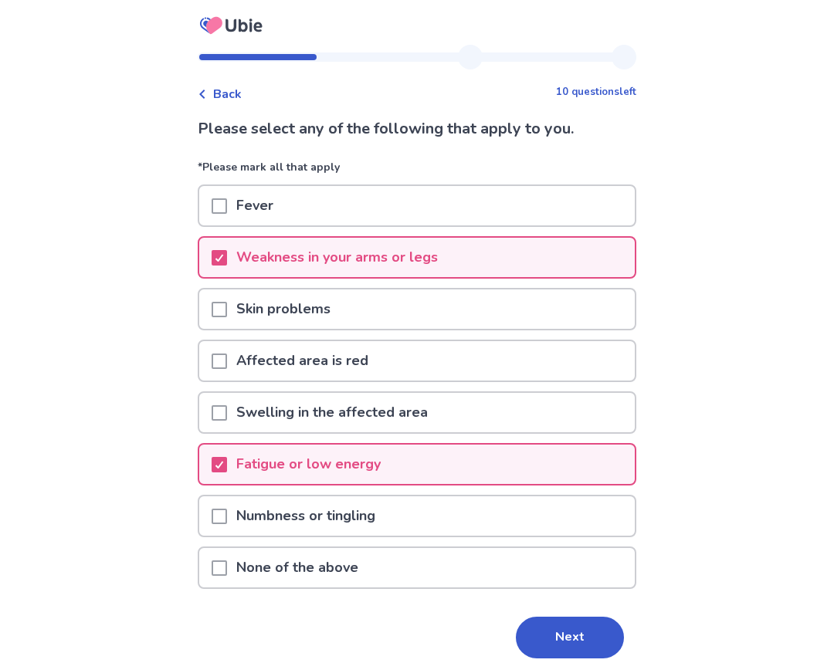
click at [350, 516] on p "Numbness or tingling" at bounding box center [306, 515] width 158 height 39
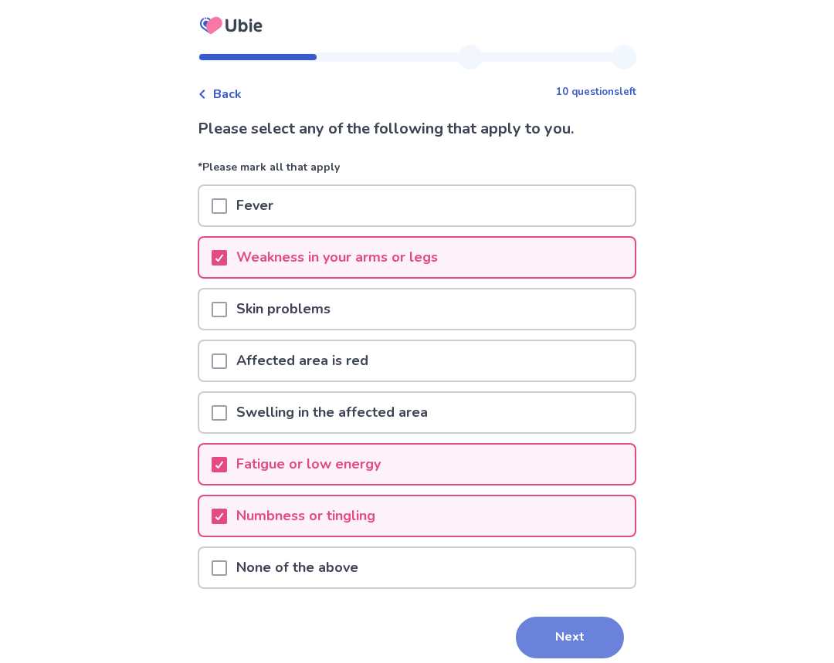
click at [541, 633] on button "Next" at bounding box center [570, 638] width 108 height 42
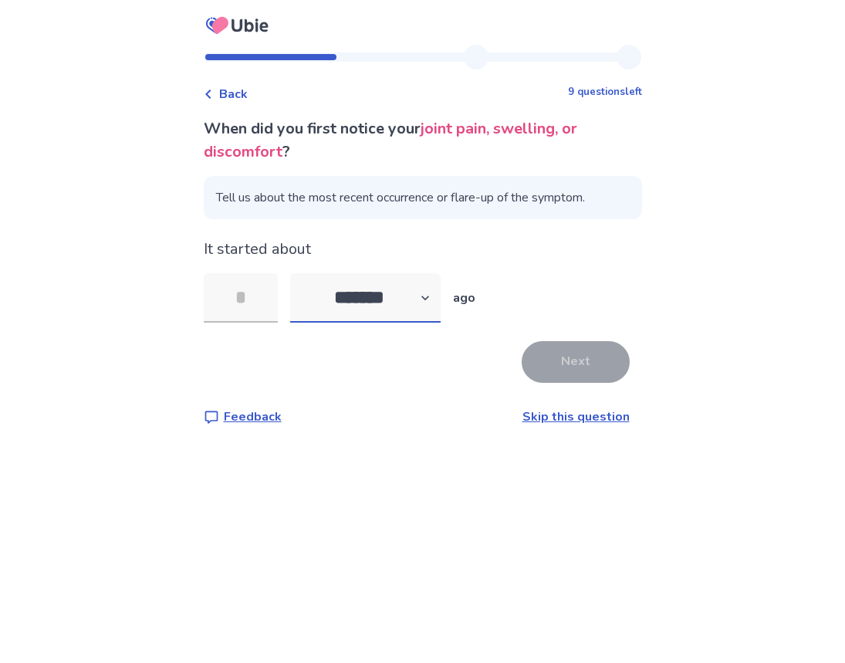
click at [441, 297] on select "******* ****** ******* ******** *******" at bounding box center [365, 297] width 151 height 49
select select "*"
click at [299, 273] on select "******* ****** ******* ******** *******" at bounding box center [365, 297] width 151 height 49
click at [269, 300] on input "tel" at bounding box center [241, 297] width 74 height 49
type input "*"
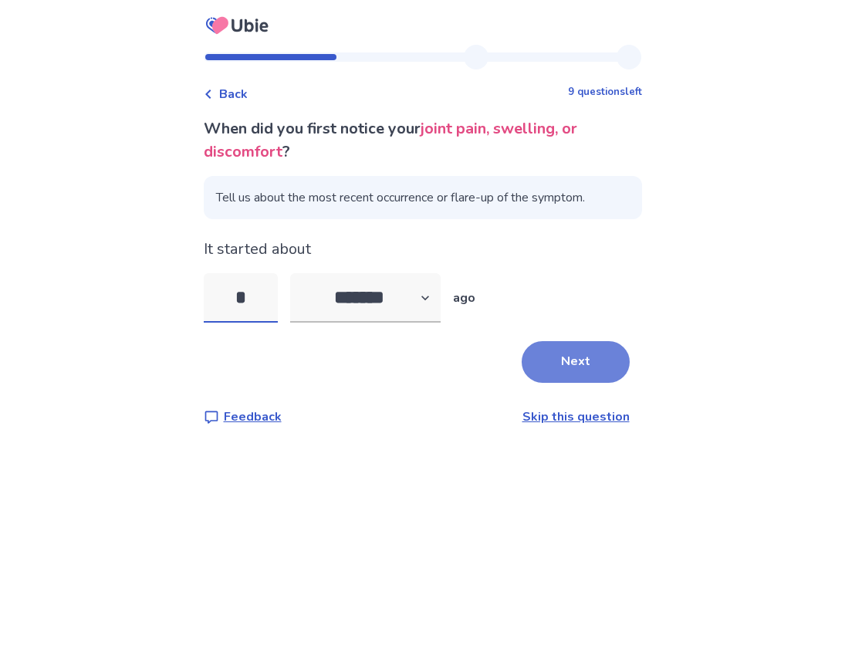
type input "*"
click at [545, 369] on button "Next" at bounding box center [576, 362] width 108 height 42
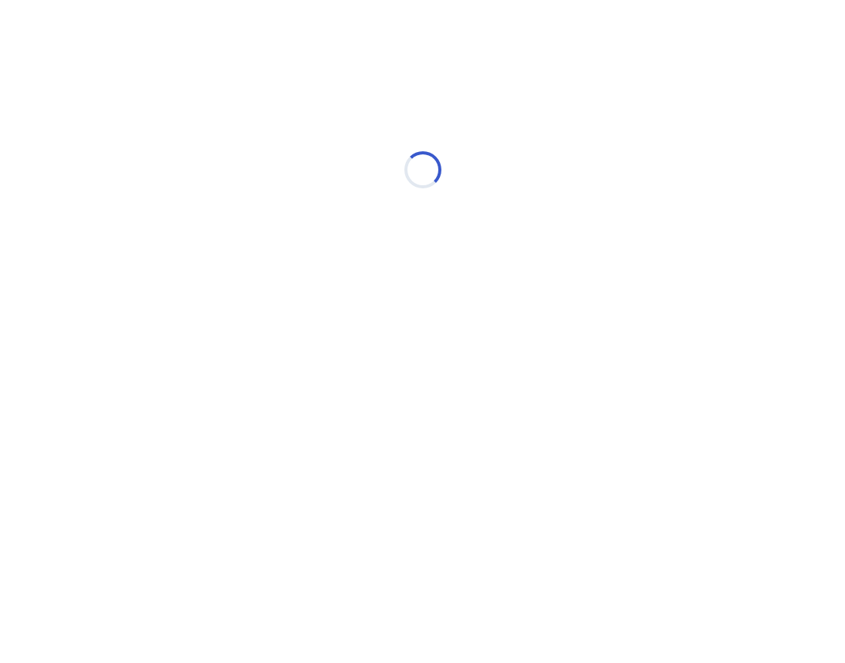
select select "*"
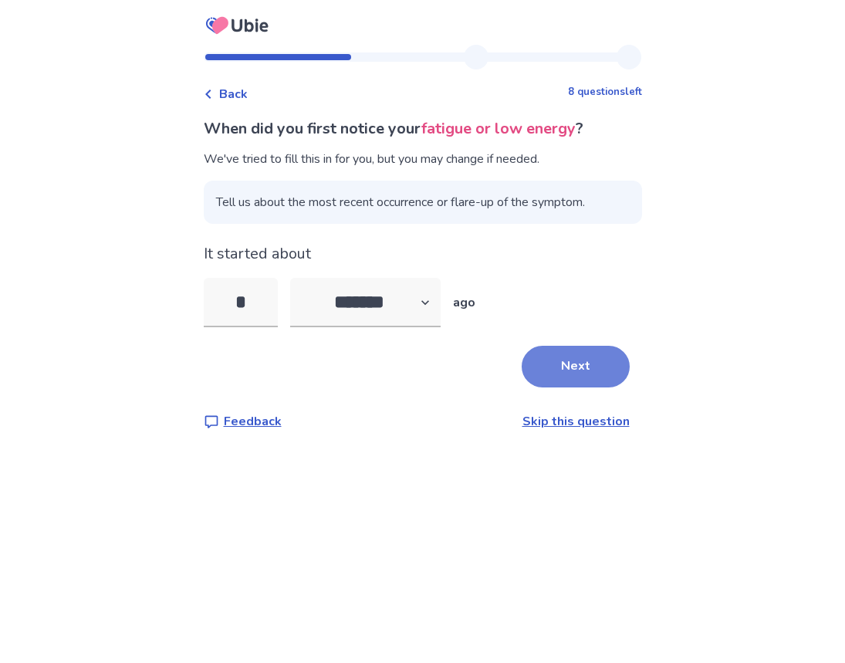
click at [539, 380] on button "Next" at bounding box center [576, 367] width 108 height 42
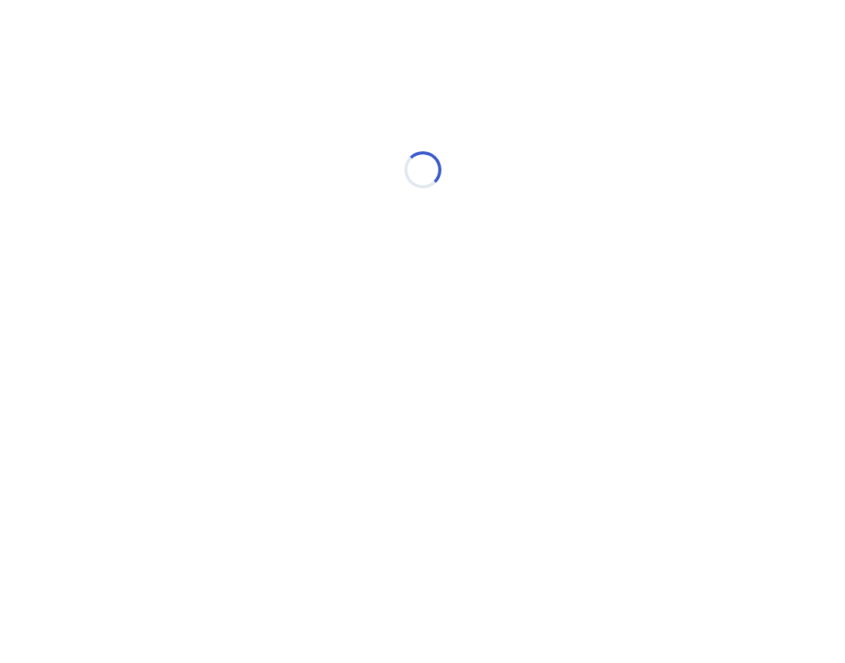
select select "*"
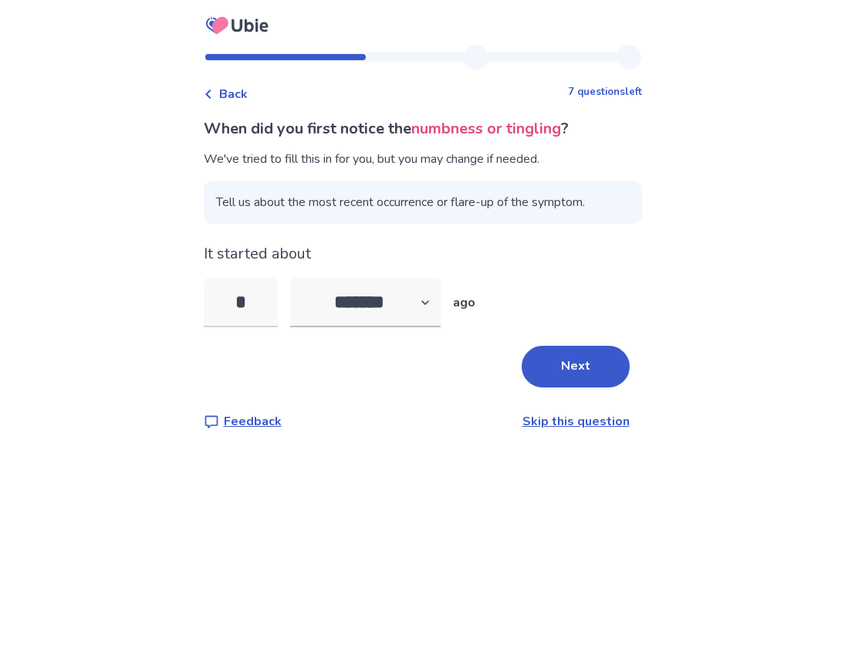
drag, startPoint x: 266, startPoint y: 308, endPoint x: 212, endPoint y: 296, distance: 55.4
click at [212, 296] on input "*" at bounding box center [241, 302] width 74 height 49
click at [413, 313] on select "******* ****** ******* ******** *******" at bounding box center [365, 302] width 151 height 49
click at [476, 503] on div "Back 7 questions left When did you first notice the numbness or tingling ? We'v…" at bounding box center [422, 331] width 845 height 663
drag, startPoint x: 263, startPoint y: 310, endPoint x: 215, endPoint y: 303, distance: 49.1
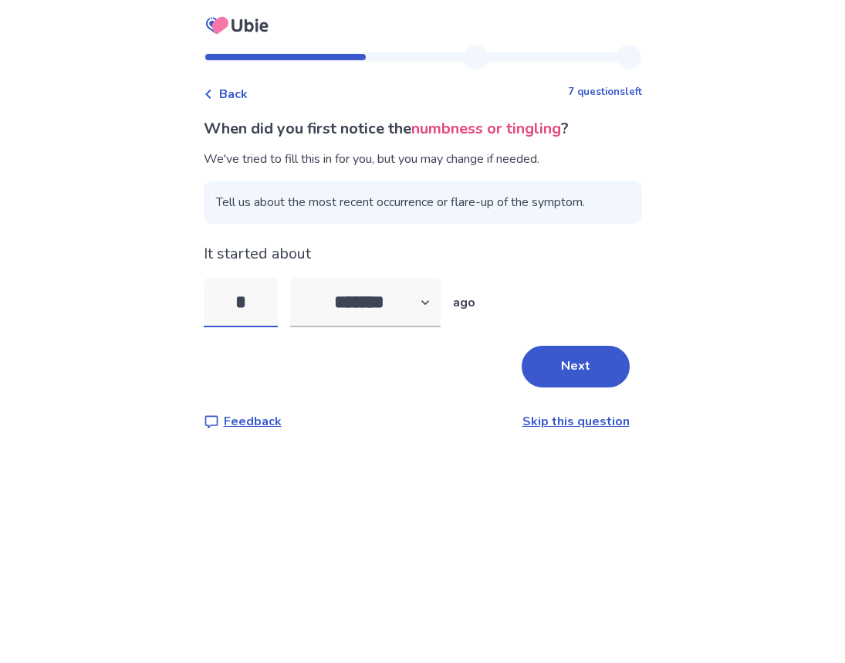
click at [215, 303] on input "*" at bounding box center [241, 302] width 74 height 49
type input "*"
type input "**"
click at [602, 378] on button "Next" at bounding box center [576, 367] width 108 height 42
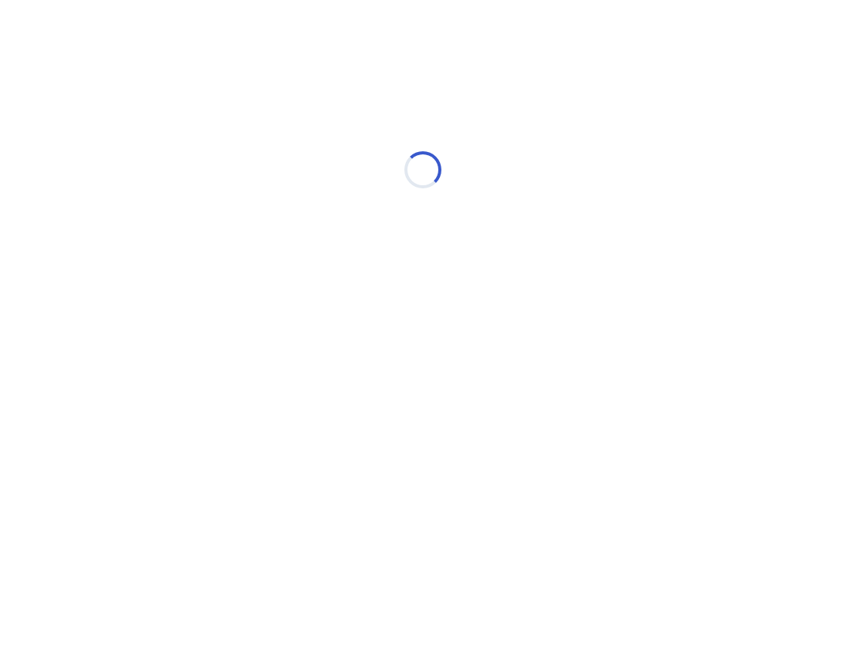
select select "*"
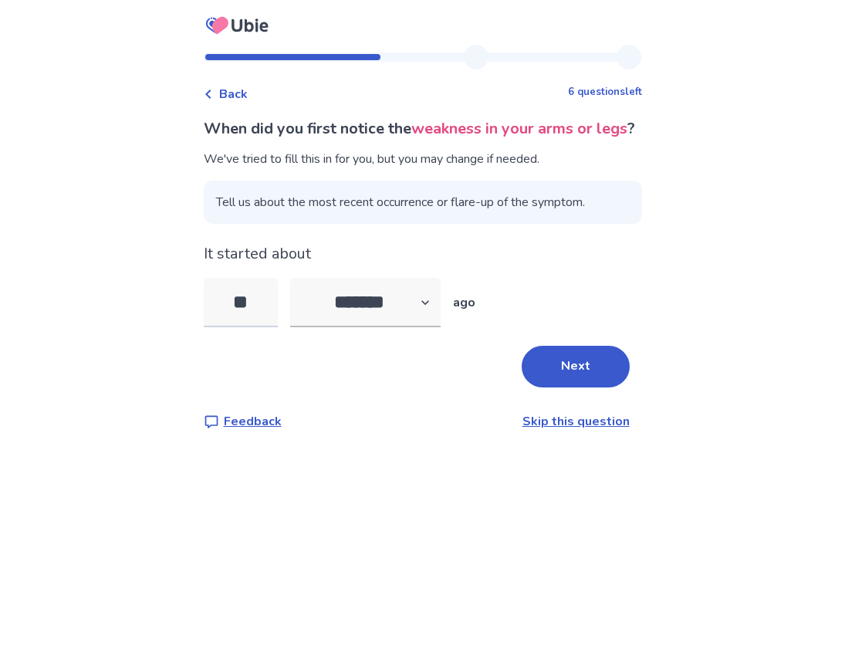
drag, startPoint x: 275, startPoint y: 322, endPoint x: 218, endPoint y: 317, distance: 57.4
click at [218, 317] on input "**" at bounding box center [241, 302] width 74 height 49
type input "*"
click at [588, 388] on button "Next" at bounding box center [576, 367] width 108 height 42
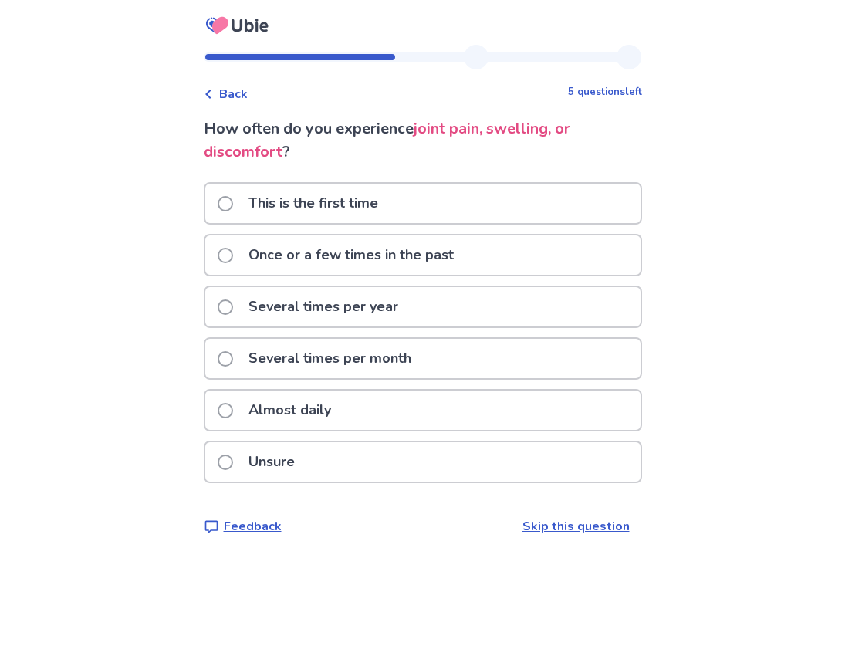
click at [312, 410] on p "Almost daily" at bounding box center [289, 410] width 101 height 39
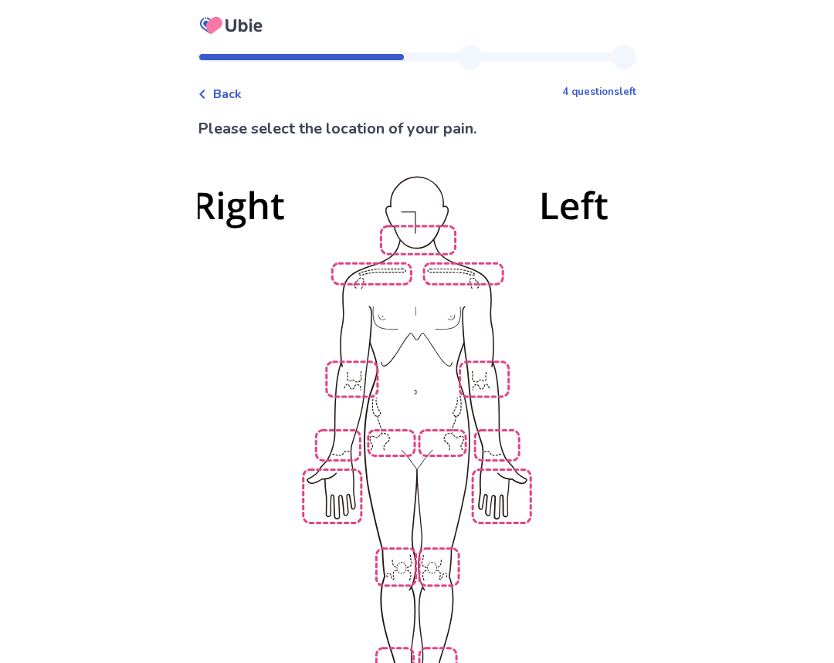
click at [425, 242] on img at bounding box center [416, 456] width 877 height 594
click at [375, 268] on img at bounding box center [416, 456] width 877 height 594
click at [459, 270] on img at bounding box center [416, 456] width 877 height 594
click at [364, 381] on img at bounding box center [416, 456] width 877 height 594
click at [484, 371] on img at bounding box center [416, 456] width 877 height 594
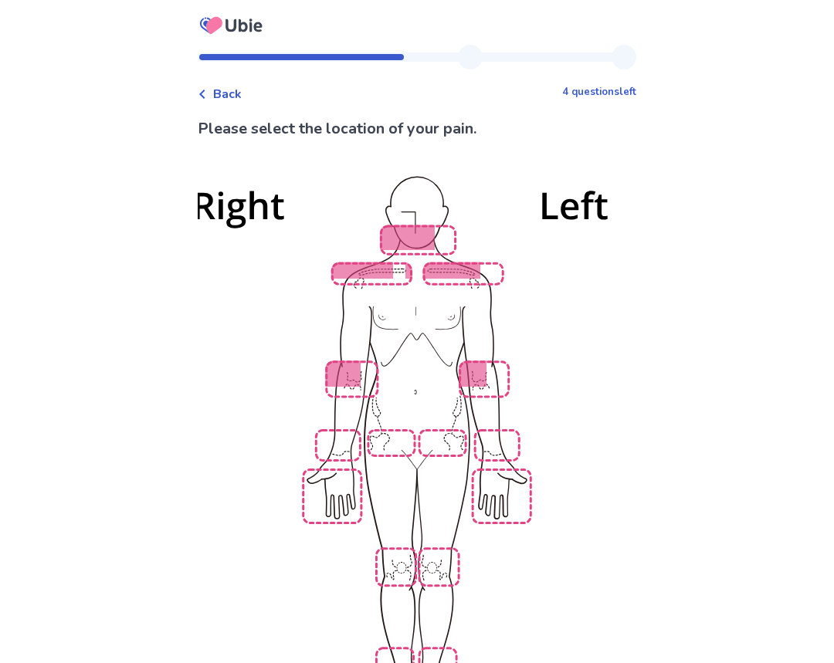
click at [446, 429] on img at bounding box center [416, 456] width 877 height 594
click at [382, 429] on img at bounding box center [416, 456] width 877 height 594
click at [336, 437] on img at bounding box center [416, 456] width 877 height 594
click at [492, 432] on img at bounding box center [416, 456] width 877 height 594
click at [492, 470] on img at bounding box center [416, 456] width 877 height 594
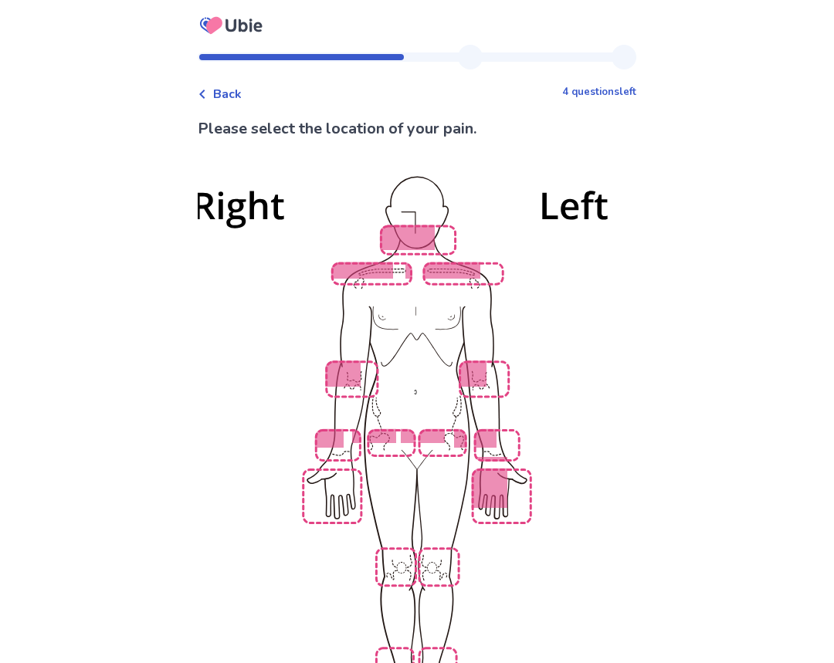
click at [330, 496] on img at bounding box center [416, 456] width 877 height 594
click at [388, 537] on img at bounding box center [416, 456] width 877 height 594
click at [423, 544] on img at bounding box center [416, 456] width 877 height 594
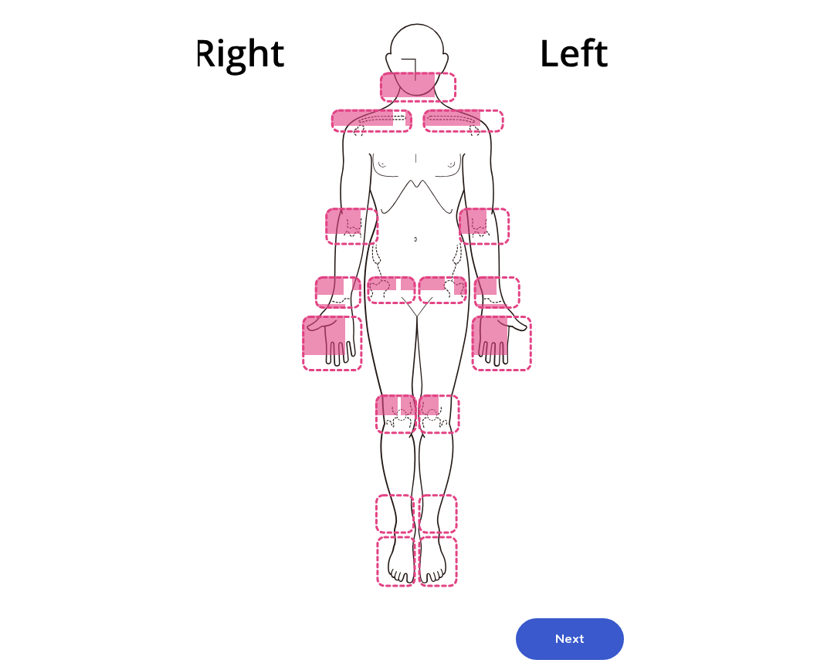
scroll to position [154, 0]
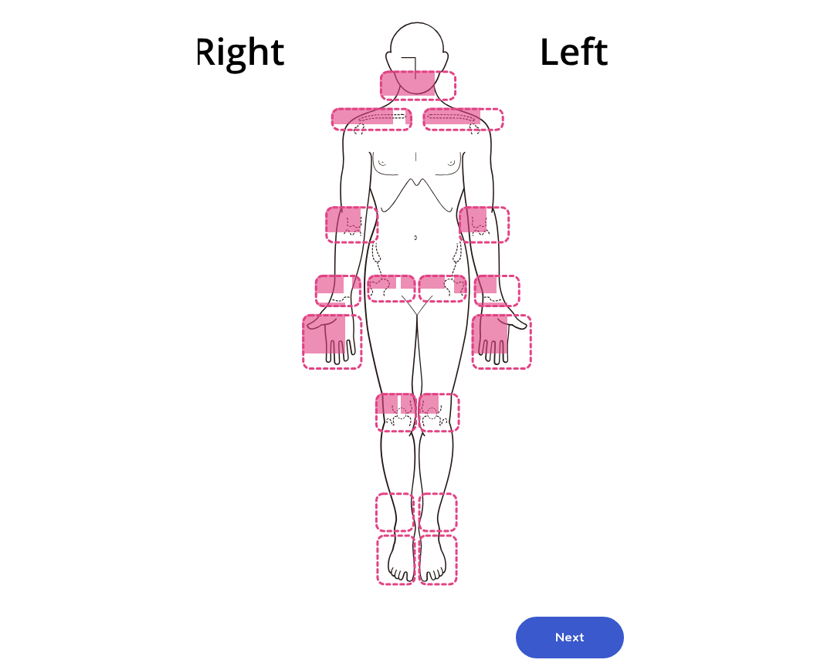
click at [431, 496] on img at bounding box center [416, 302] width 877 height 594
click at [397, 496] on img at bounding box center [416, 302] width 877 height 594
click at [410, 544] on img at bounding box center [416, 302] width 877 height 594
drag, startPoint x: 431, startPoint y: 547, endPoint x: 464, endPoint y: 562, distance: 36.6
click at [432, 547] on img at bounding box center [416, 302] width 877 height 594
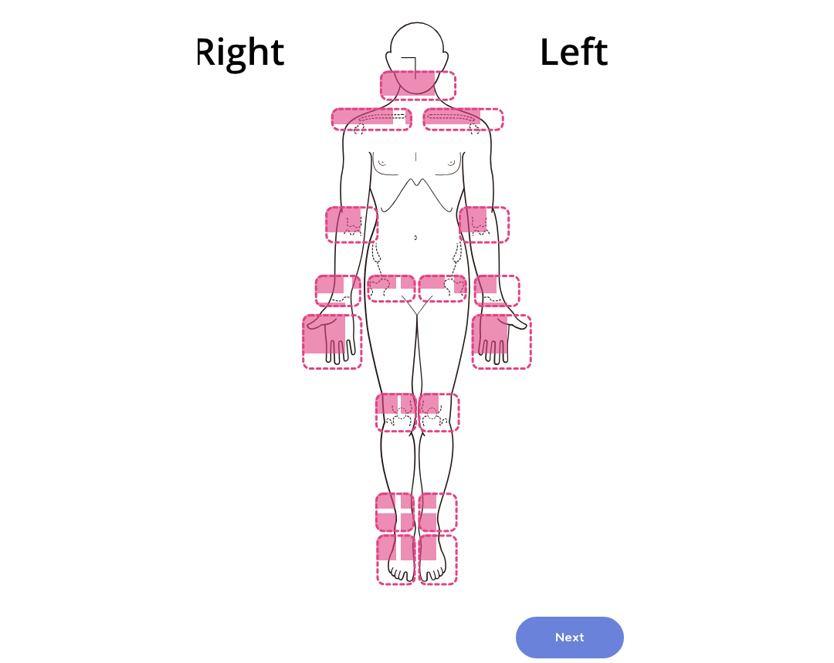
click at [558, 617] on button "Next" at bounding box center [570, 638] width 108 height 42
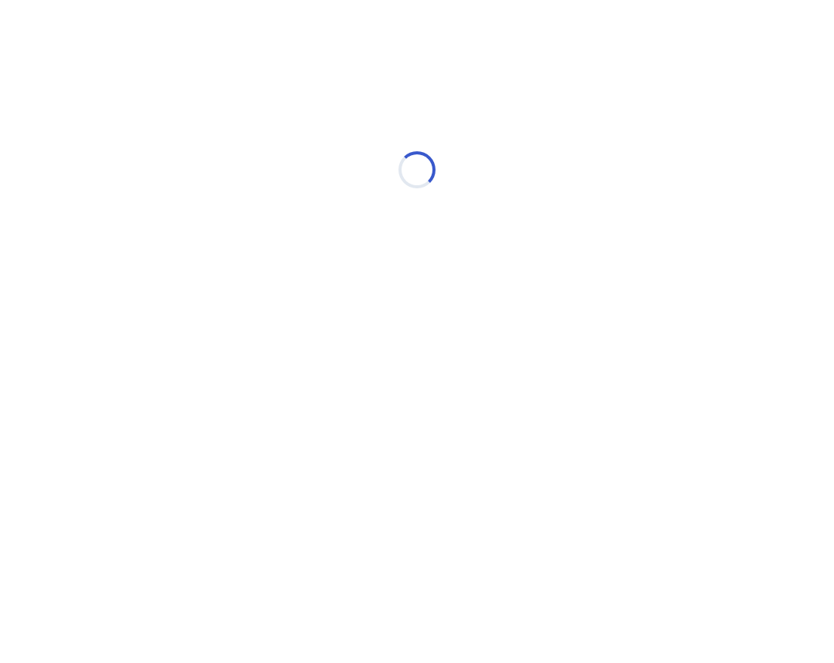
scroll to position [0, 0]
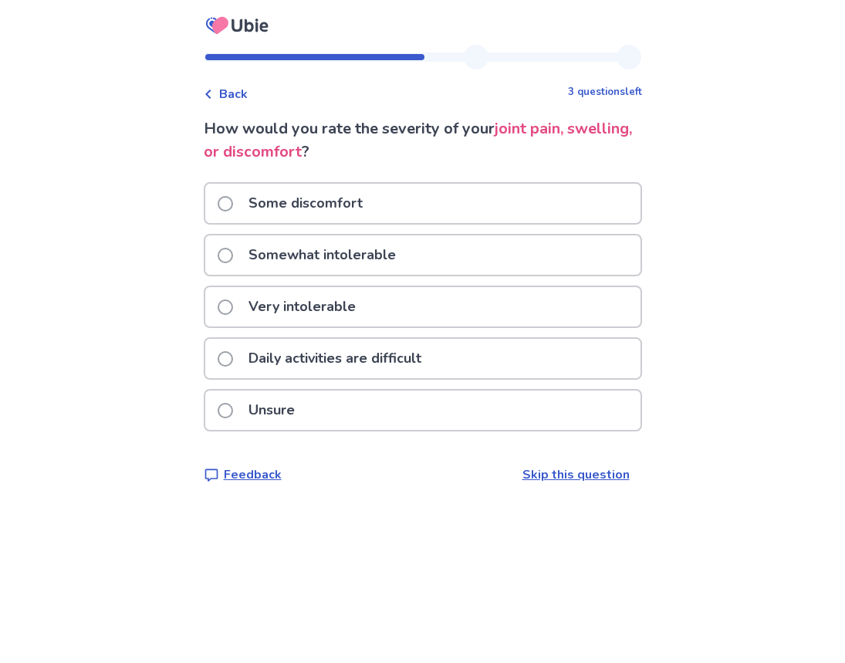
click at [336, 368] on p "Daily activities are difficult" at bounding box center [334, 358] width 191 height 39
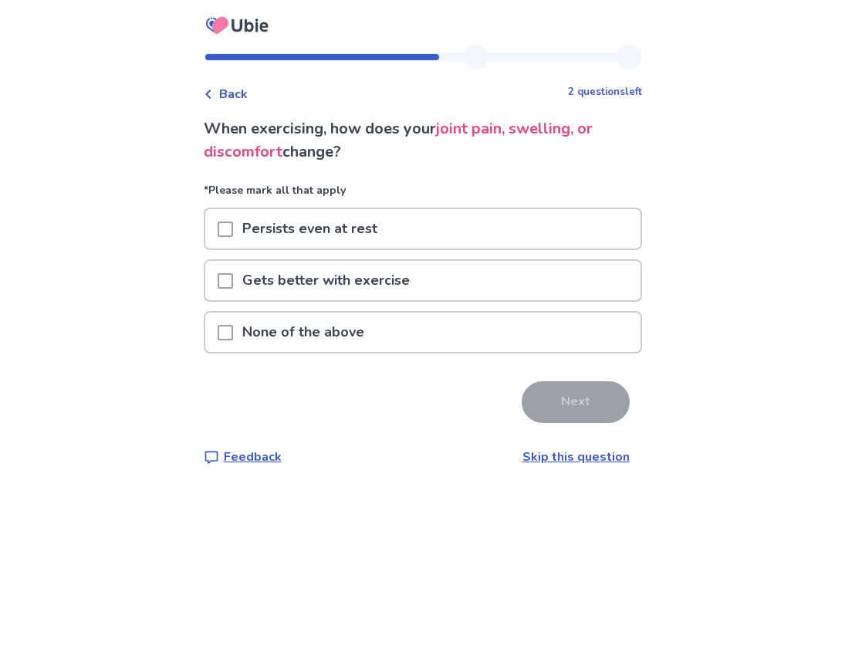
click at [242, 103] on div "Back 2 questions left When exercising, how does your joint pain, swelling, or d…" at bounding box center [422, 268] width 463 height 446
click at [244, 97] on span "Back" at bounding box center [233, 94] width 29 height 19
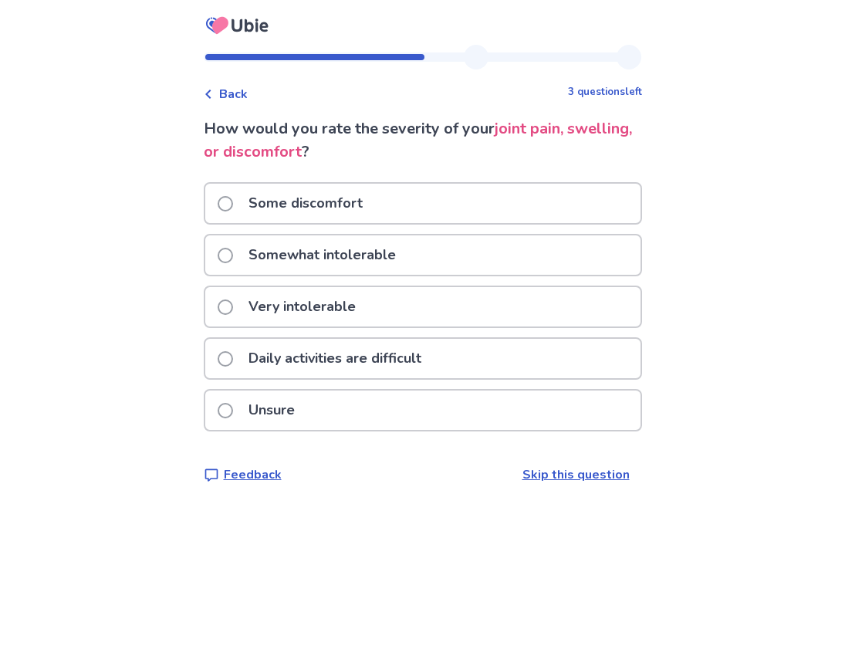
click at [317, 312] on p "Very intolerable" at bounding box center [302, 306] width 126 height 39
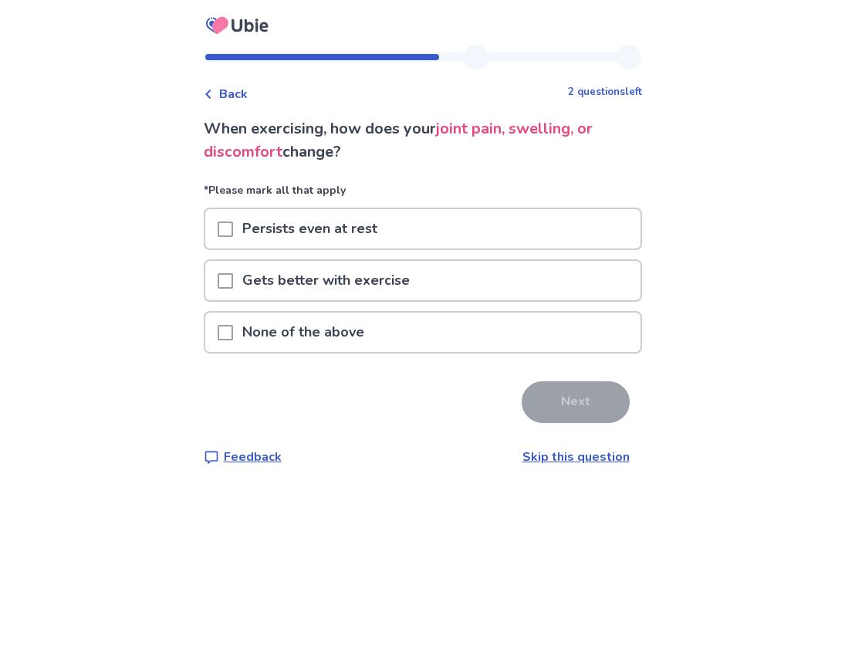
click at [319, 229] on p "Persists even at rest" at bounding box center [310, 228] width 154 height 39
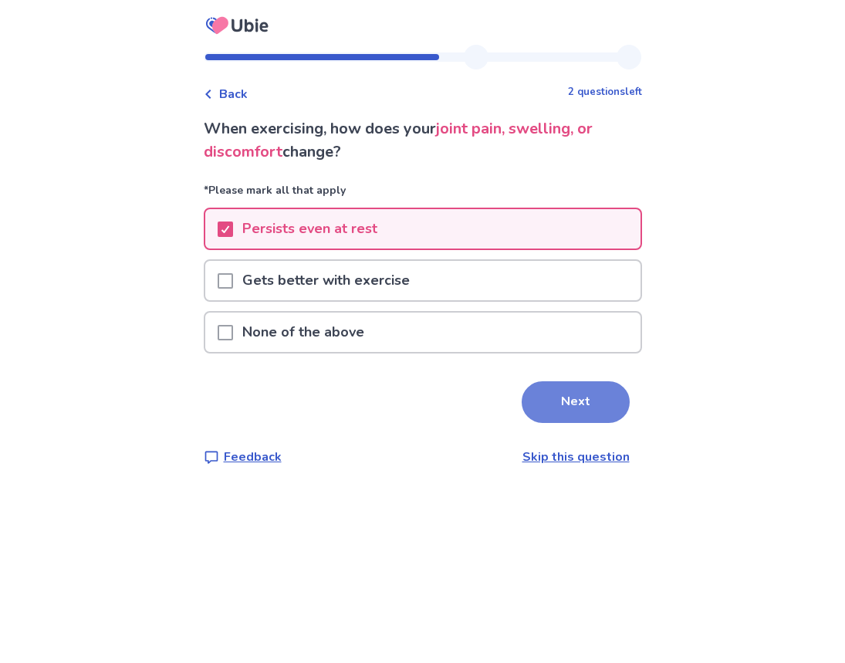
click at [537, 395] on button "Next" at bounding box center [576, 402] width 108 height 42
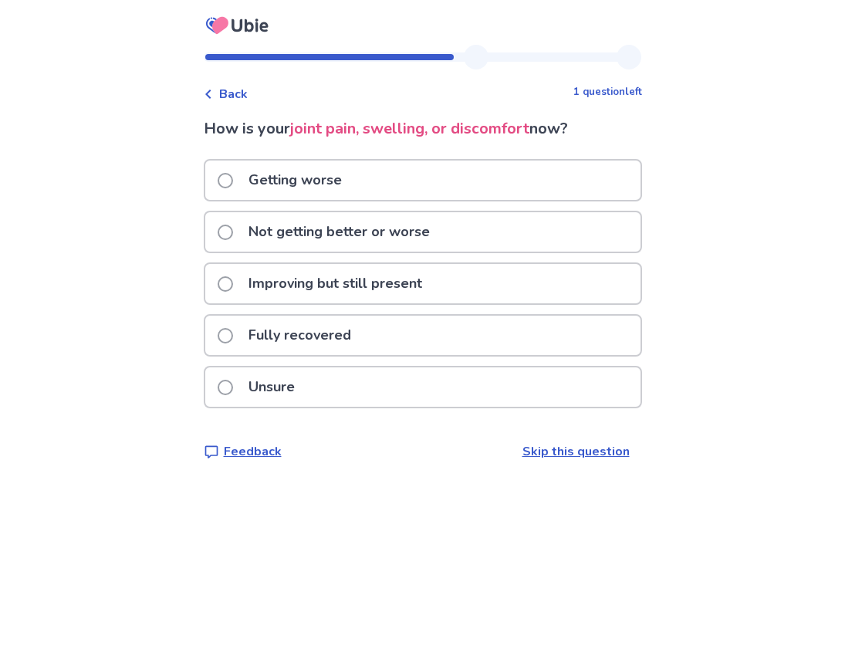
click at [304, 186] on p "Getting worse" at bounding box center [295, 180] width 112 height 39
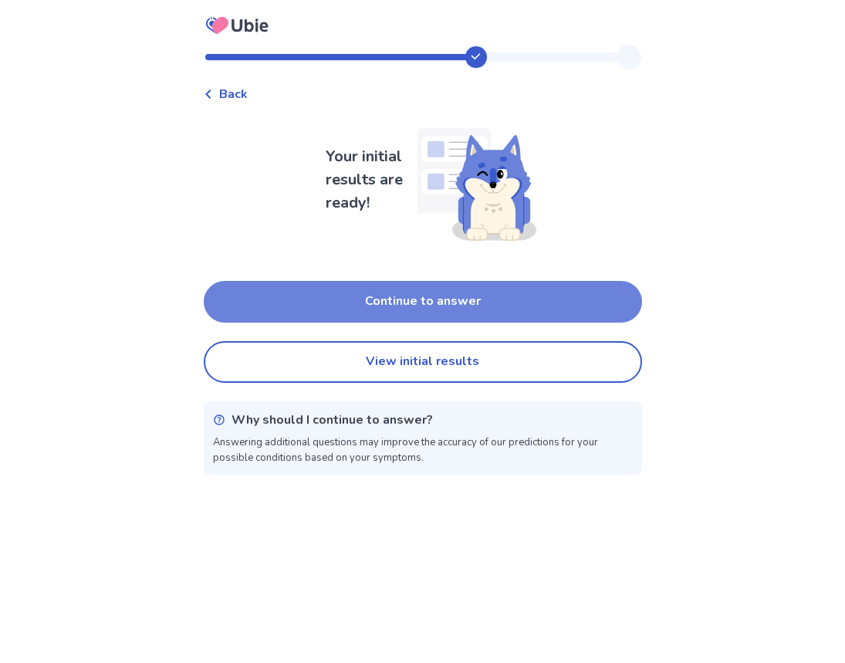
click at [428, 300] on button "Continue to answer" at bounding box center [423, 302] width 439 height 42
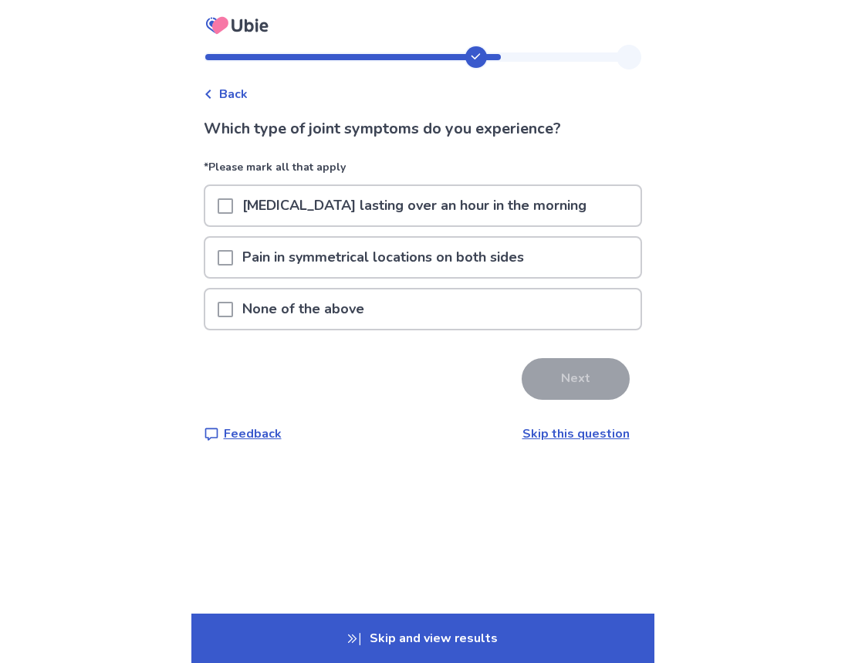
click at [290, 317] on p "None of the above" at bounding box center [303, 309] width 141 height 39
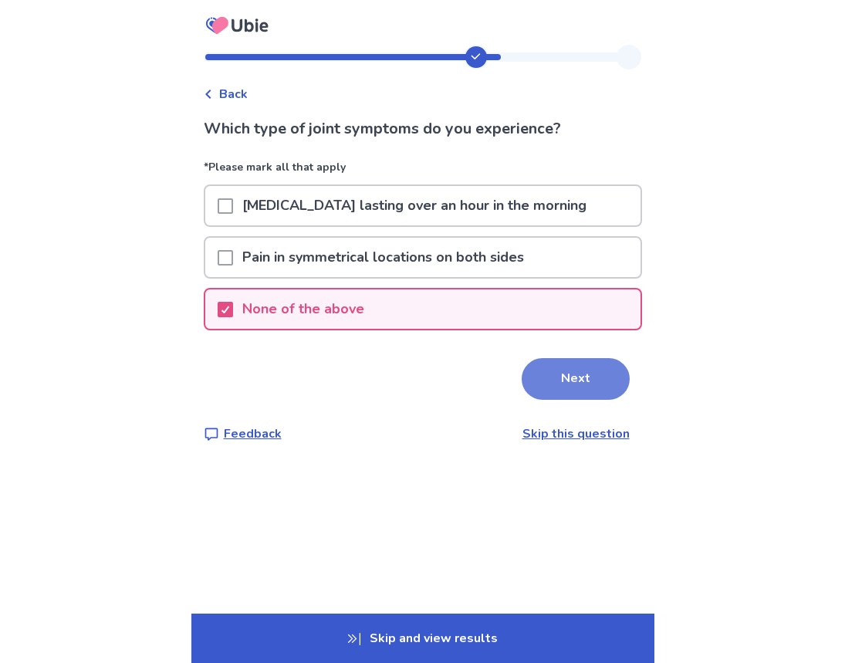
click at [544, 381] on button "Next" at bounding box center [576, 379] width 108 height 42
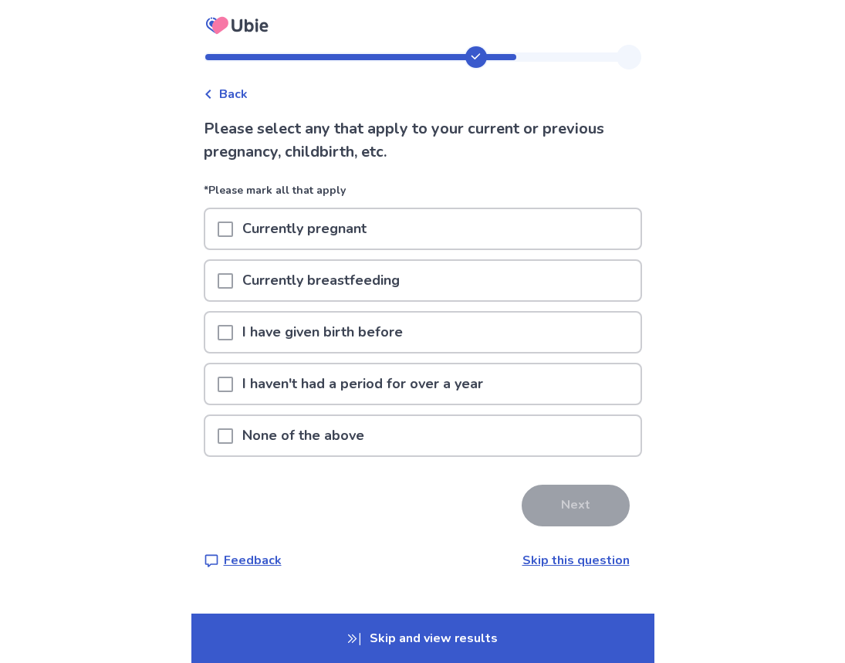
click at [316, 435] on p "None of the above" at bounding box center [303, 435] width 141 height 39
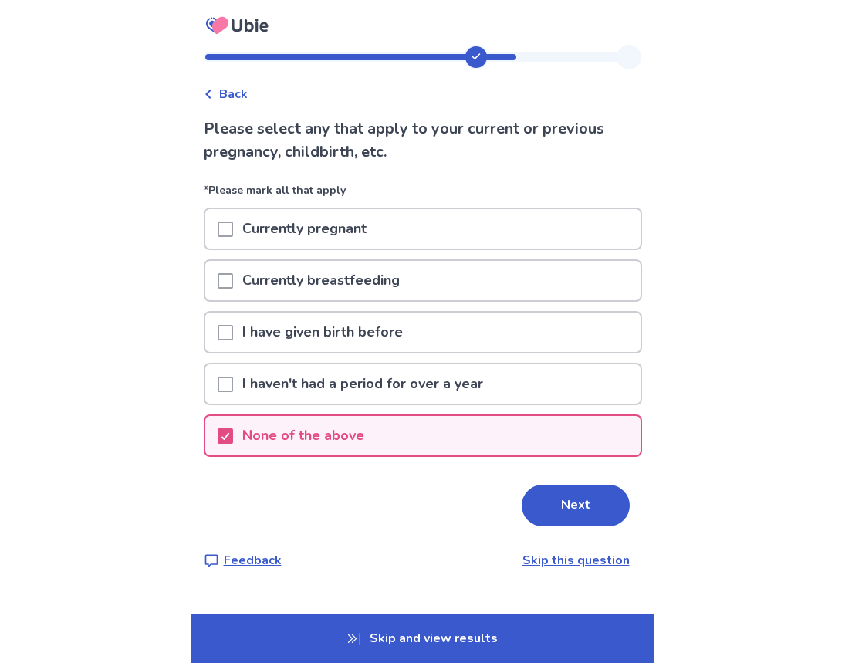
click at [554, 501] on button "Next" at bounding box center [576, 506] width 108 height 42
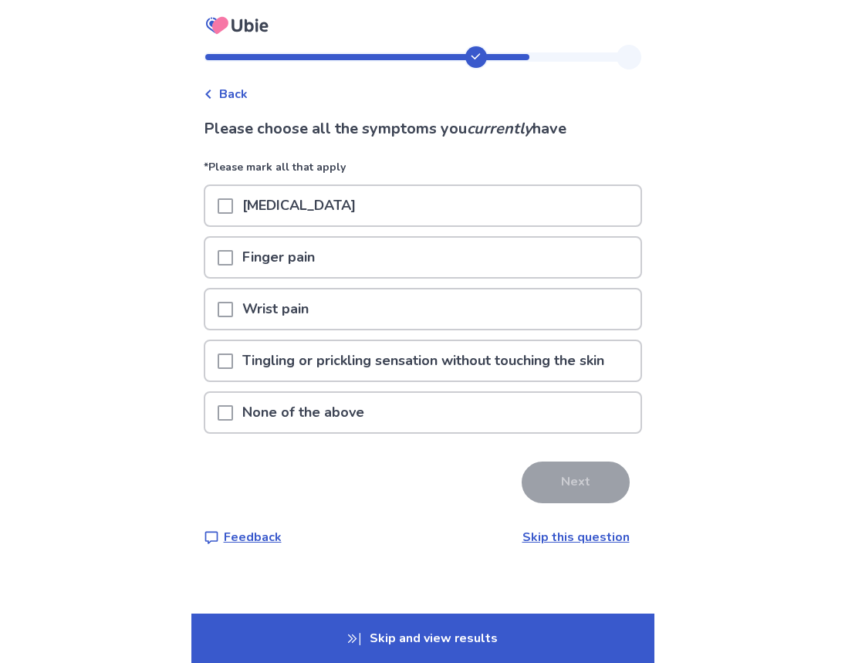
click at [293, 213] on p "Joint stiffness" at bounding box center [299, 205] width 132 height 39
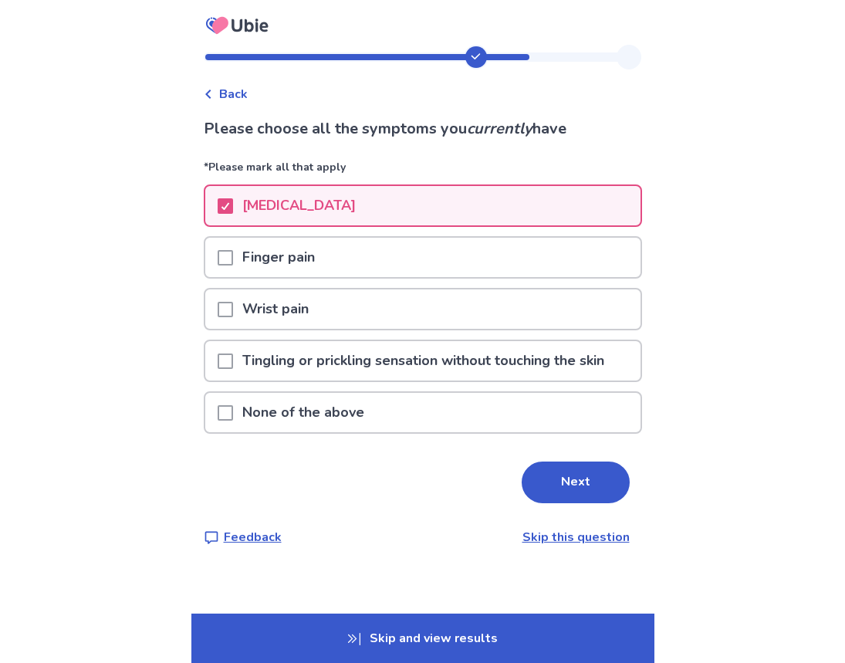
click at [302, 308] on p "Wrist pain" at bounding box center [275, 309] width 85 height 39
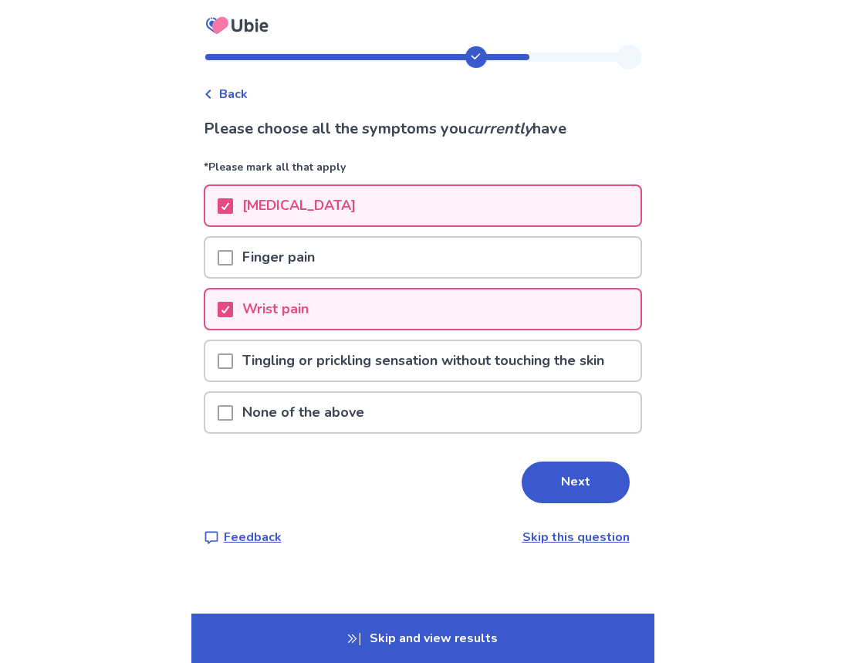
click at [330, 362] on p "Tingling or prickling sensation without touching the skin" at bounding box center [423, 360] width 381 height 39
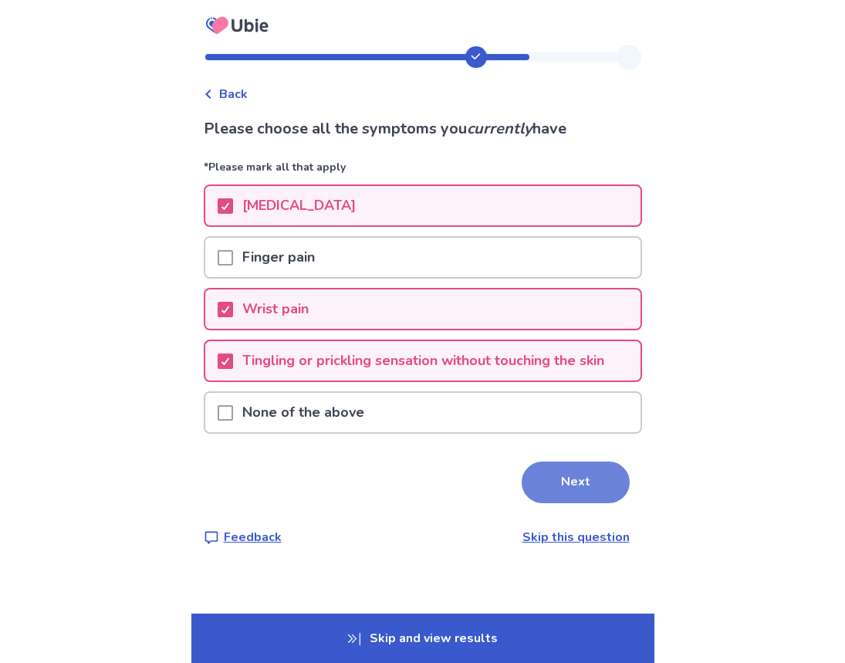
click at [563, 483] on button "Next" at bounding box center [576, 483] width 108 height 42
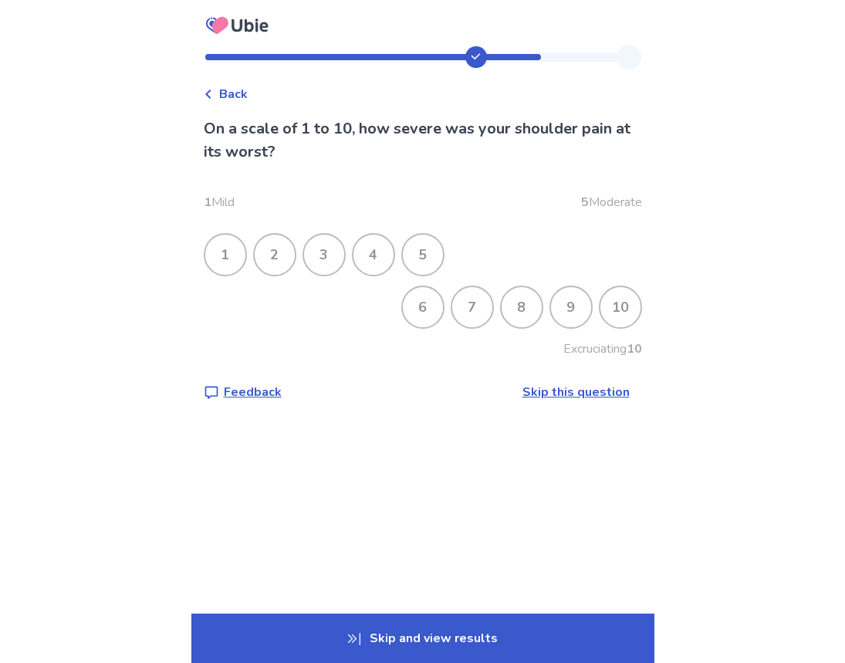
click at [523, 303] on div "8" at bounding box center [522, 307] width 40 height 40
click at [435, 259] on div "5" at bounding box center [423, 255] width 40 height 40
click at [386, 256] on div "4" at bounding box center [374, 255] width 40 height 40
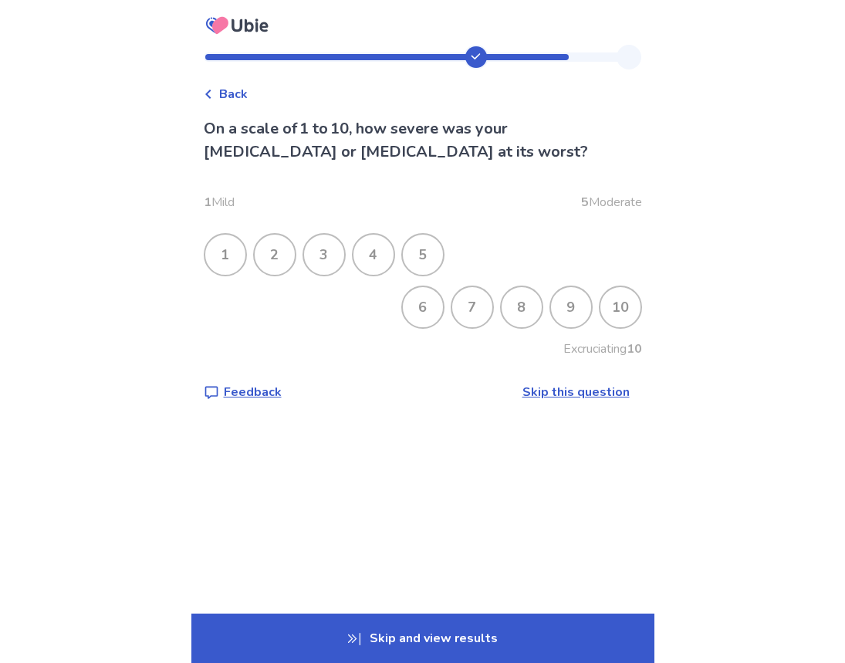
click at [611, 300] on div "10" at bounding box center [621, 307] width 40 height 40
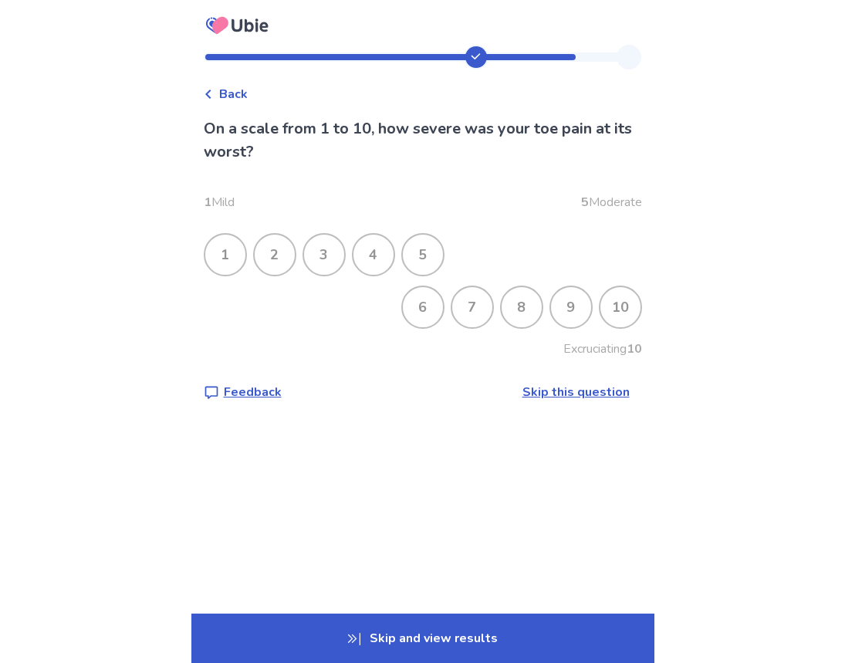
click at [363, 250] on div "4" at bounding box center [374, 255] width 40 height 40
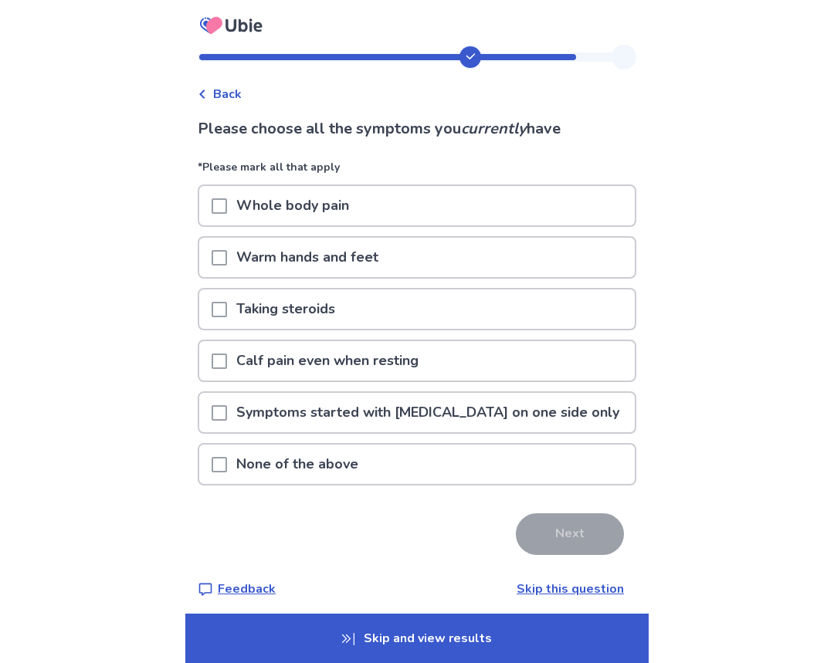
click at [297, 202] on p "Whole body pain" at bounding box center [292, 205] width 131 height 39
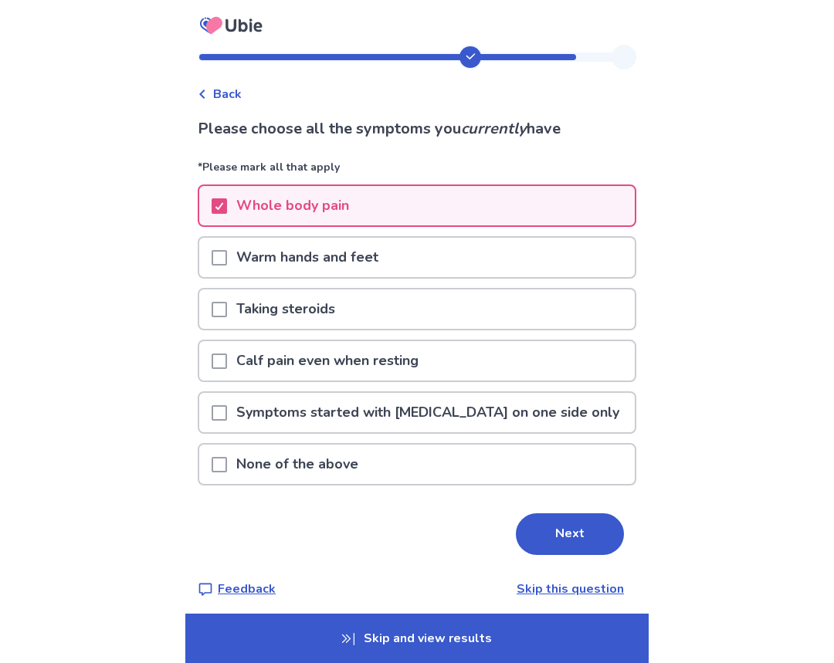
click at [564, 527] on button "Next" at bounding box center [570, 534] width 108 height 42
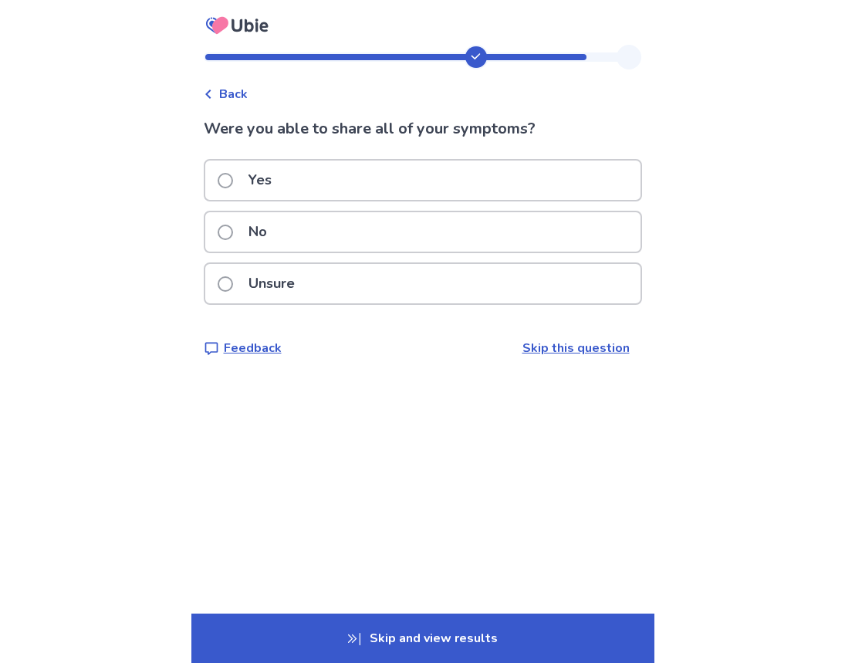
click at [252, 225] on p "No" at bounding box center [257, 231] width 37 height 39
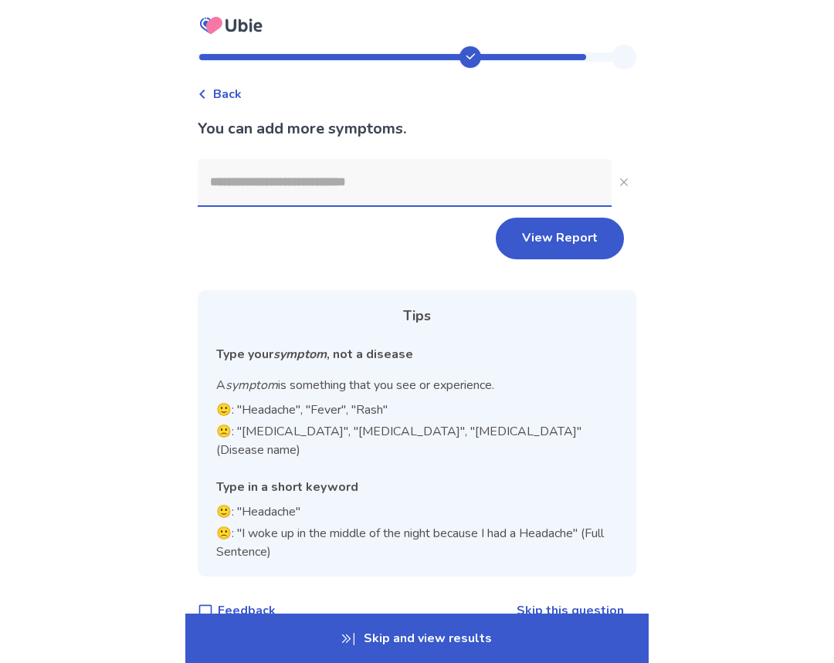
click at [367, 180] on input at bounding box center [405, 182] width 414 height 46
click at [571, 252] on button "View Report" at bounding box center [560, 239] width 128 height 42
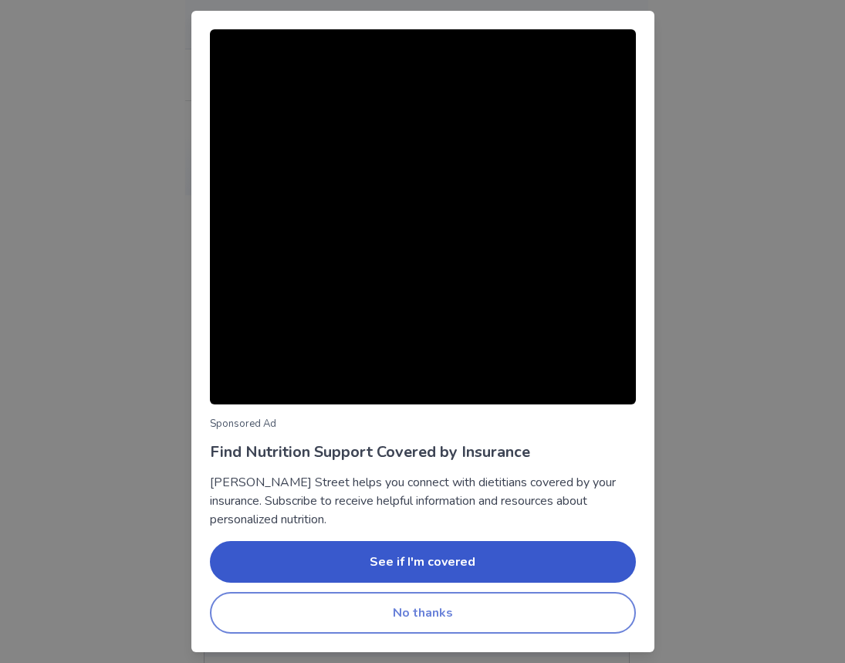
click at [425, 606] on button "No thanks" at bounding box center [423, 613] width 426 height 42
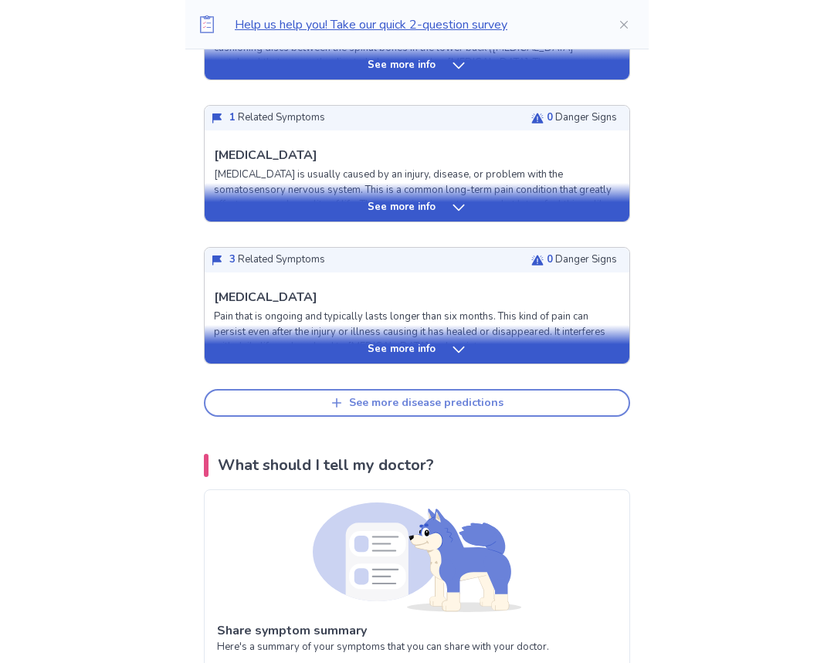
scroll to position [695, 0]
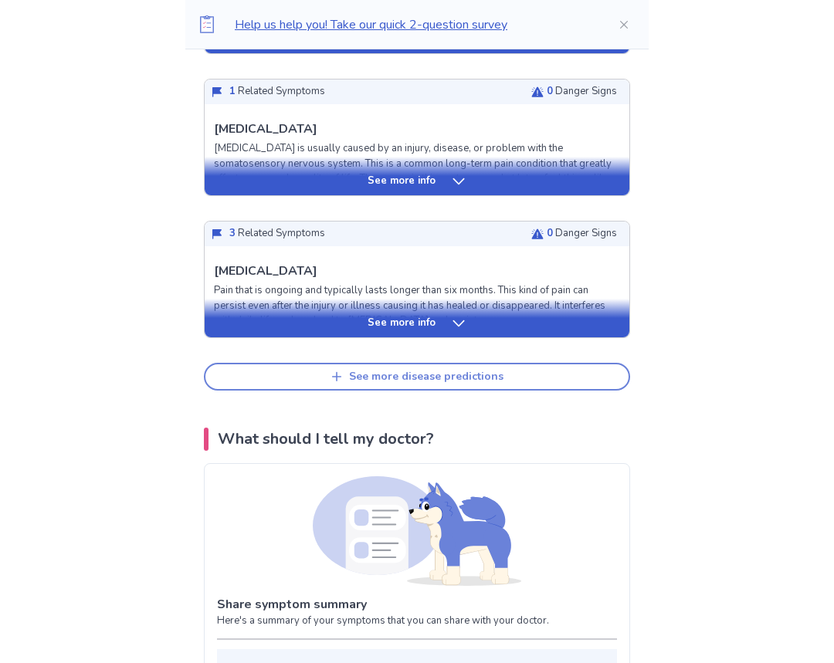
click at [443, 383] on div "See more disease predictions" at bounding box center [426, 377] width 154 height 13
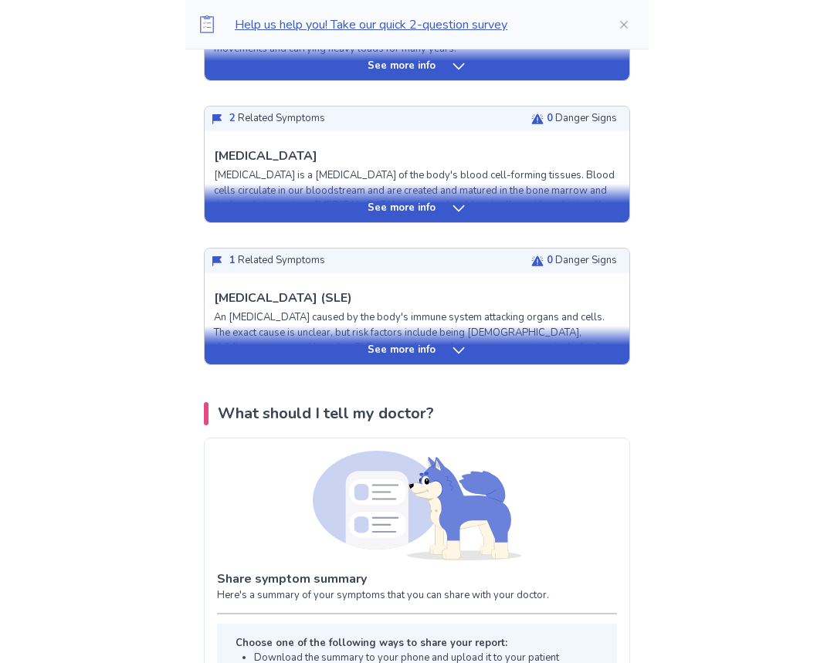
scroll to position [1081, 0]
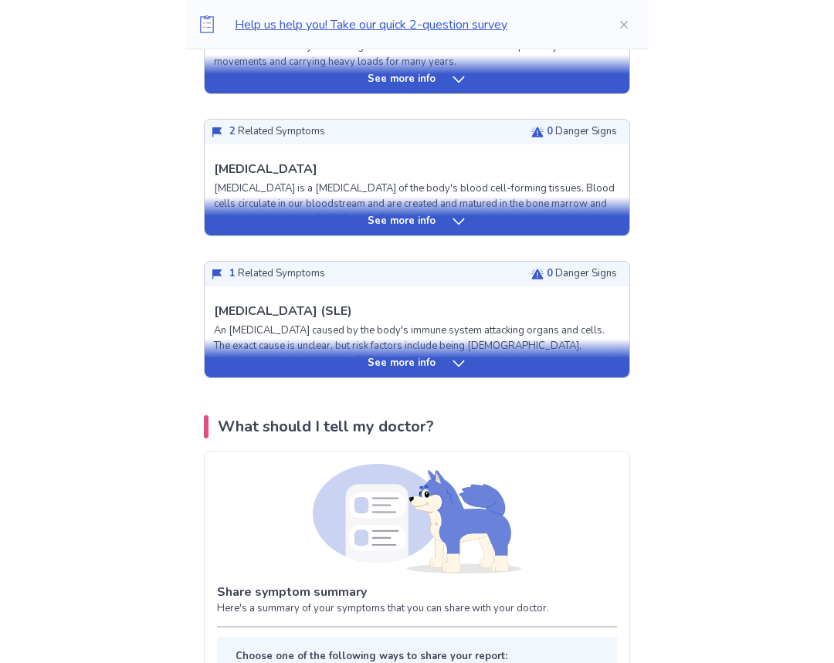
click at [381, 370] on p "See more info" at bounding box center [402, 363] width 68 height 15
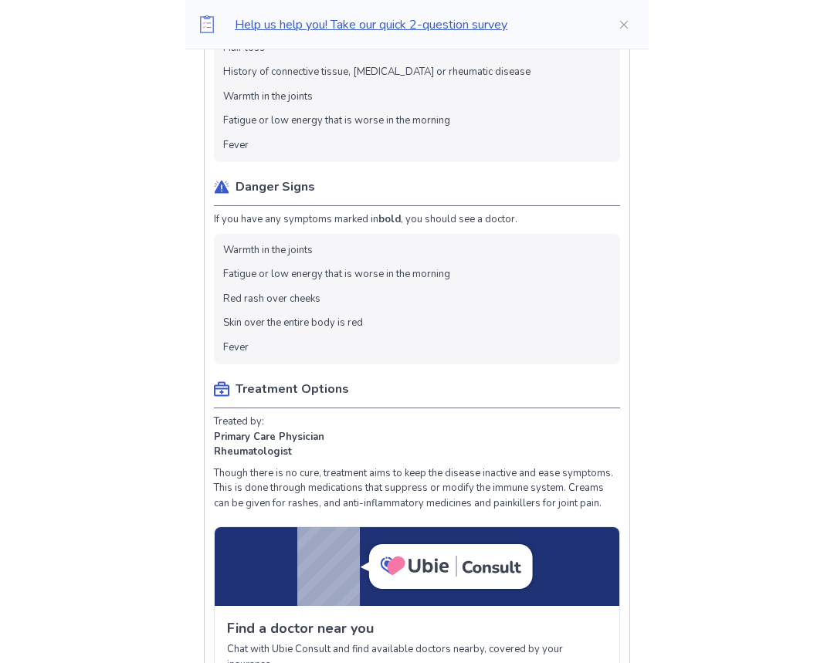
scroll to position [1004, 0]
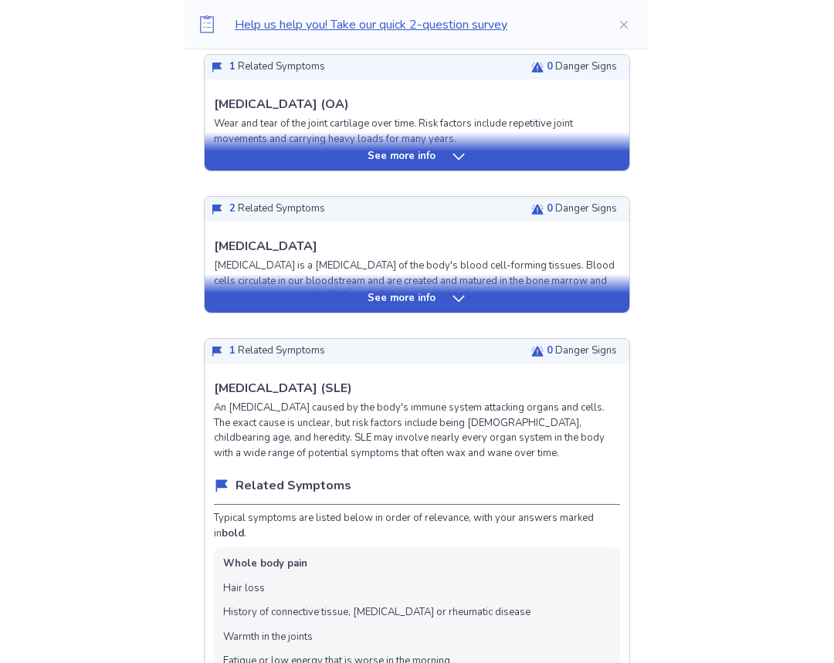
click at [427, 293] on p "See more info" at bounding box center [402, 298] width 68 height 15
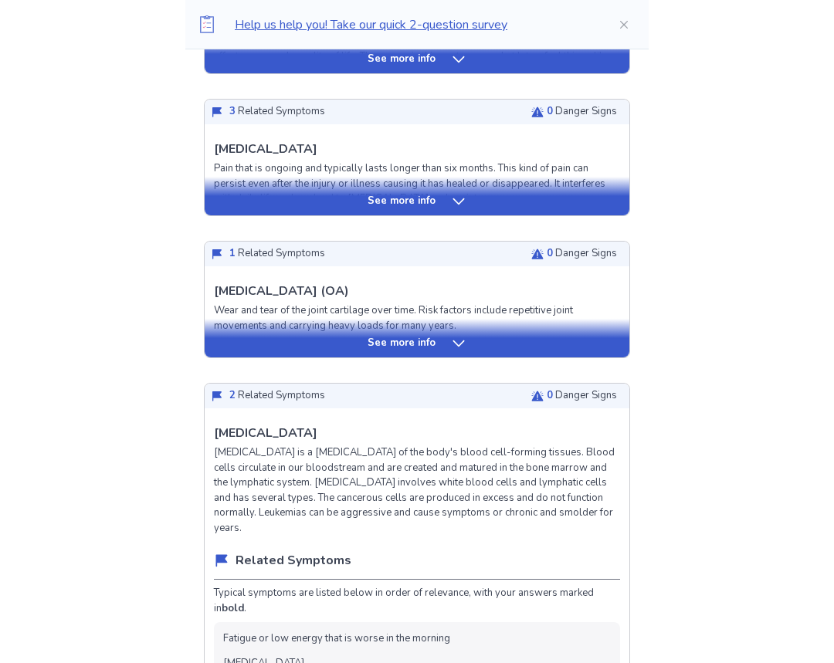
scroll to position [772, 0]
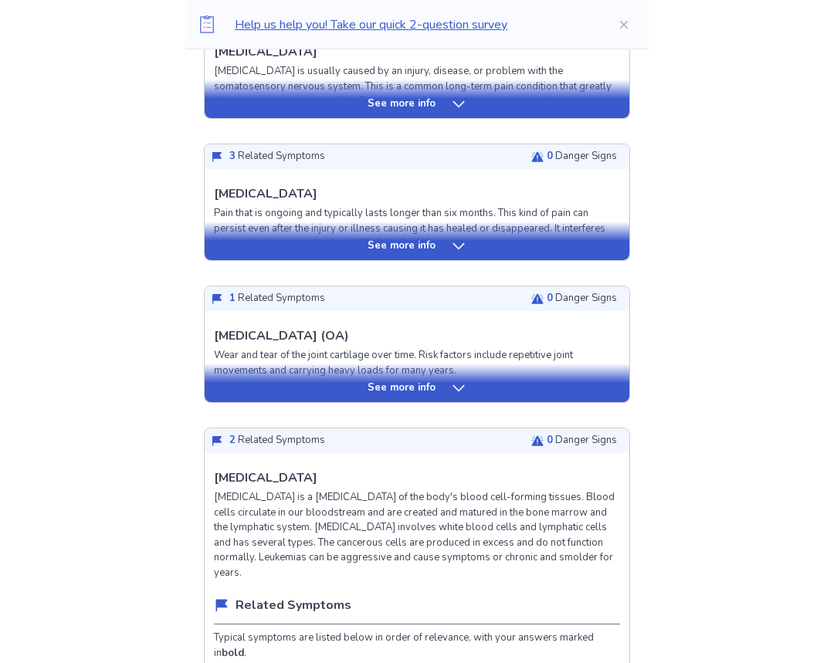
click at [384, 395] on p "See more info" at bounding box center [402, 388] width 68 height 15
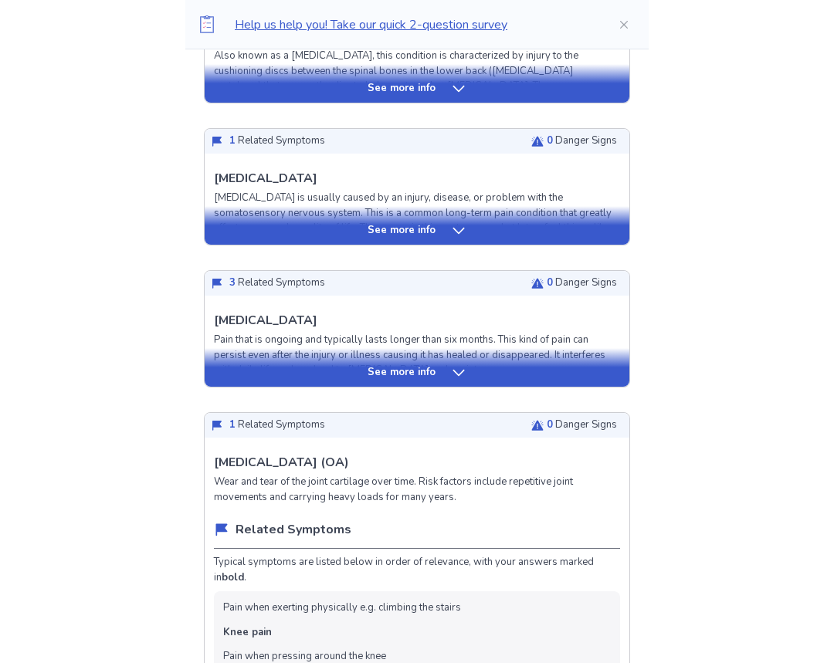
scroll to position [618, 0]
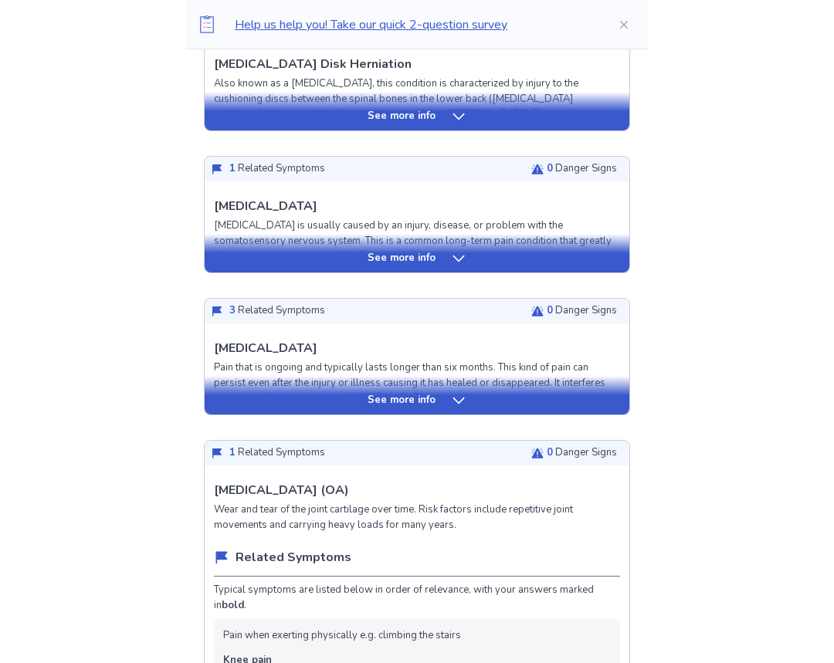
click at [398, 399] on p "See more info" at bounding box center [402, 400] width 68 height 15
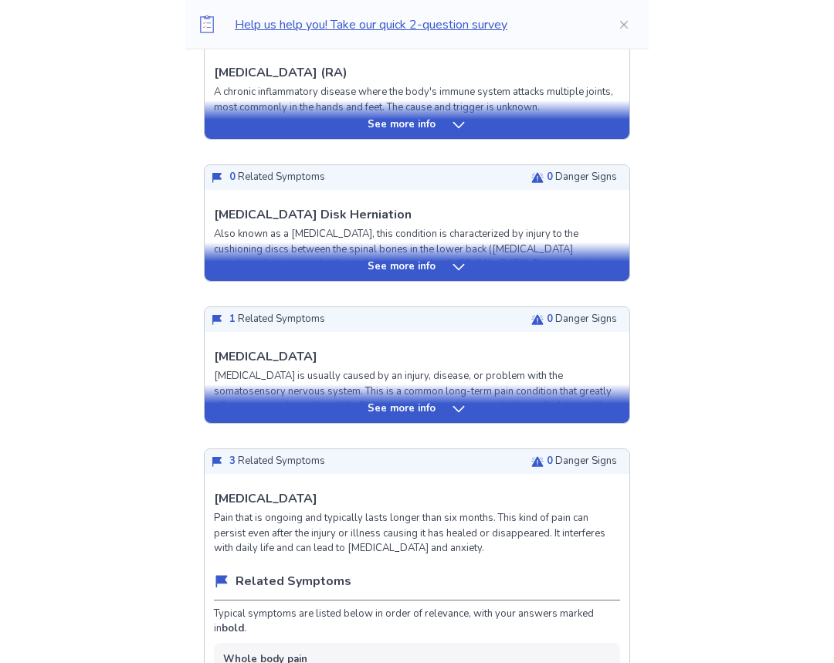
scroll to position [463, 0]
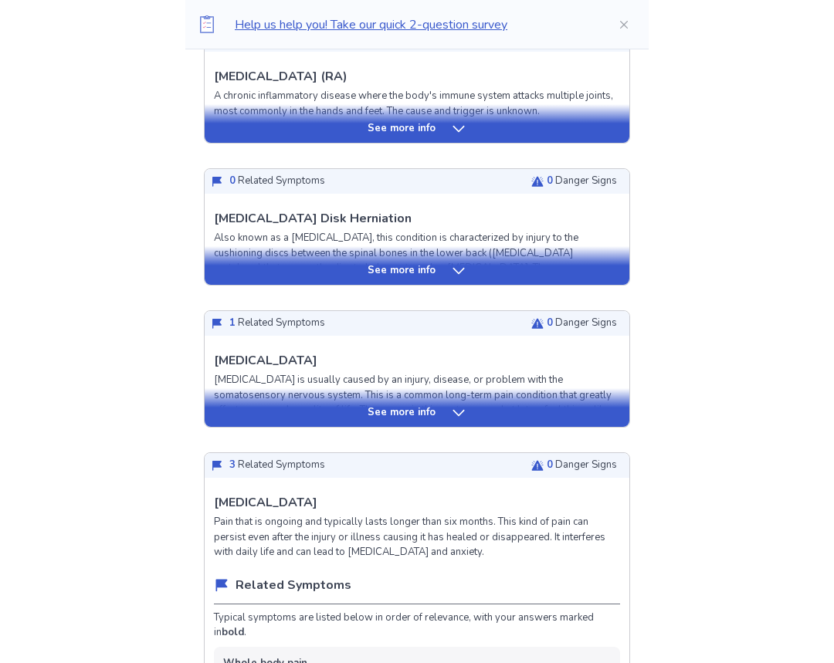
click at [368, 402] on div "See more info" at bounding box center [417, 407] width 425 height 39
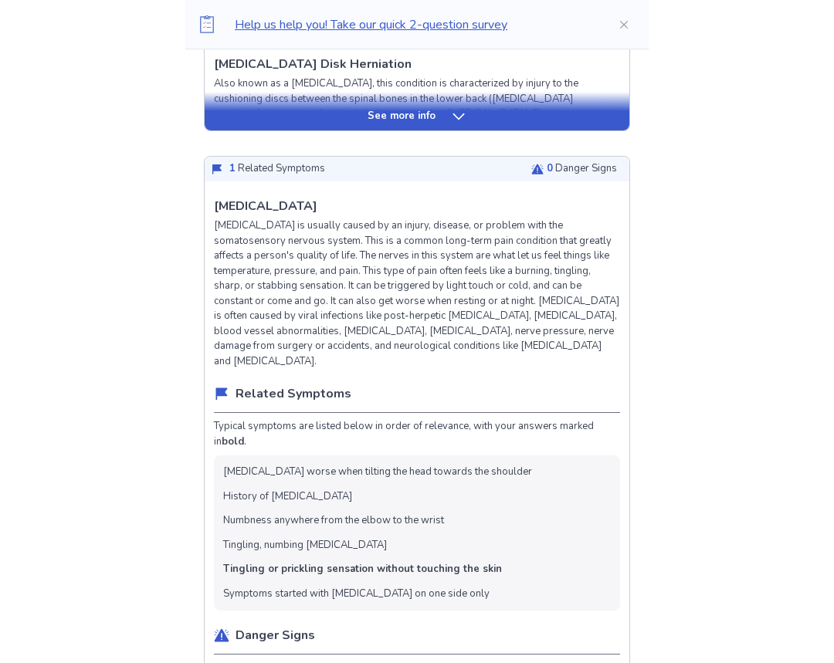
scroll to position [309, 0]
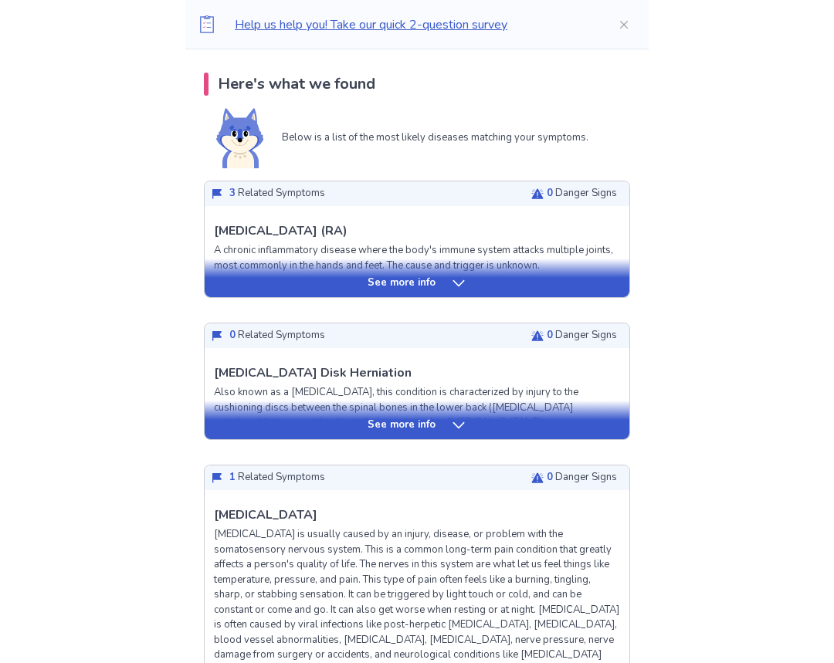
click at [446, 418] on div "See more info" at bounding box center [417, 425] width 425 height 15
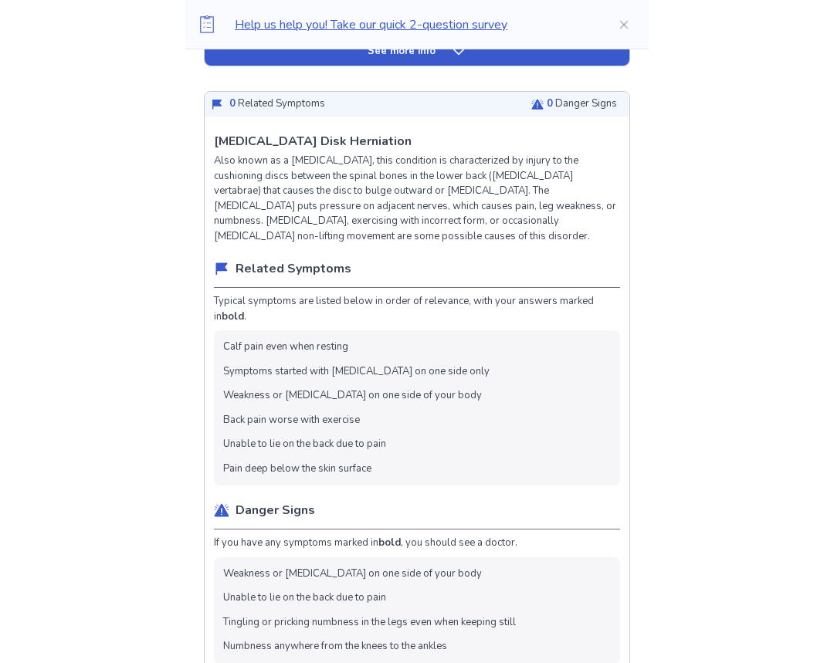
scroll to position [232, 0]
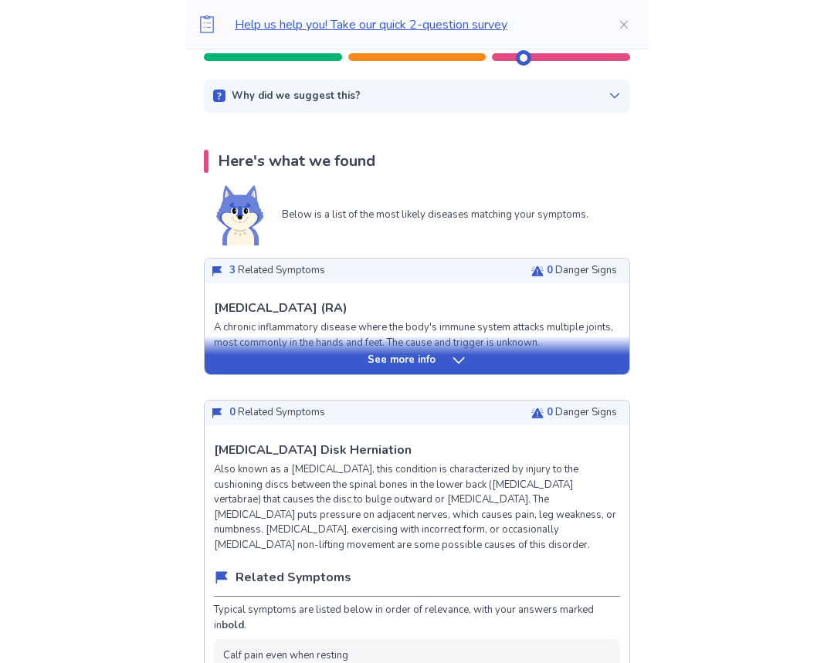
click at [395, 357] on p "See more info" at bounding box center [402, 360] width 68 height 15
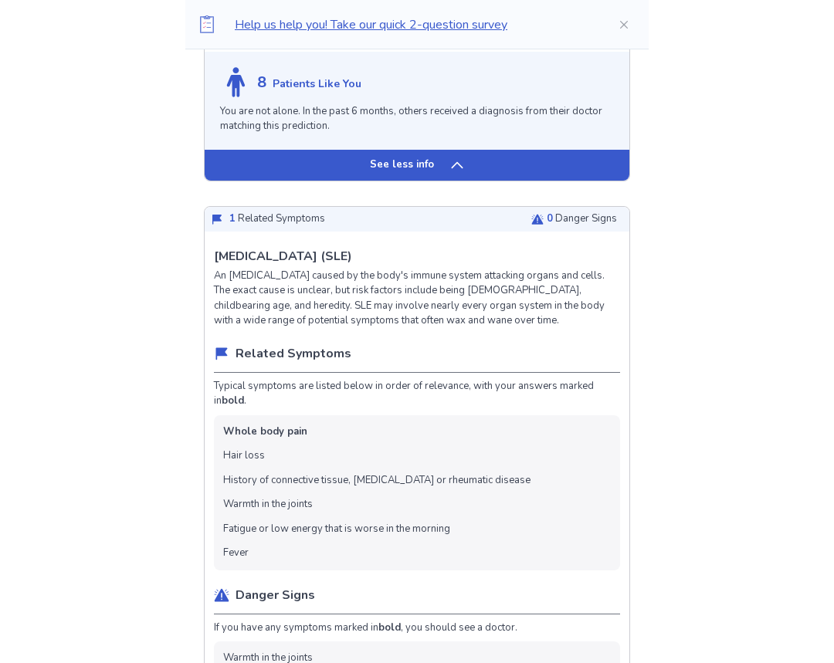
scroll to position [6563, 0]
